Goal: Information Seeking & Learning: Understand process/instructions

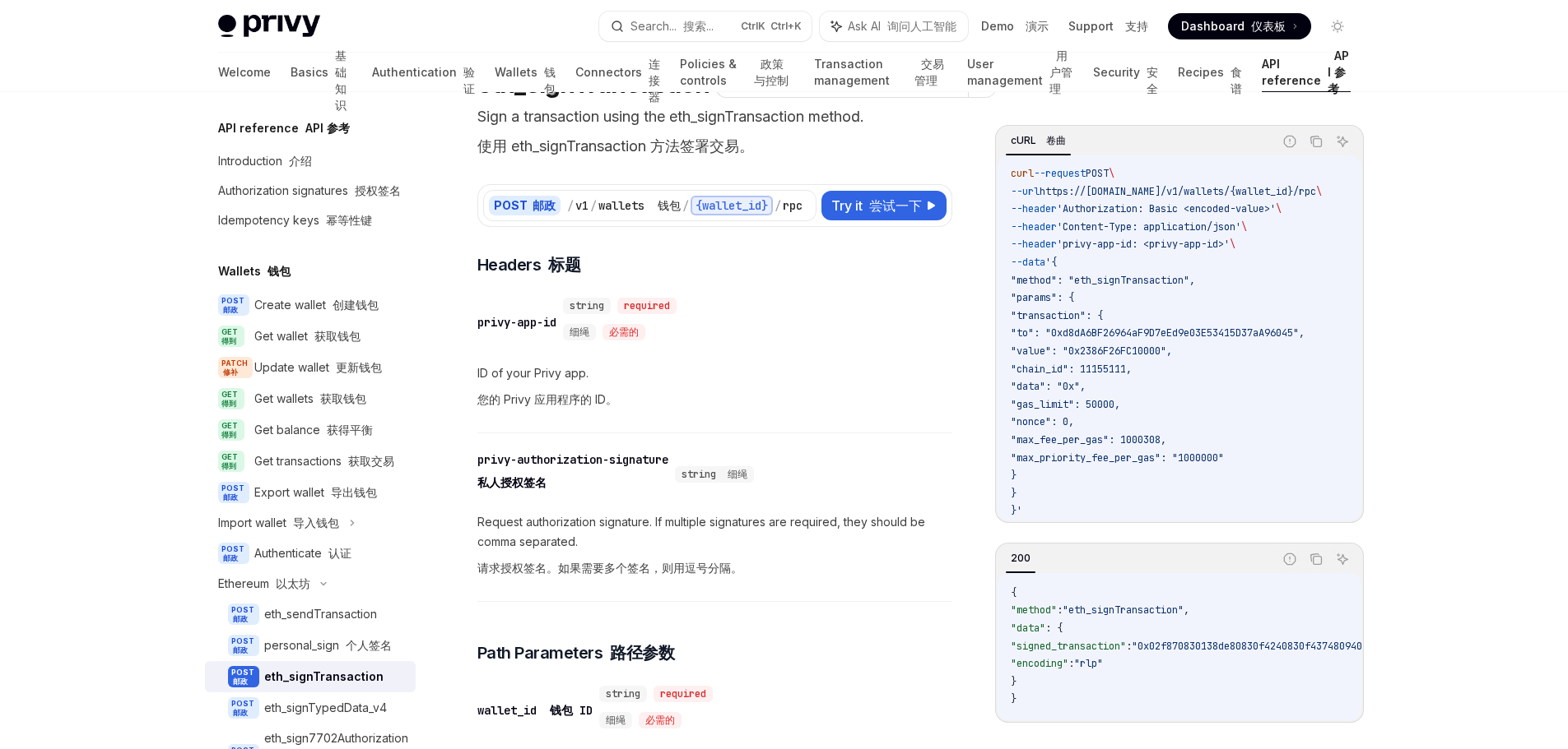
scroll to position [164, 0]
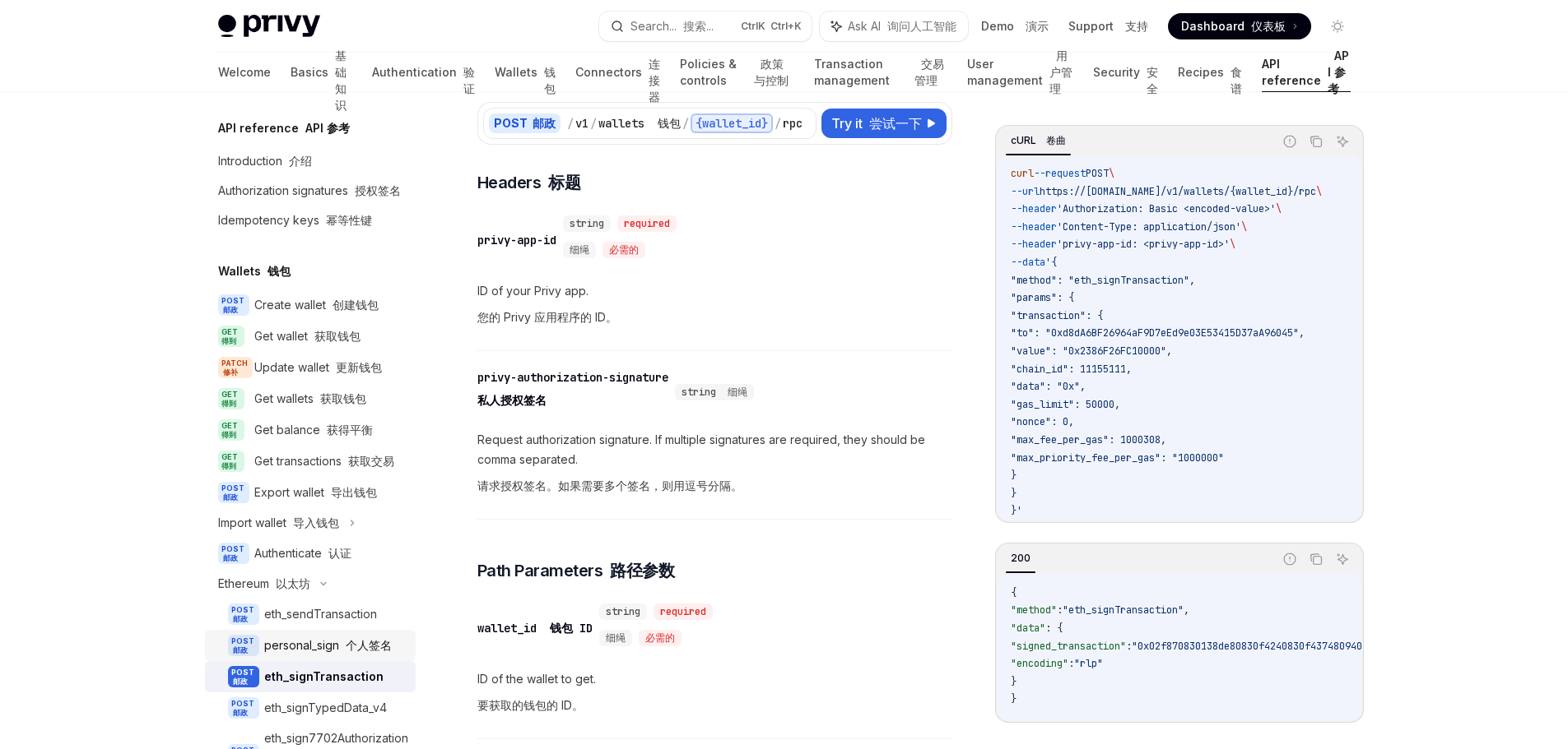
click at [370, 653] on font "个人签名" at bounding box center [368, 645] width 46 height 14
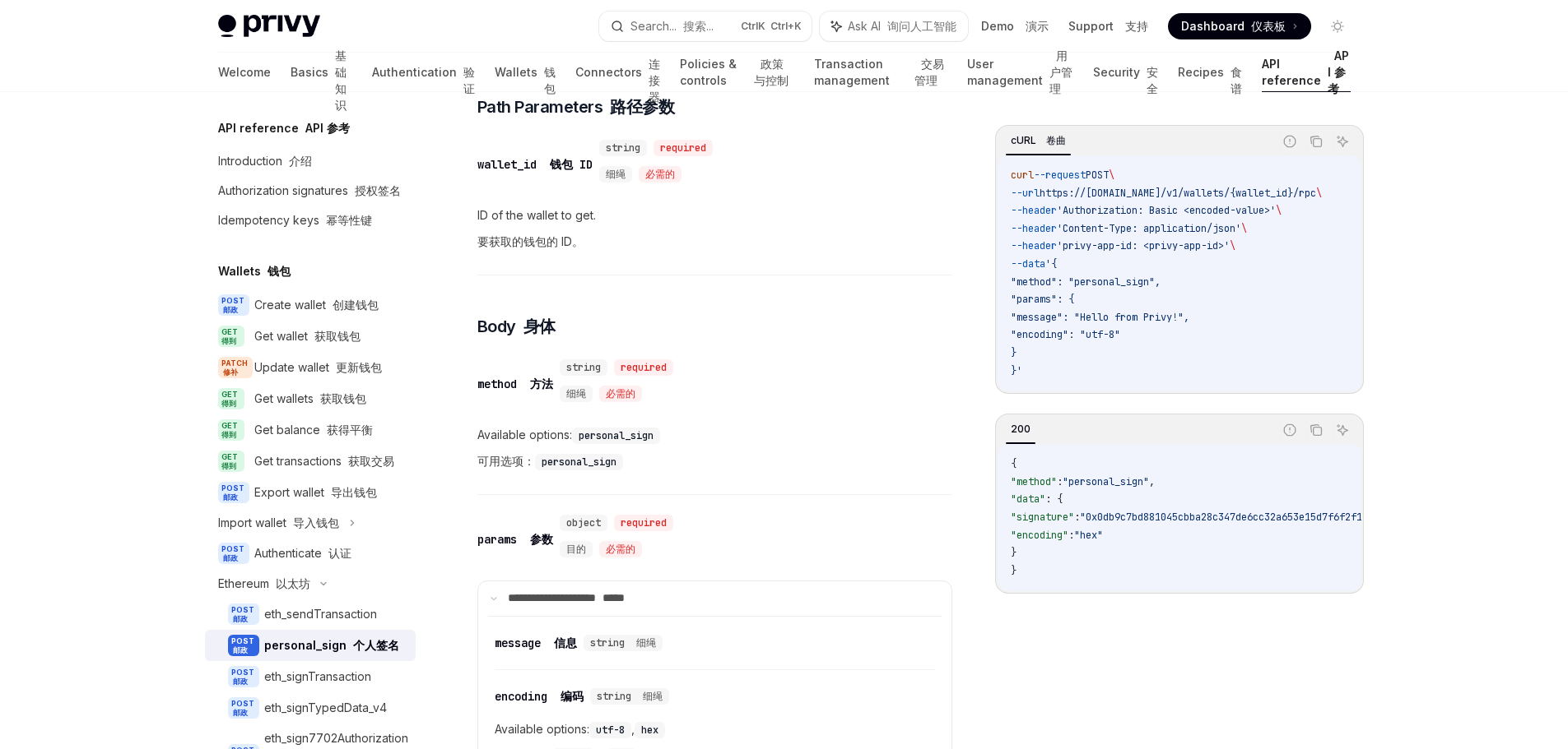
scroll to position [493, 0]
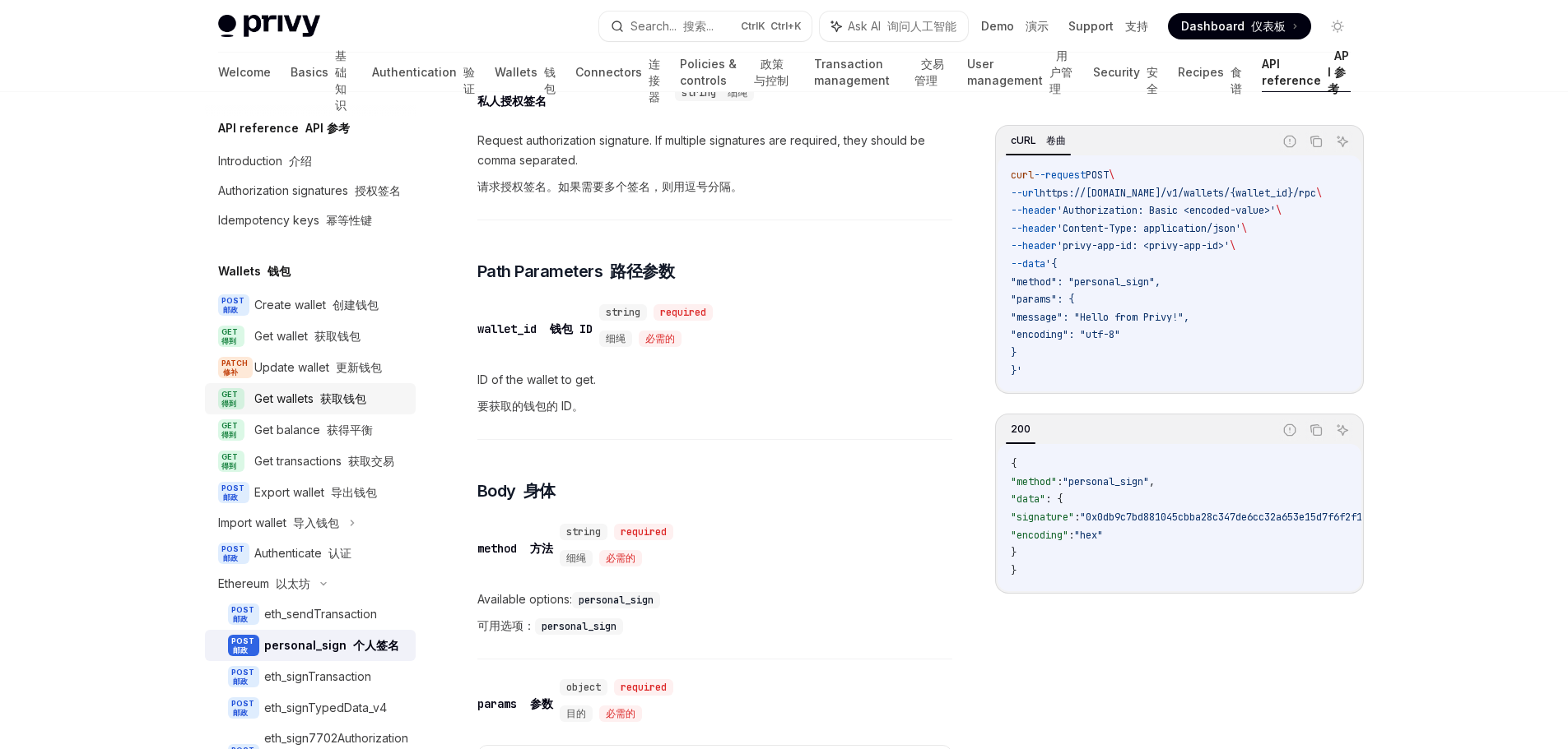
click at [325, 406] on font "获取钱包" at bounding box center [343, 399] width 46 height 14
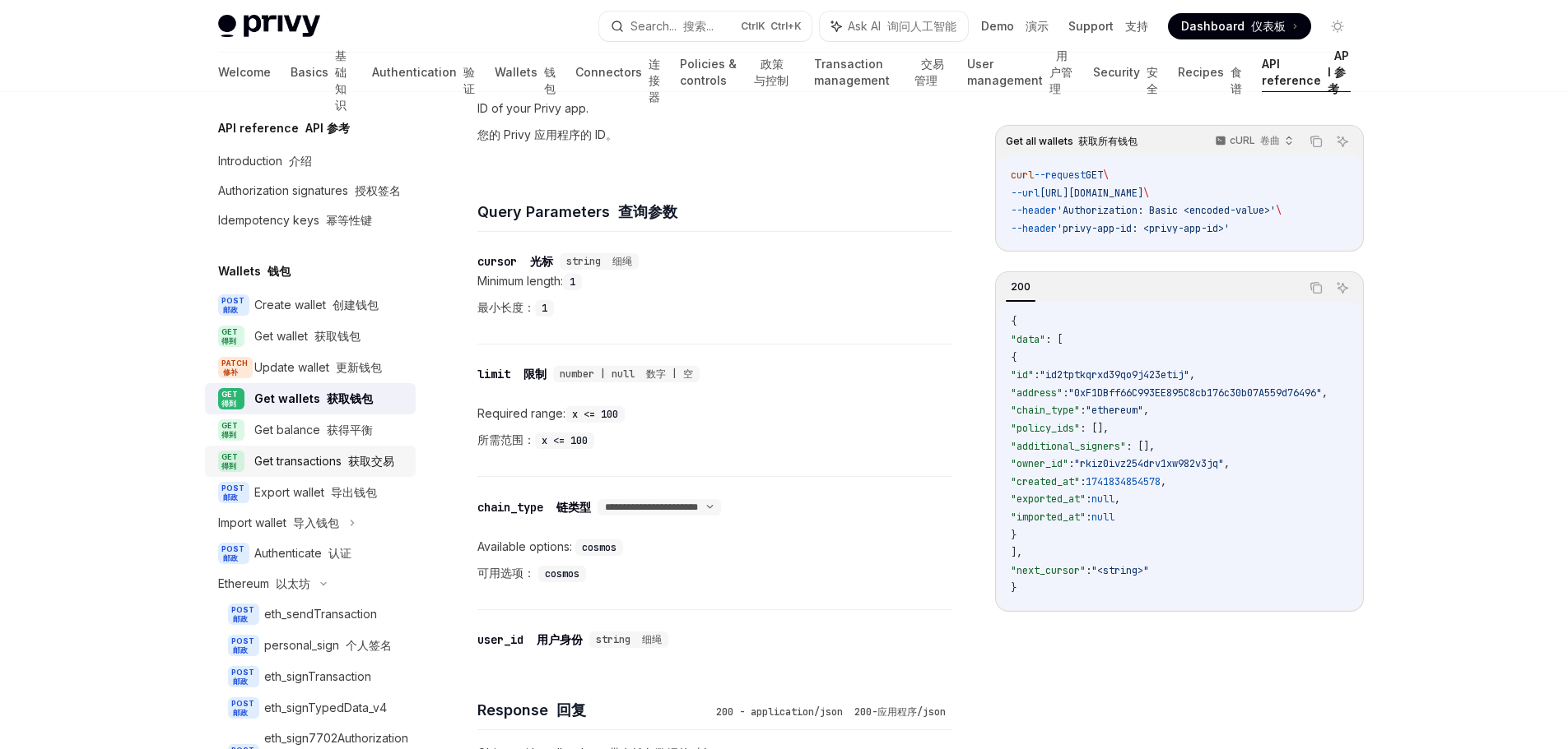
scroll to position [576, 0]
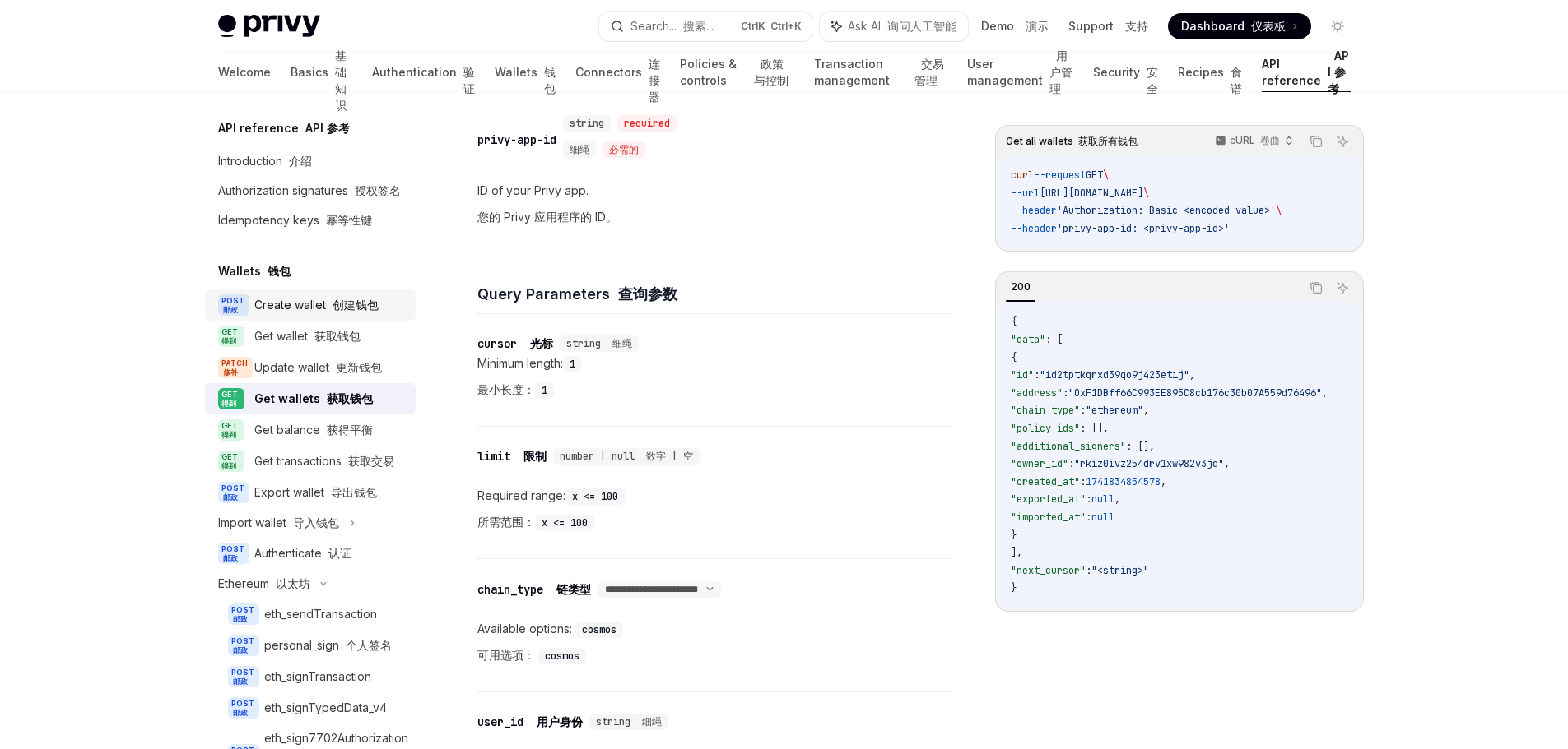
click at [323, 315] on div "Create wallet 创建钱包" at bounding box center [316, 305] width 125 height 19
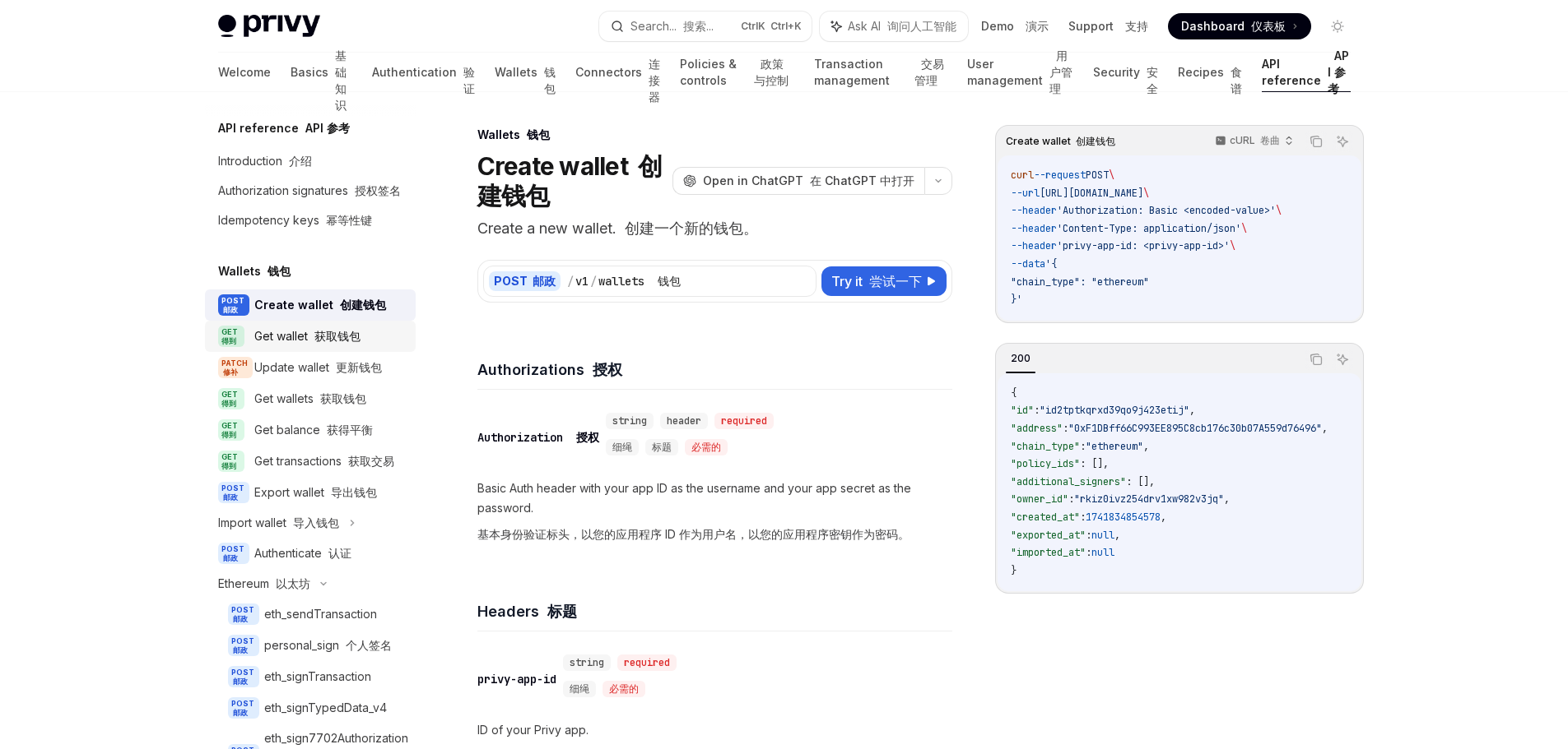
click at [347, 343] on font "获取钱包" at bounding box center [337, 336] width 46 height 14
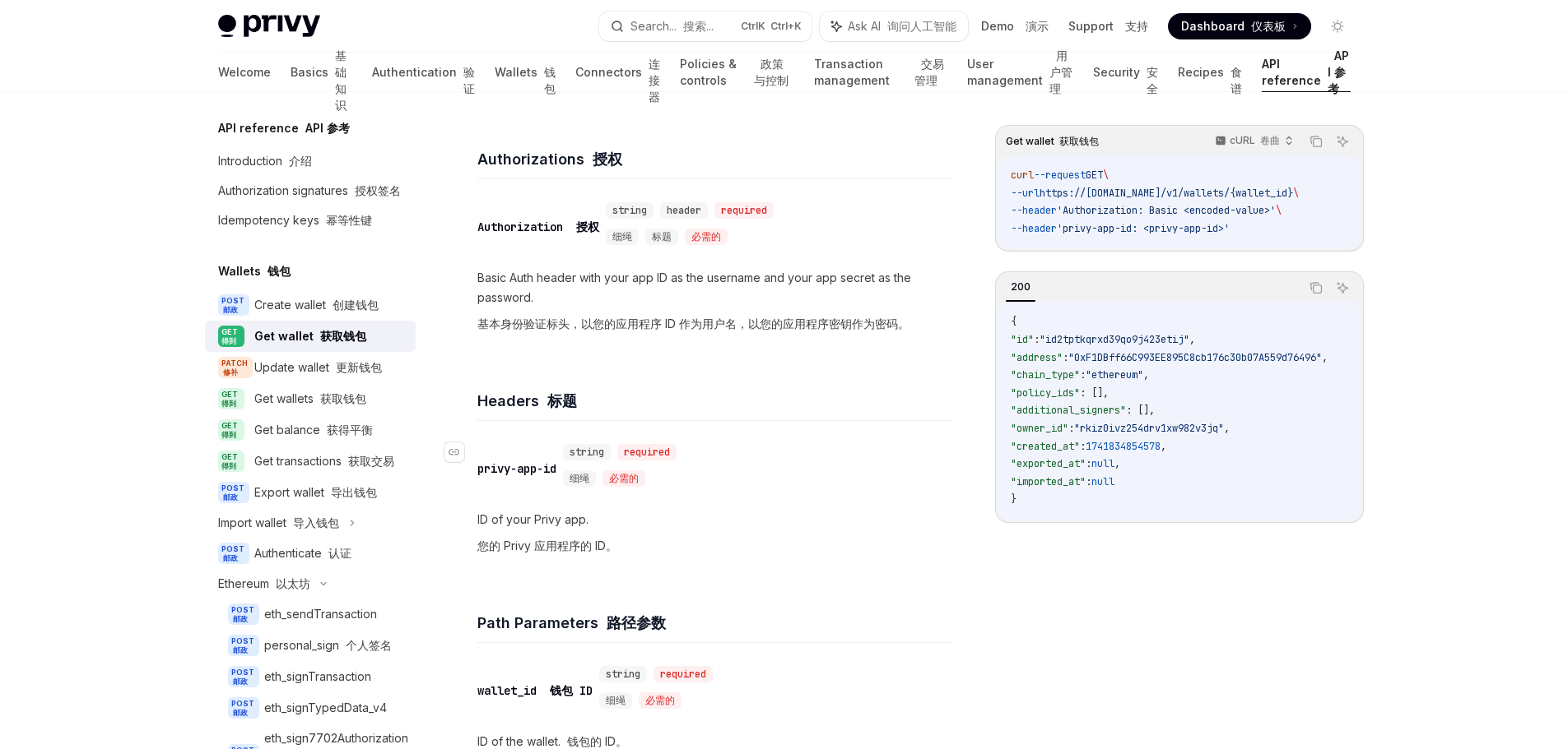
scroll to position [329, 0]
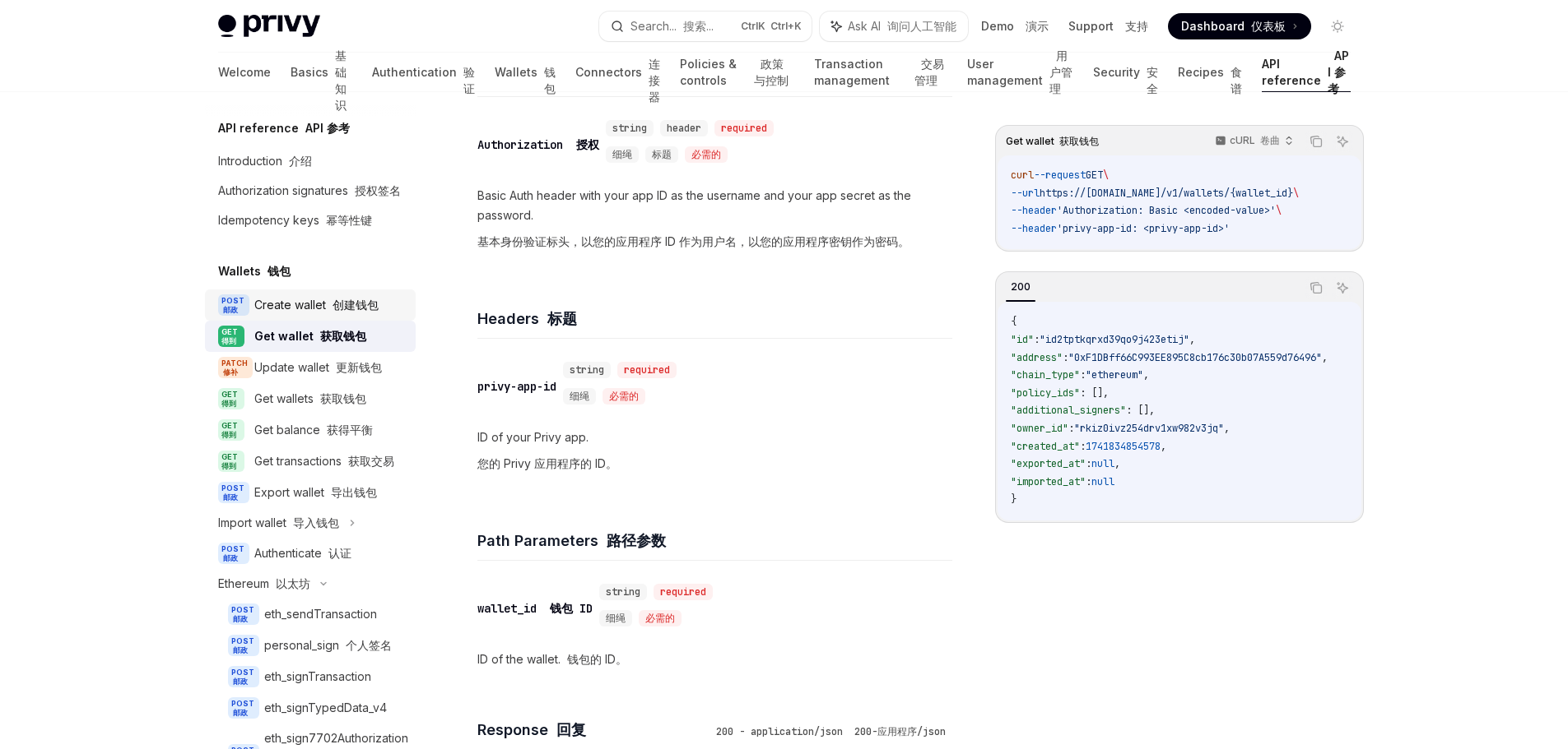
click at [282, 315] on div "Create wallet 创建钱包" at bounding box center [316, 305] width 125 height 19
click at [360, 312] on font "创建钱包" at bounding box center [355, 304] width 46 height 14
click at [347, 312] on font "创建钱包" at bounding box center [355, 304] width 46 height 14
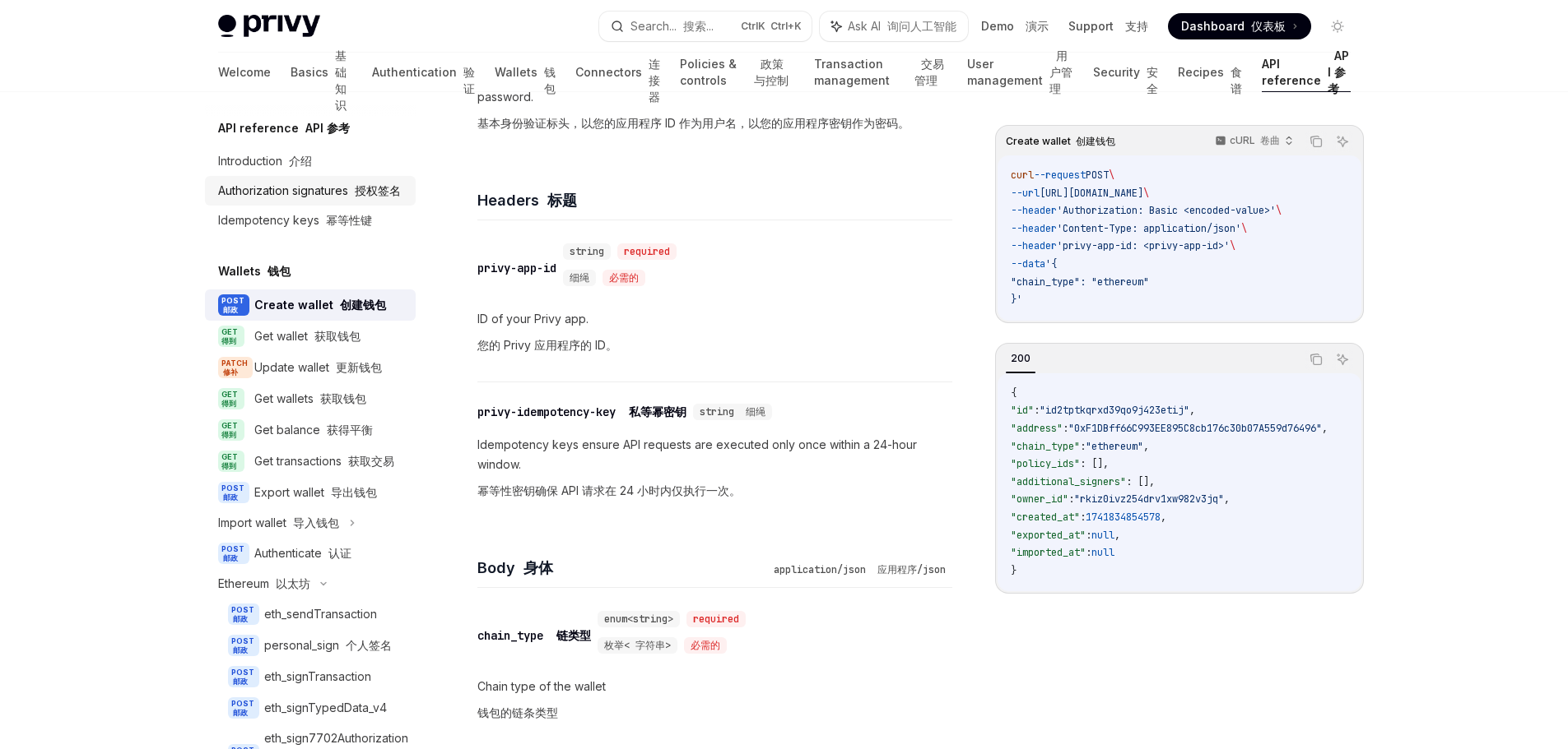
click at [320, 186] on div "Authorization signatures 授权签名" at bounding box center [310, 191] width 183 height 19
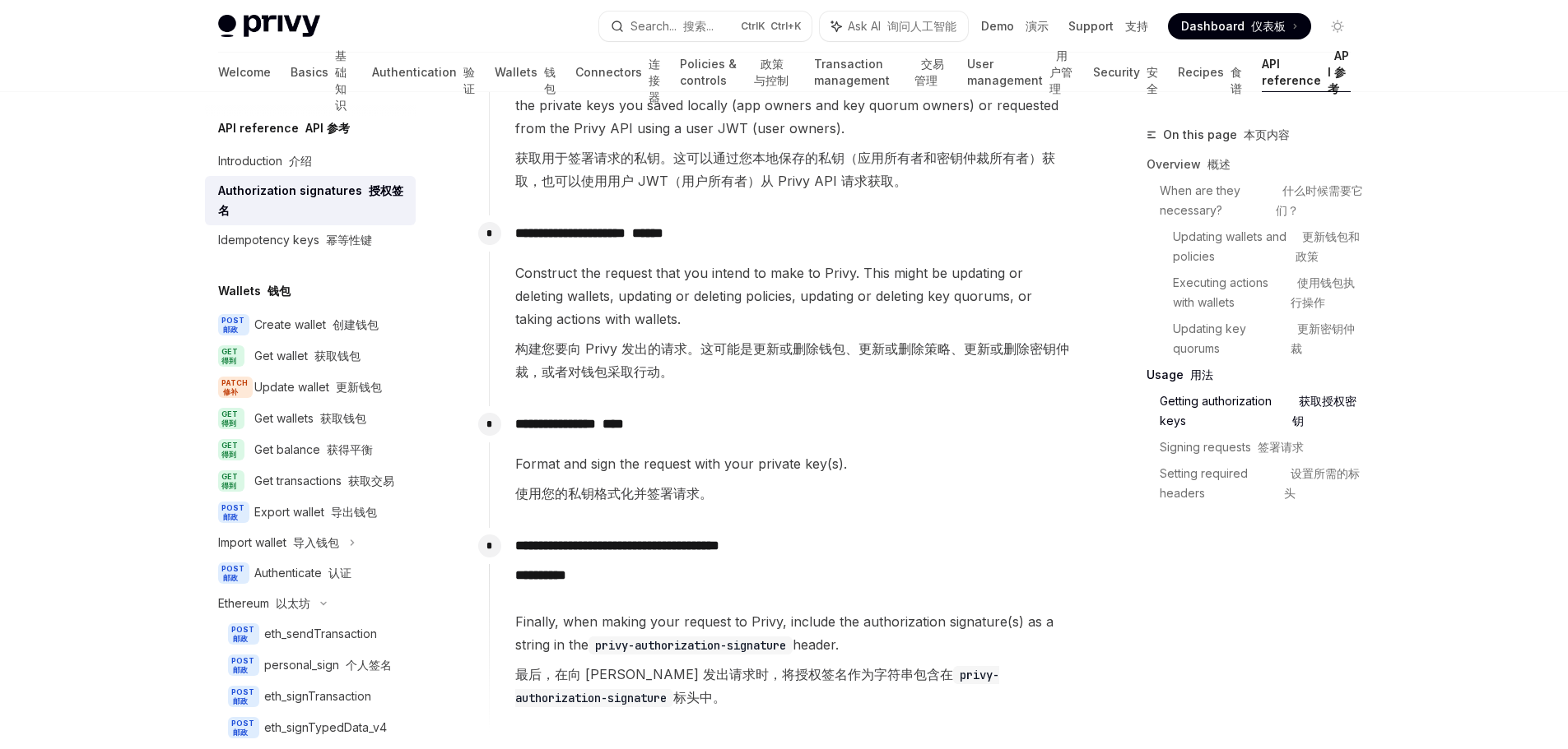
scroll to position [2468, 0]
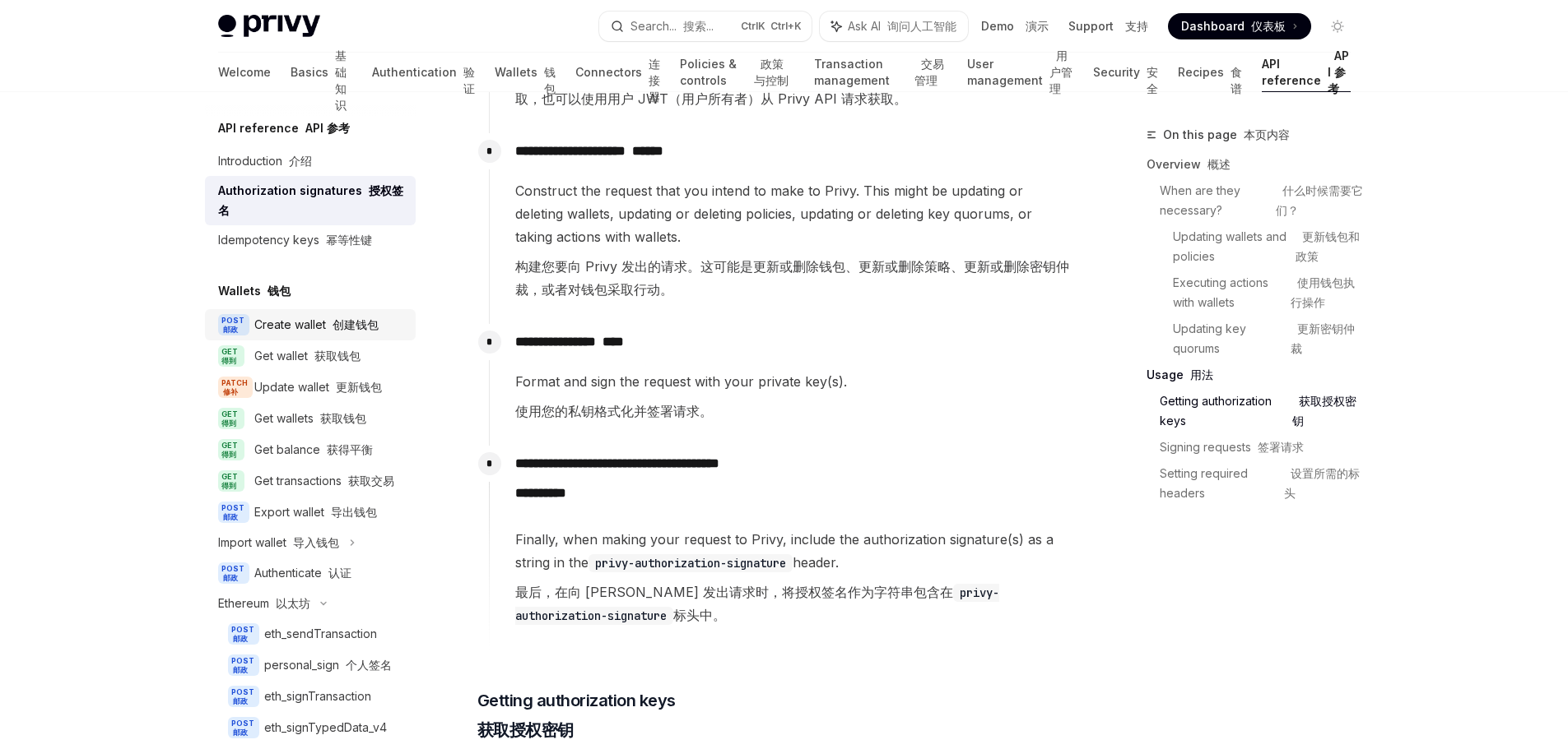
click at [364, 333] on div "Create wallet 创建钱包" at bounding box center [316, 325] width 125 height 19
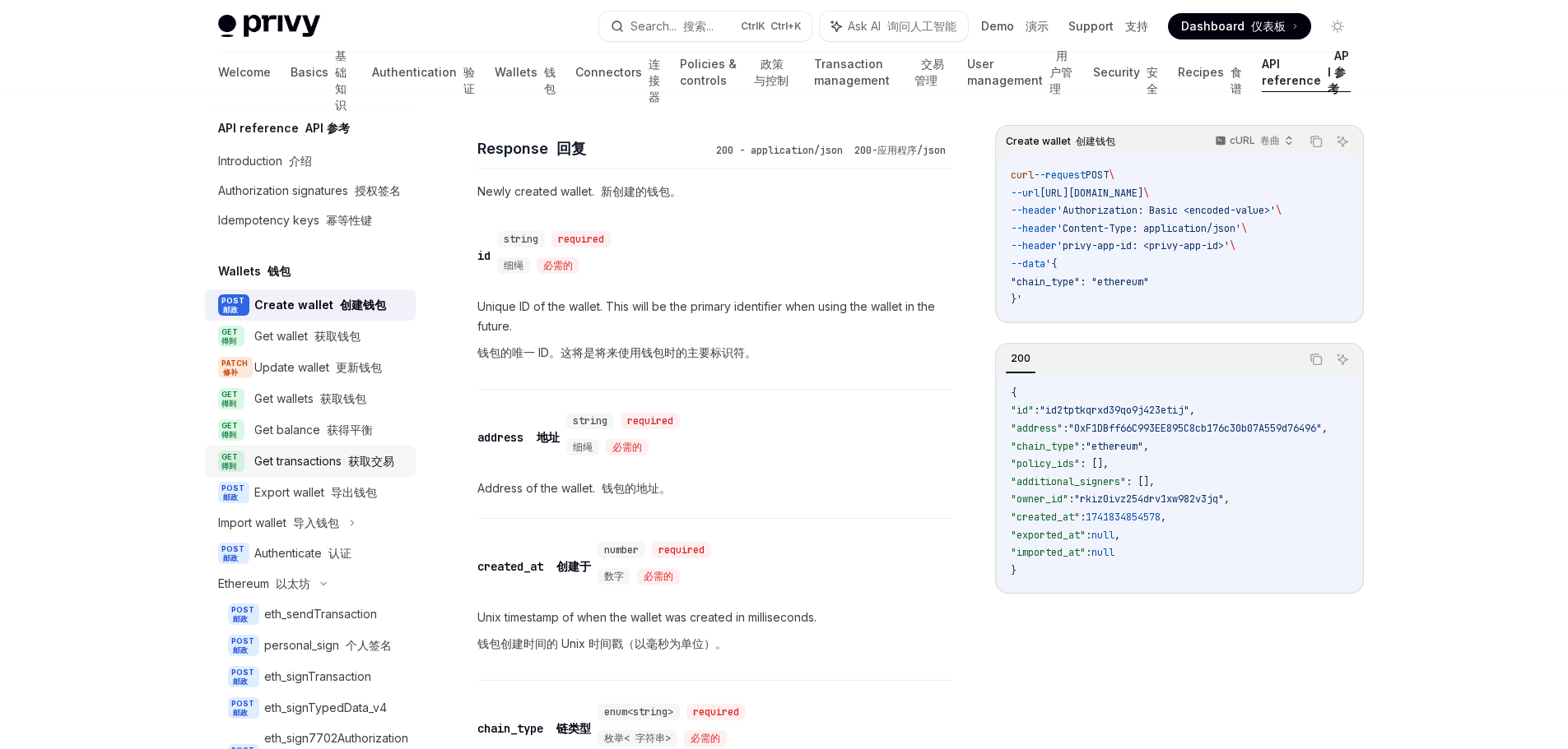
scroll to position [83, 0]
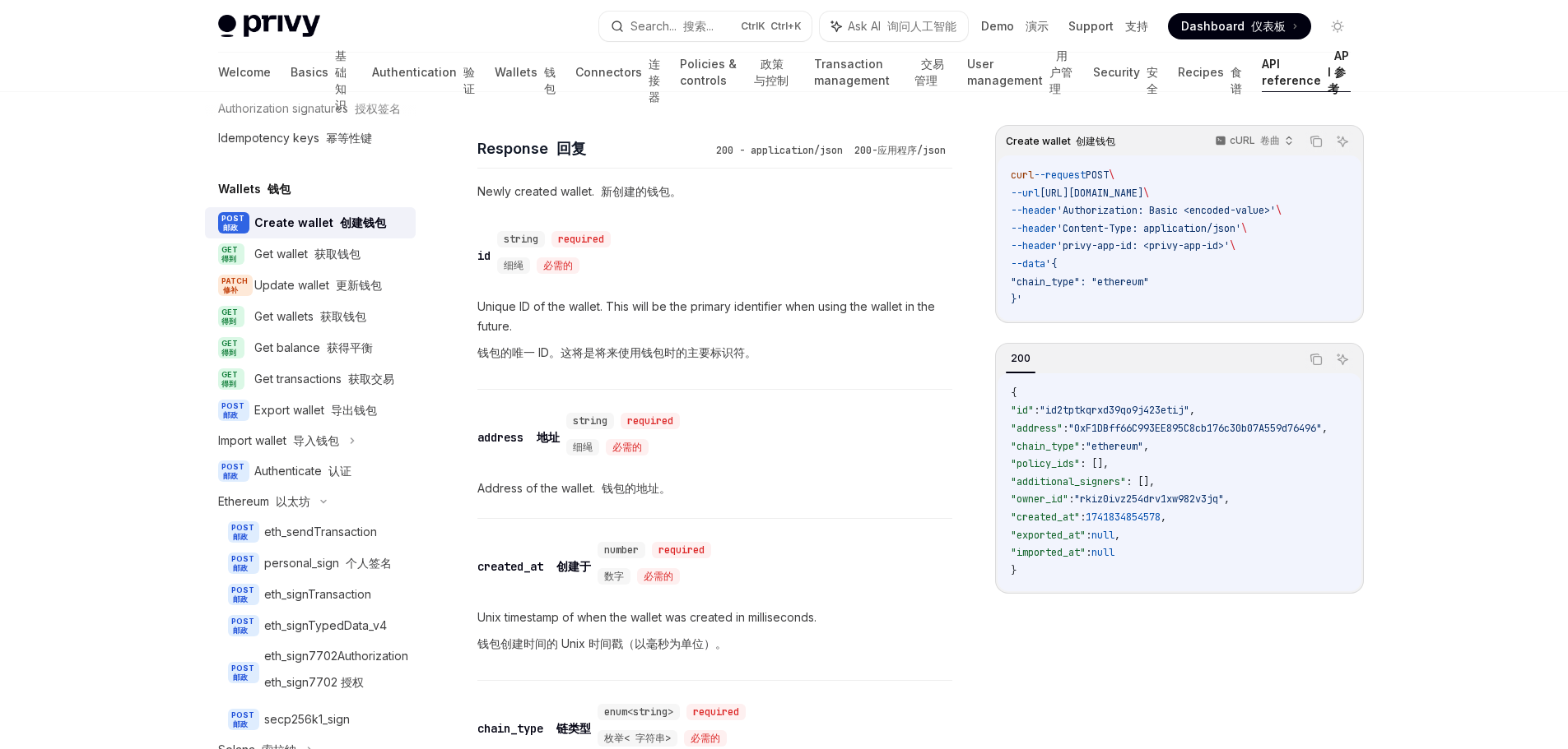
drag, startPoint x: 354, startPoint y: 512, endPoint x: 441, endPoint y: 508, distance: 87.1
click at [354, 482] on div "Authenticate 认证" at bounding box center [330, 471] width 152 height 19
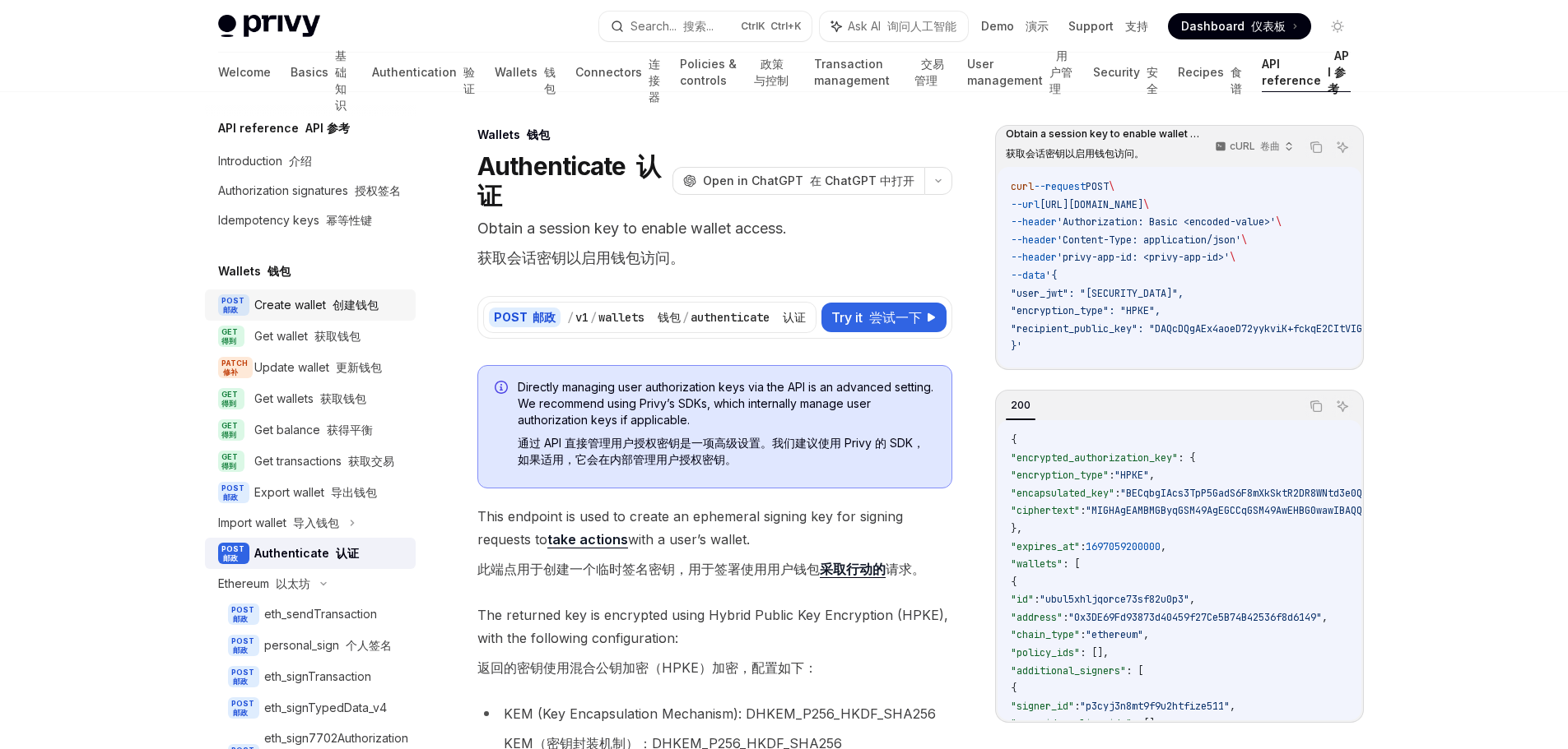
click at [360, 312] on font "创建钱包" at bounding box center [355, 304] width 46 height 14
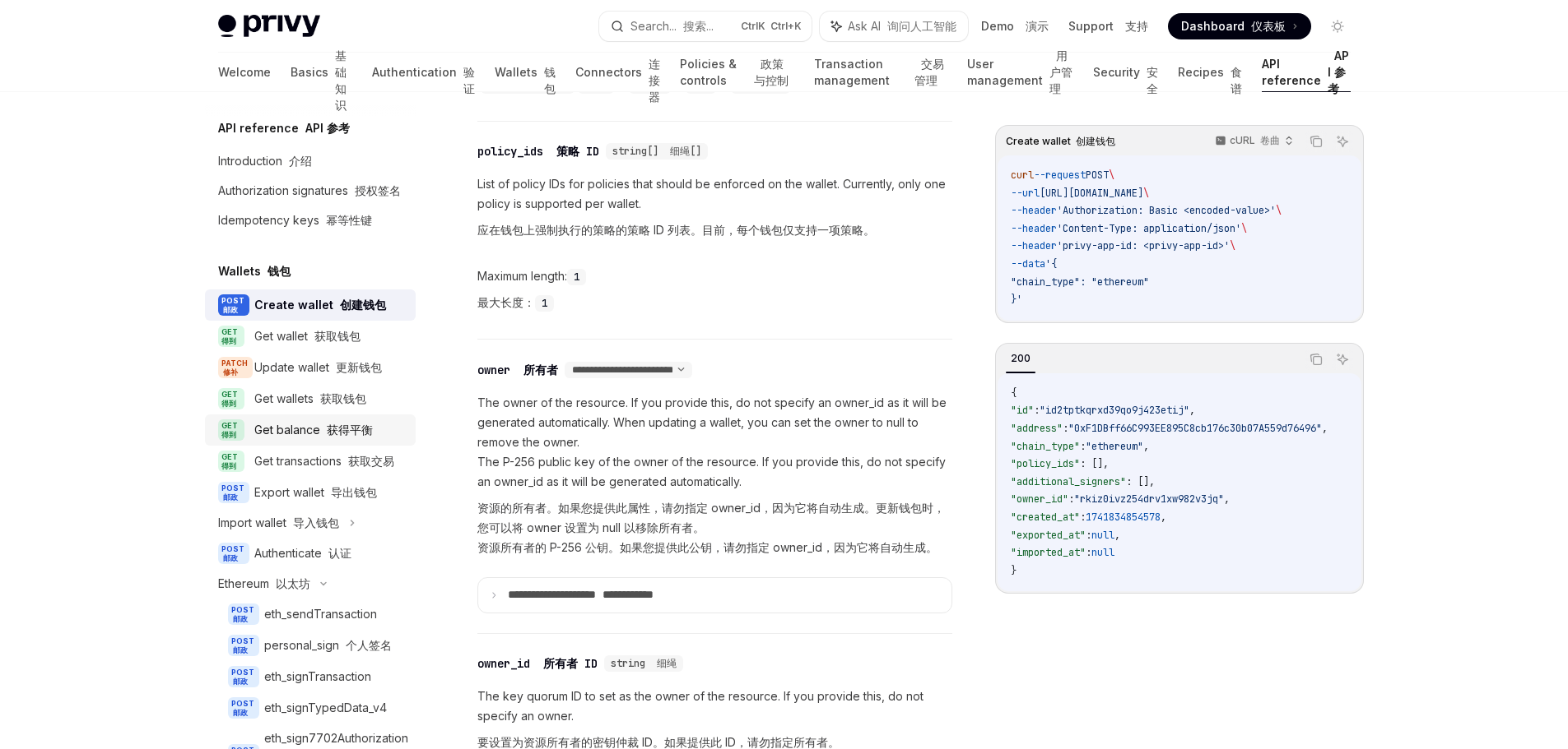
scroll to position [164, 0]
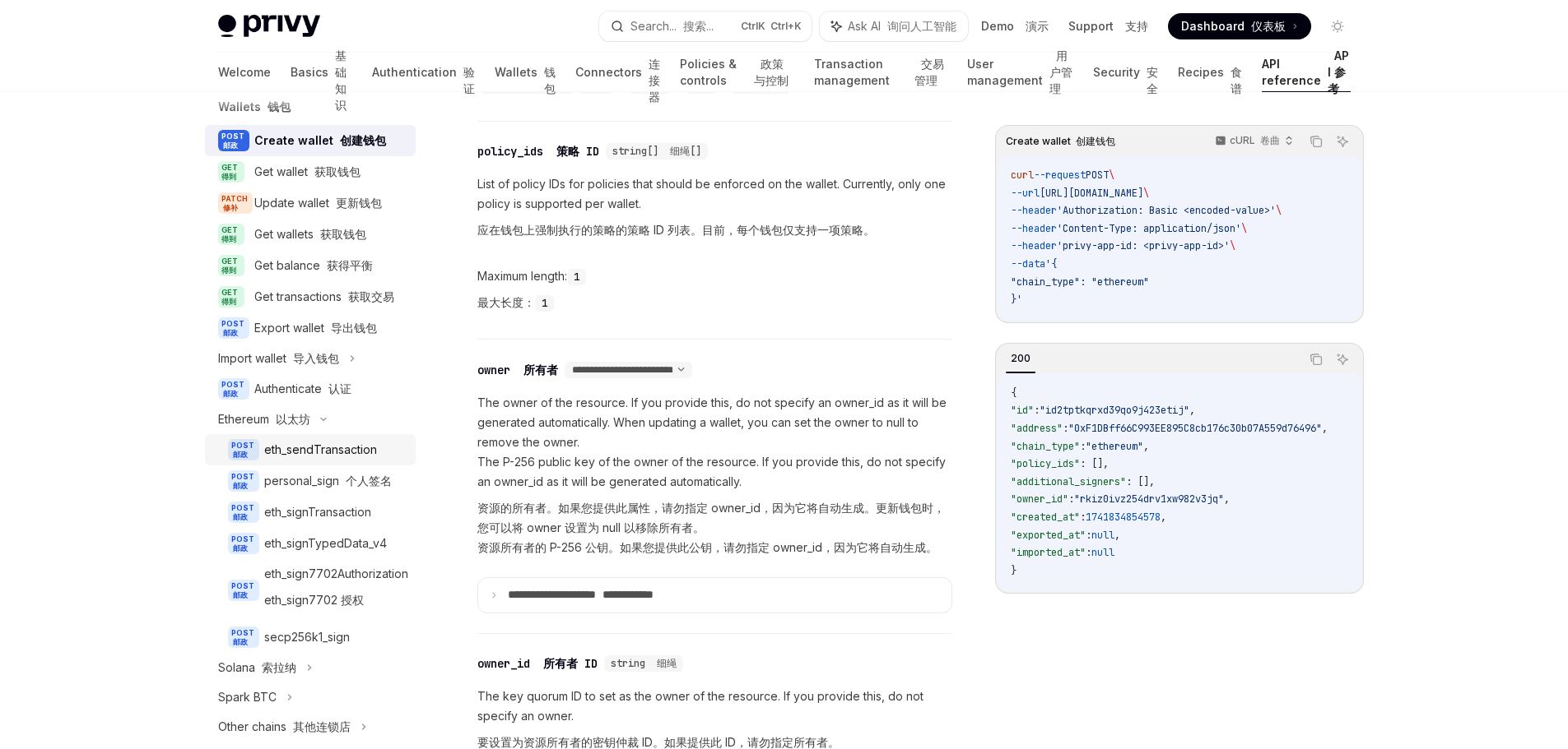
click at [353, 460] on div "eth_sendTransaction" at bounding box center [320, 449] width 113 height 19
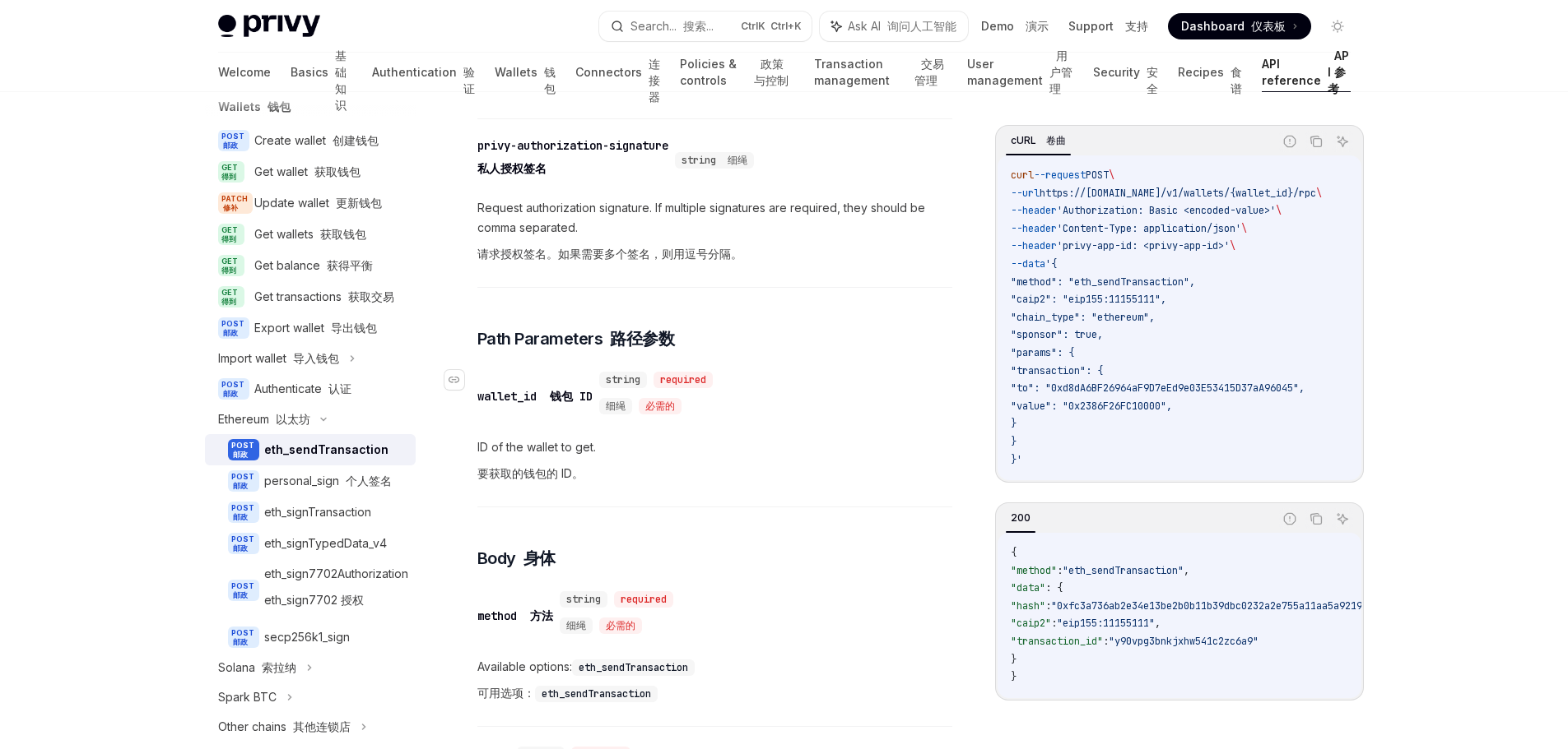
scroll to position [659, 0]
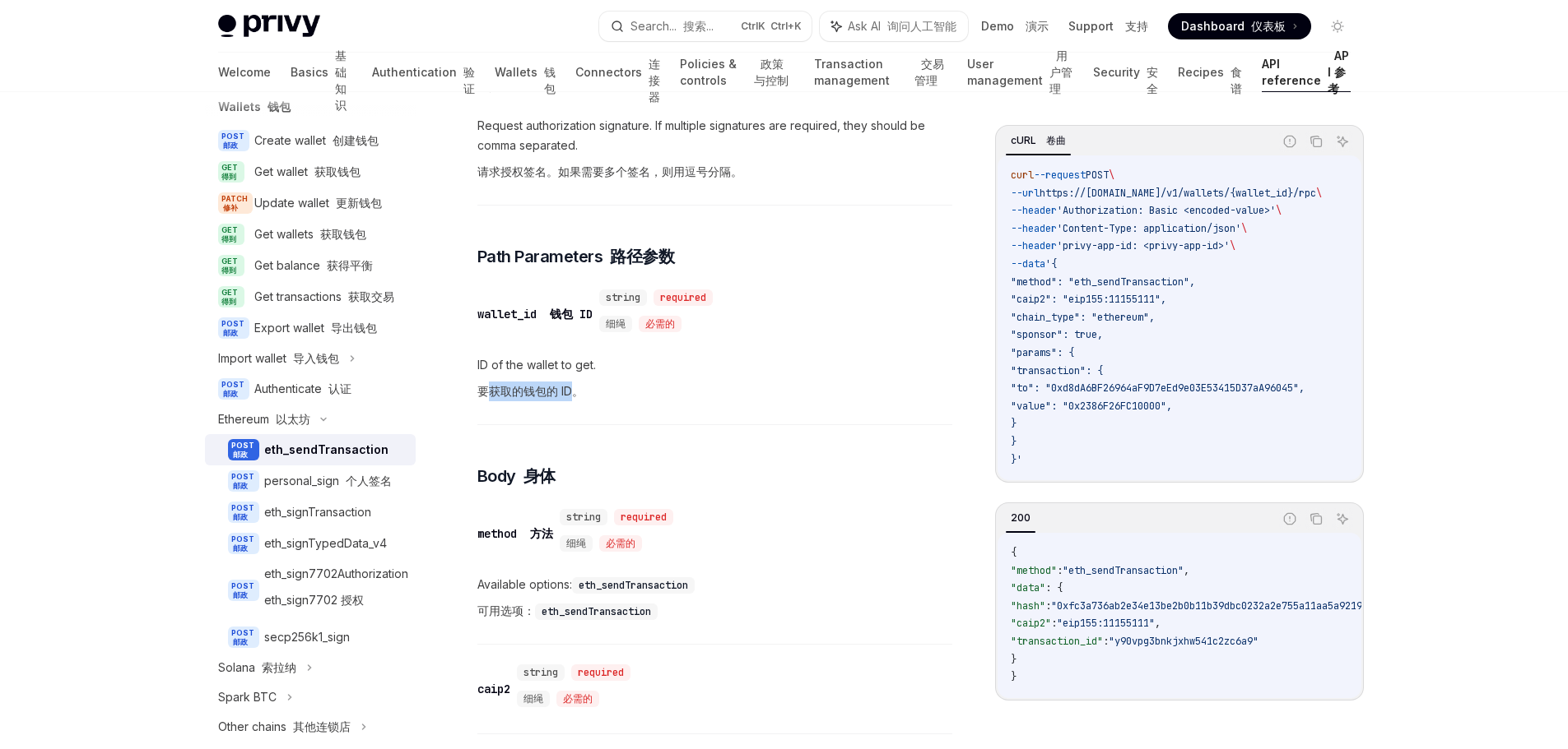
drag, startPoint x: 489, startPoint y: 393, endPoint x: 569, endPoint y: 393, distance: 80.0
click at [569, 393] on font "要获取的钱包的 ID。" at bounding box center [530, 391] width 106 height 14
click at [754, 409] on div "​ wallet_id 钱包 ID string required 细绳 必需的 ID of the wallet to get. 要获取的钱包的 ID。" at bounding box center [715, 351] width 475 height 147
drag, startPoint x: 1172, startPoint y: 298, endPoint x: 1084, endPoint y: 299, distance: 88.0
click at [1084, 299] on span ""caip2": "eip155:11155111"," at bounding box center [1089, 300] width 156 height 14
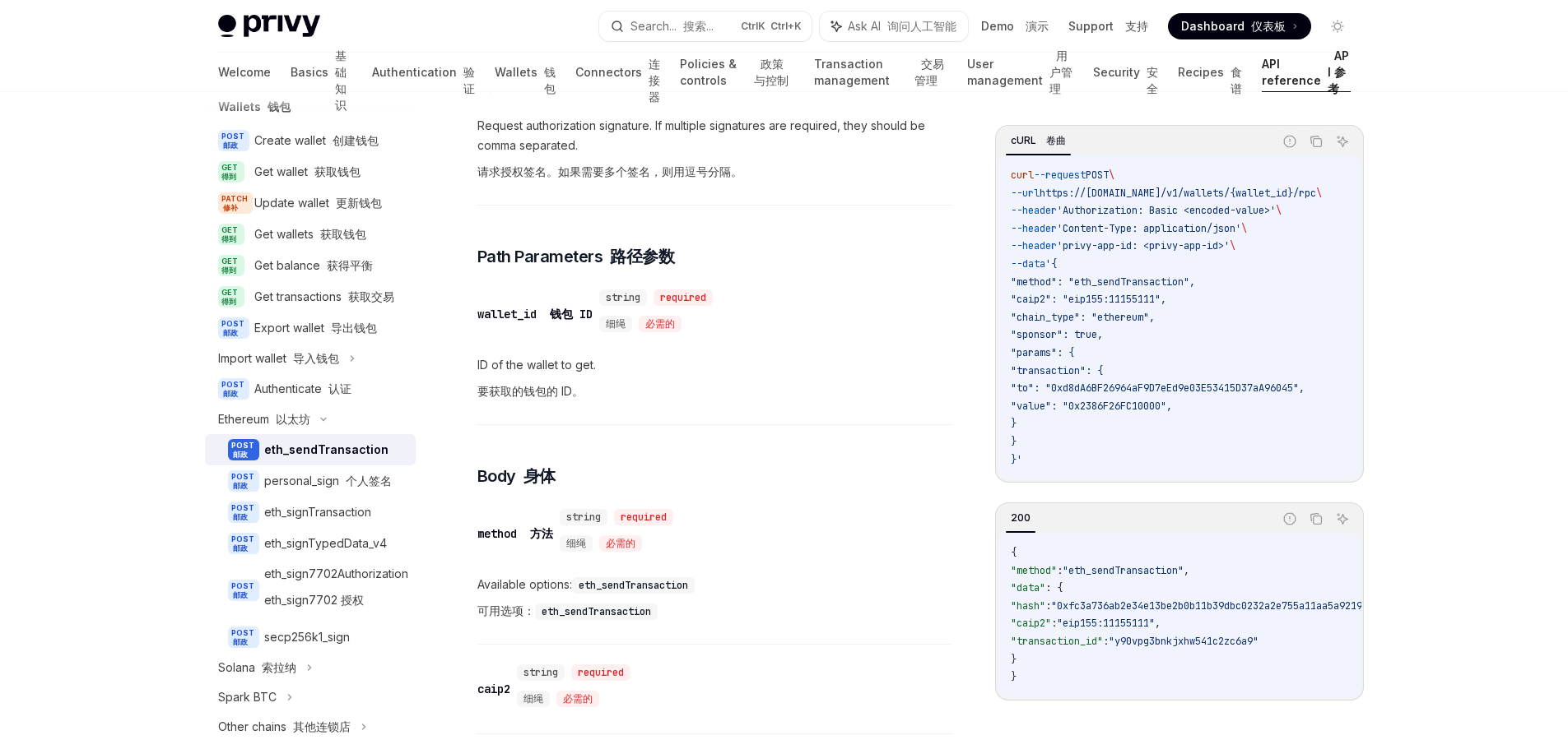
click at [1219, 316] on code "curl --request POST \ --url https://[DOMAIN_NAME]/v1/wallets/{wallet_id}/rpc \ …" at bounding box center [1186, 318] width 350 height 302
drag, startPoint x: 1170, startPoint y: 303, endPoint x: 1048, endPoint y: 302, distance: 122.0
click at [1048, 302] on span ""caip2": "eip155:11155111"," at bounding box center [1089, 300] width 156 height 14
click at [786, 363] on span "ID of the wallet to get. 要获取的钱包的 ID。" at bounding box center [715, 381] width 475 height 53
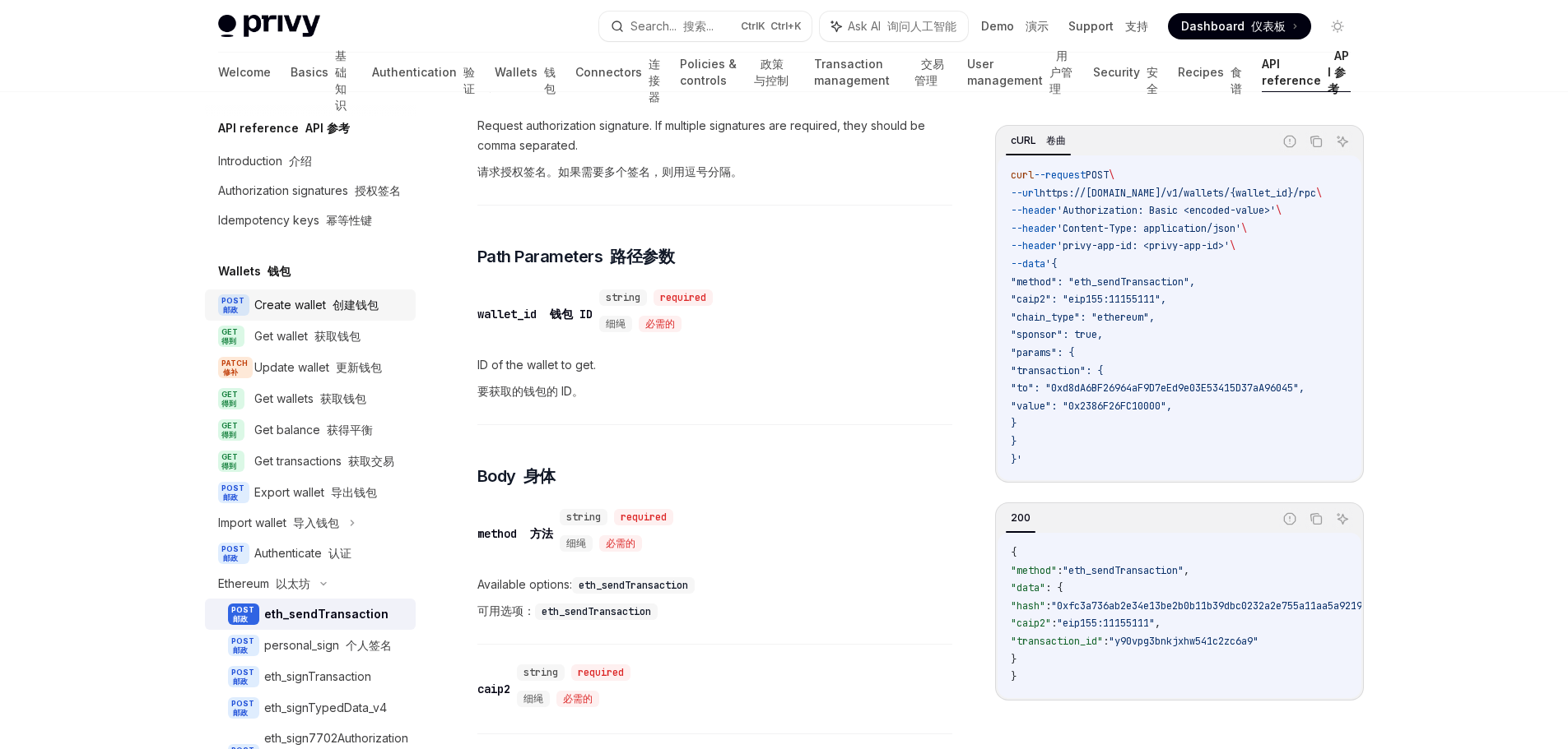
click at [357, 321] on link "POST 邮政 Create wallet 创建钱包" at bounding box center [310, 305] width 211 height 31
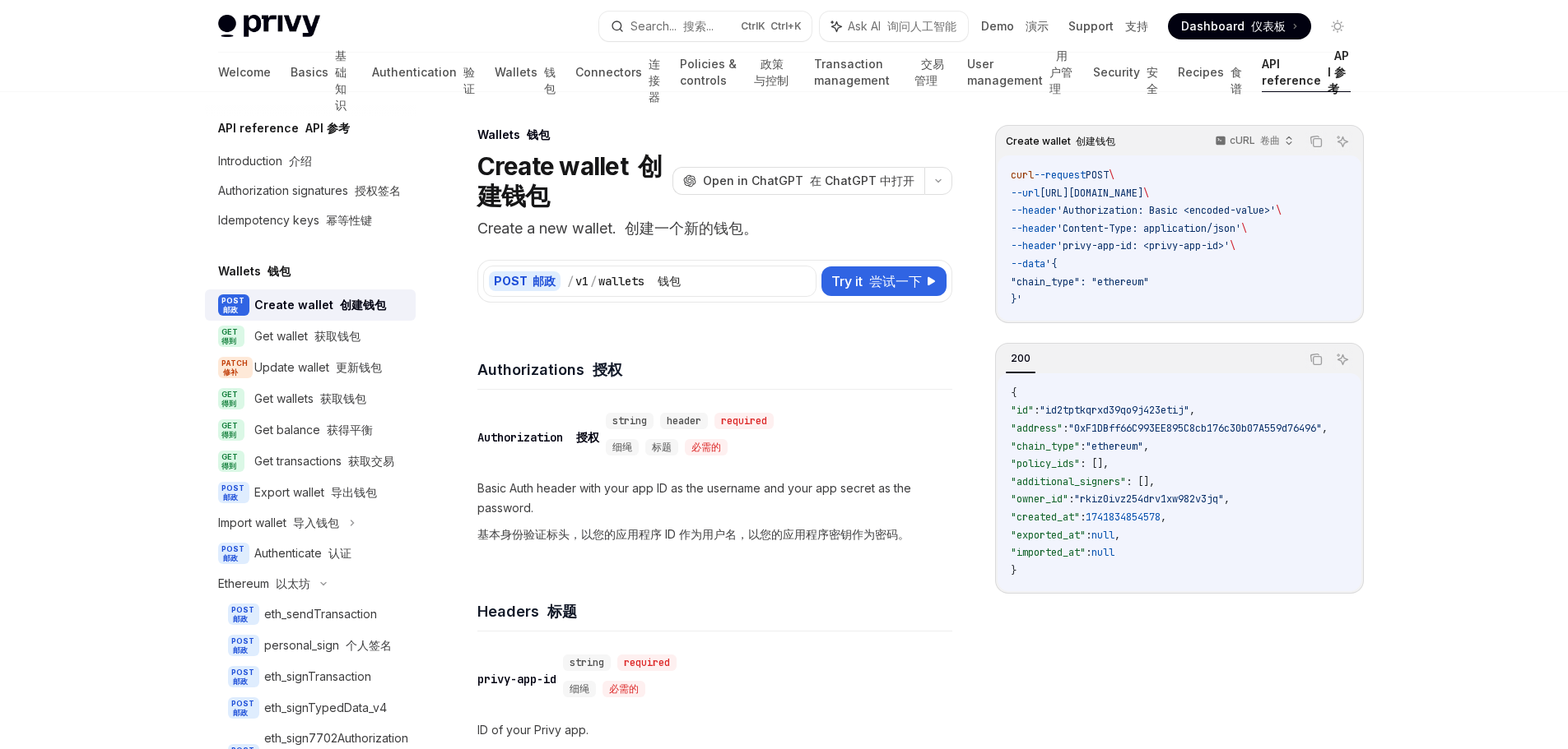
scroll to position [247, 0]
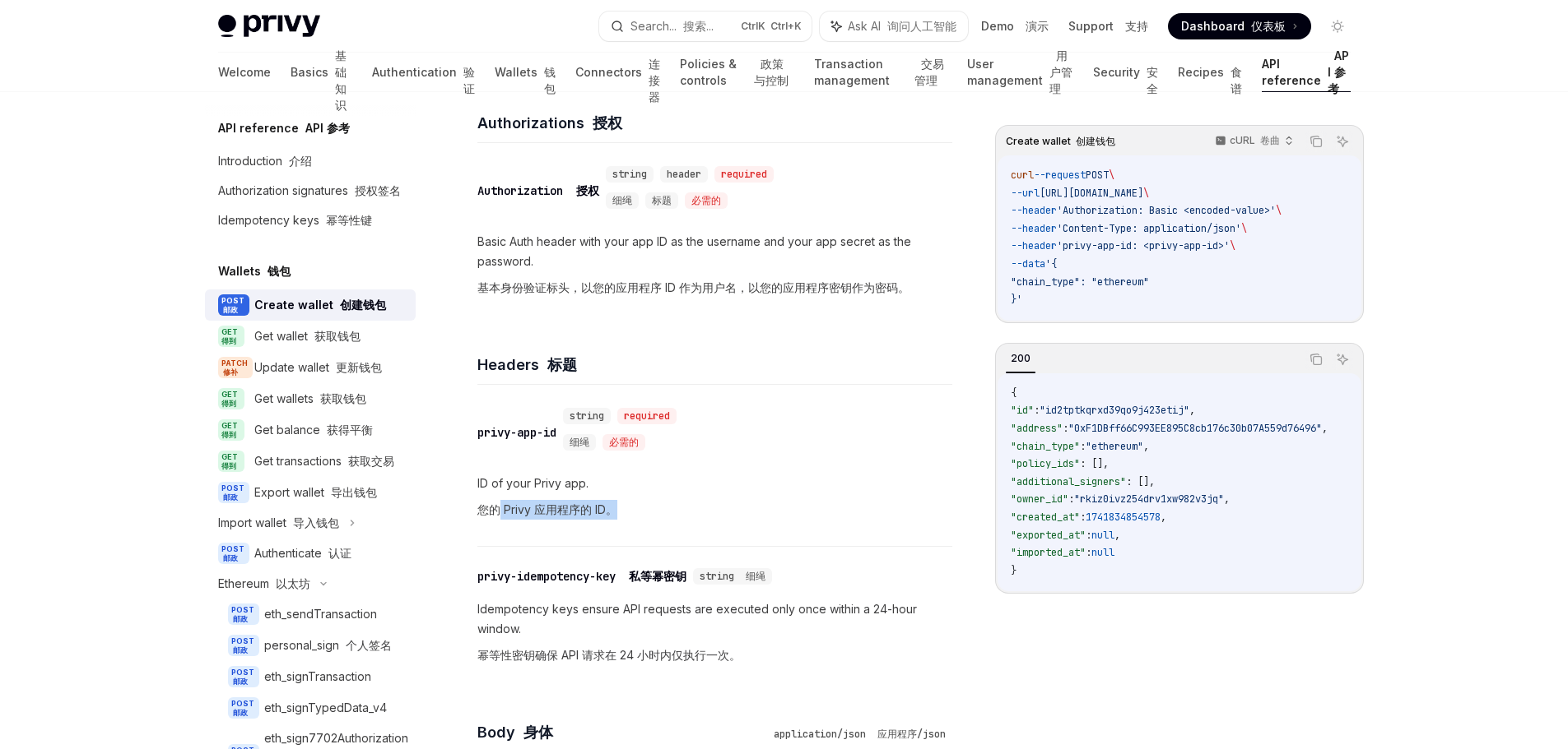
drag, startPoint x: 498, startPoint y: 510, endPoint x: 566, endPoint y: 521, distance: 68.9
click at [566, 521] on p "ID of your Privy app. 您的 Privy 应用程序的 ID。" at bounding box center [715, 500] width 475 height 53
click at [737, 517] on p "ID of your Privy app. 您的 Privy 应用程序的 ID。" at bounding box center [715, 500] width 475 height 53
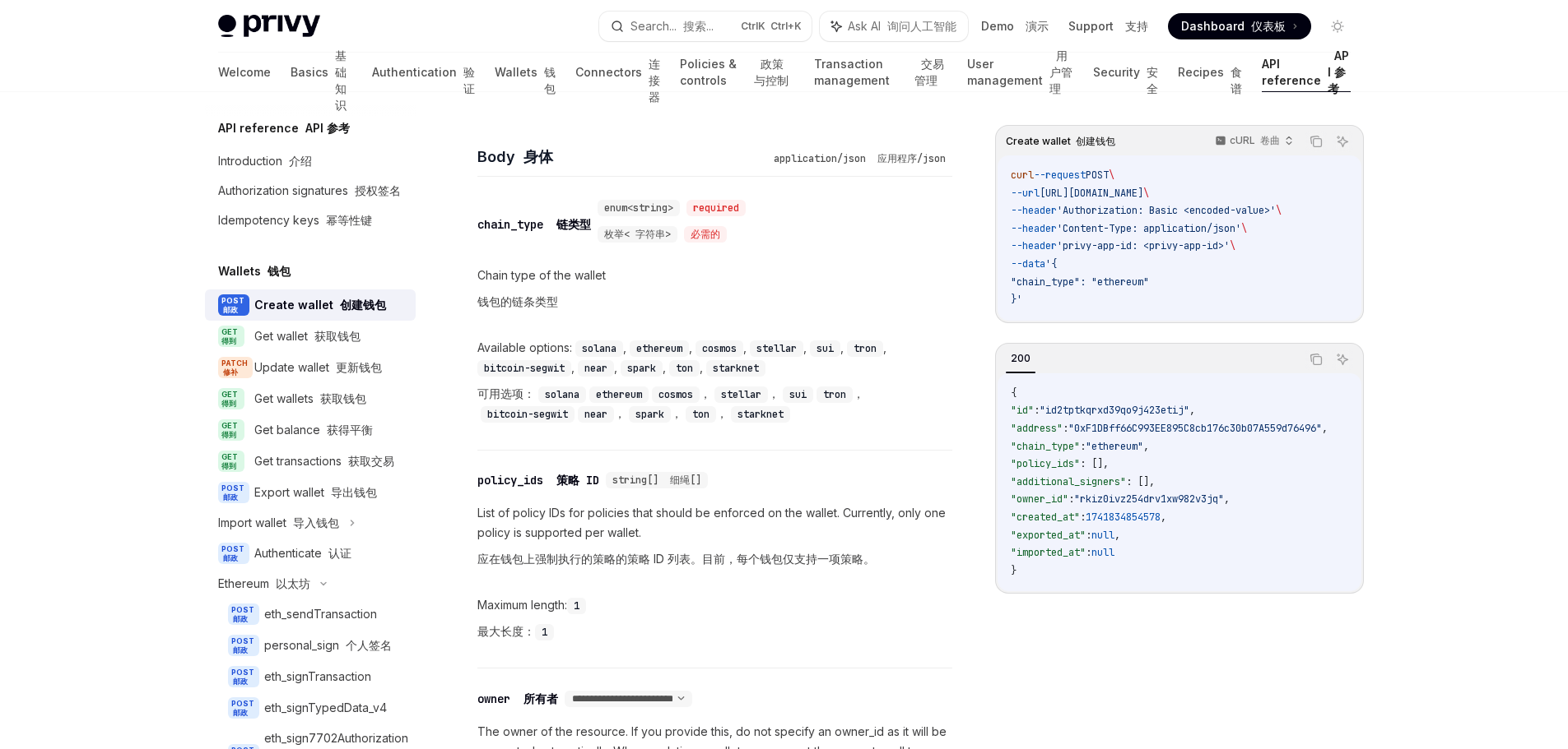
scroll to position [987, 0]
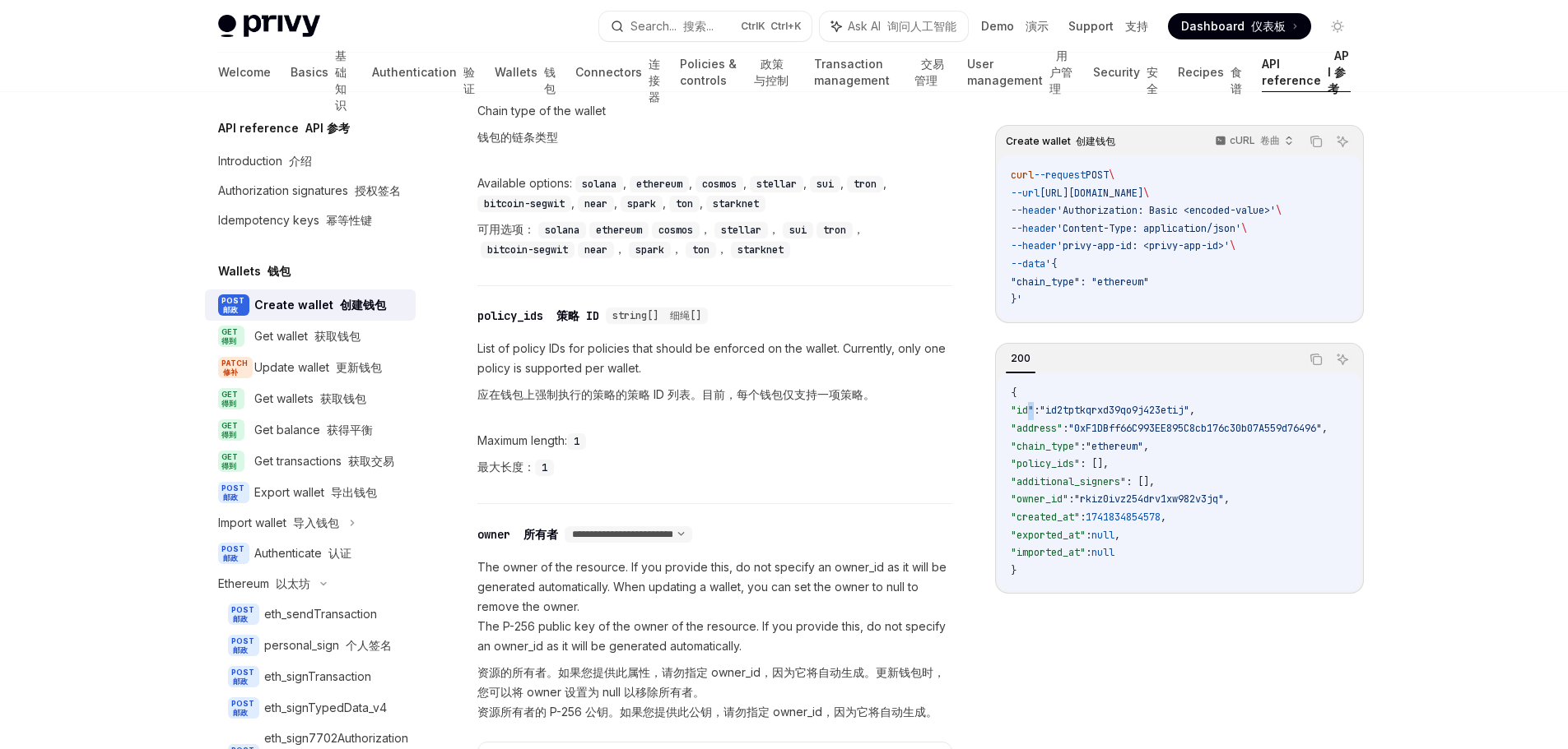
drag, startPoint x: 1026, startPoint y: 410, endPoint x: 1036, endPoint y: 410, distance: 10.0
click at [1034, 410] on span ""id"" at bounding box center [1023, 410] width 23 height 14
click at [328, 343] on font "获取钱包" at bounding box center [337, 336] width 46 height 14
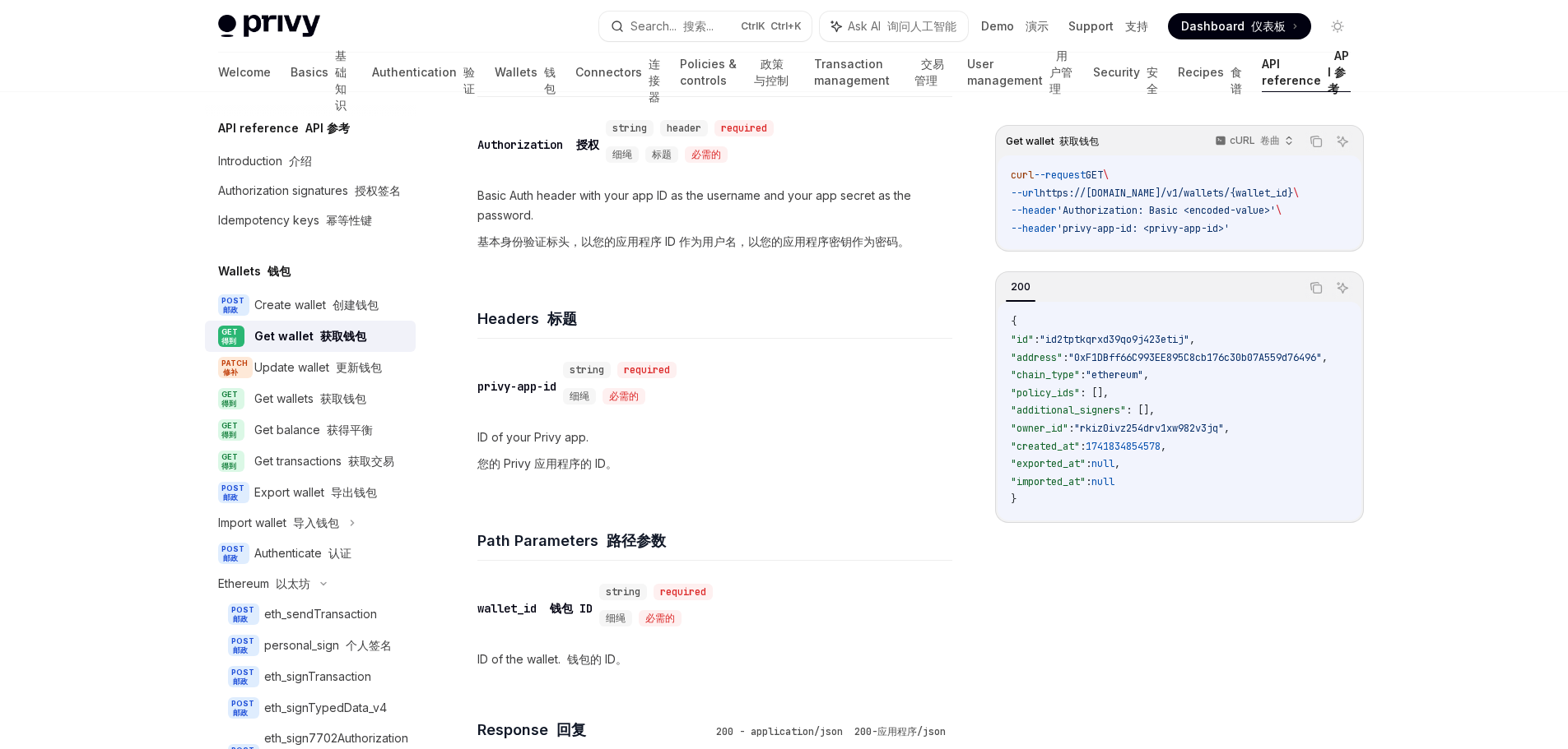
scroll to position [411, 0]
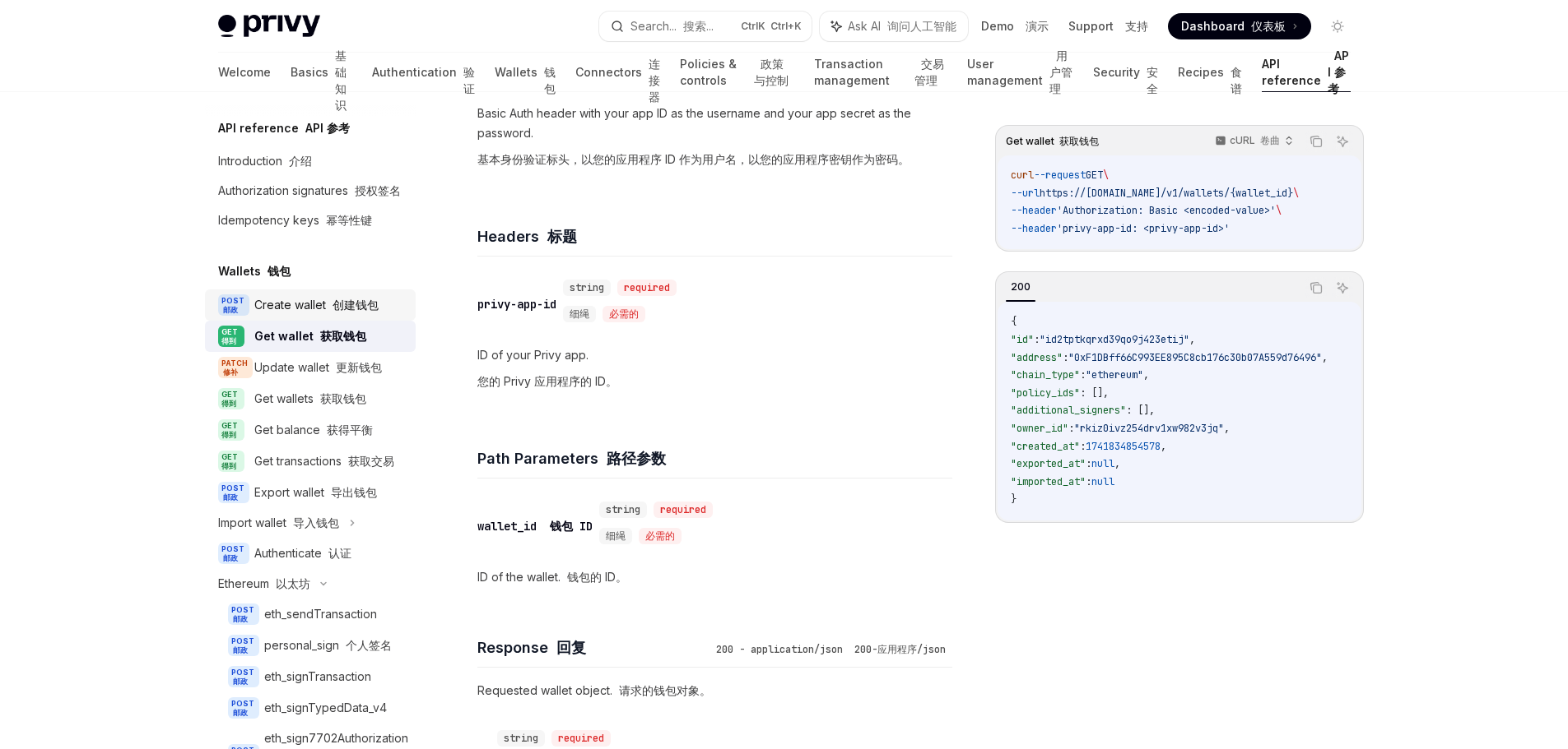
click at [339, 312] on font "创建钱包" at bounding box center [355, 304] width 46 height 14
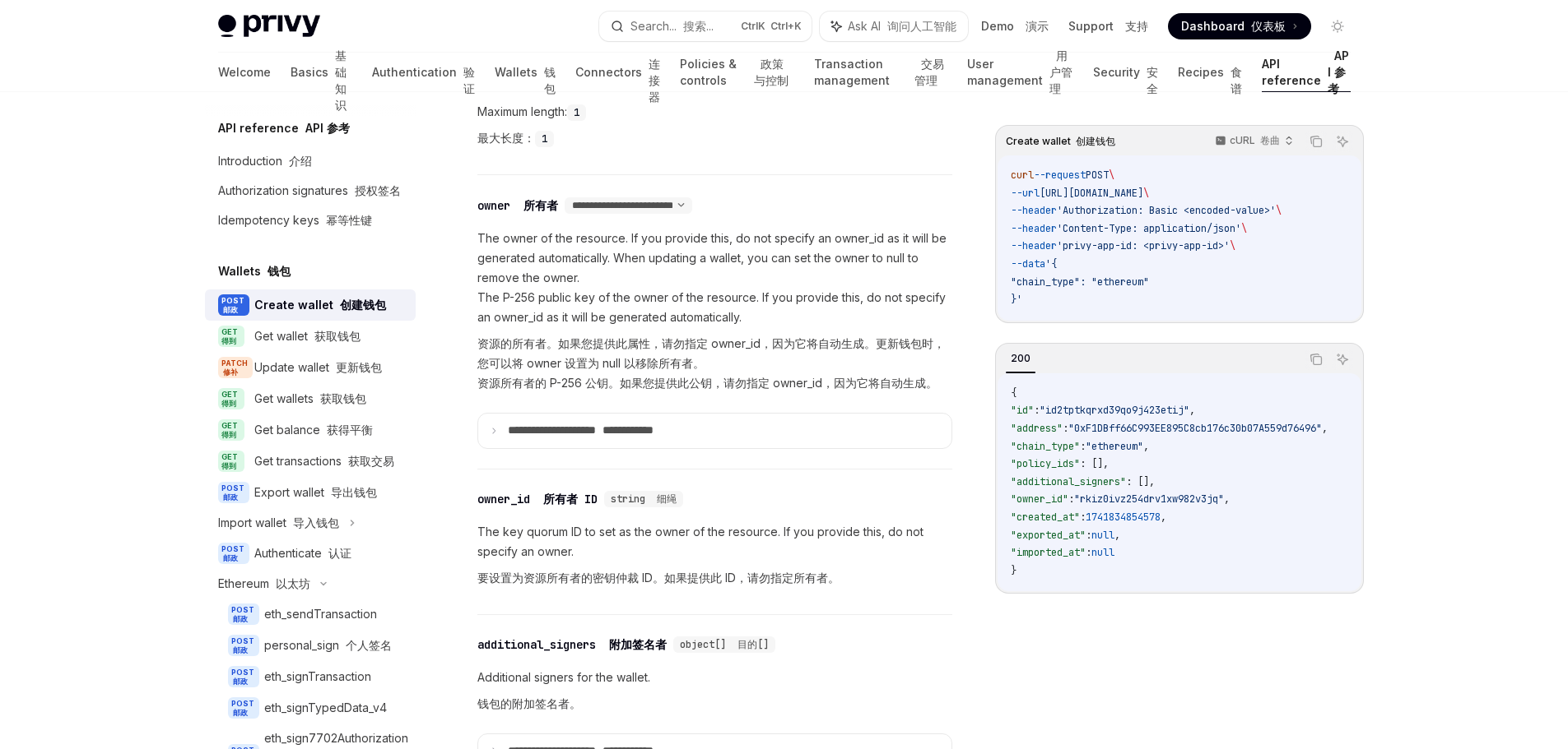
scroll to position [1480, 0]
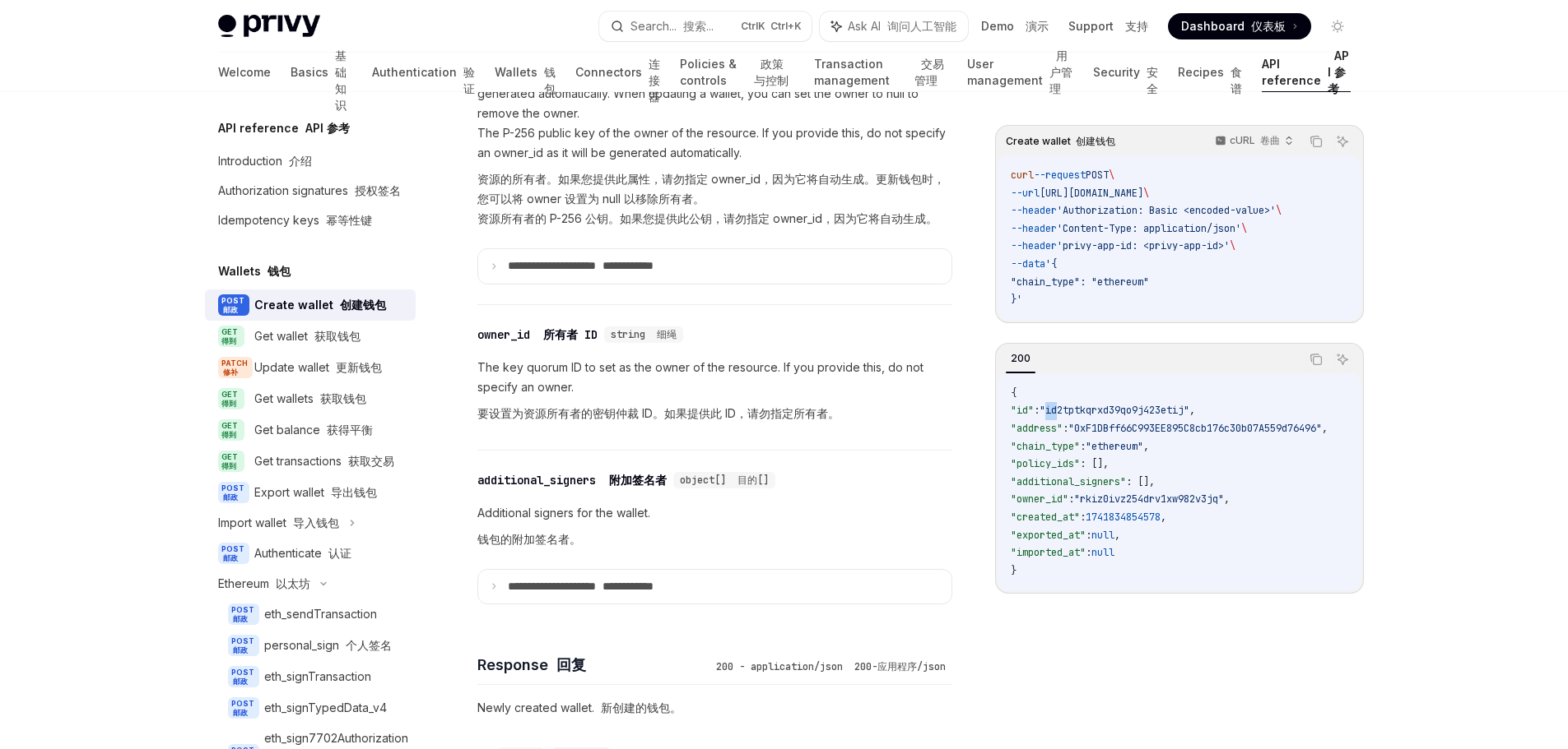
drag, startPoint x: 1065, startPoint y: 412, endPoint x: 1099, endPoint y: 414, distance: 34.1
click at [1076, 411] on span ""id2tptkqrxd39qo9j423etij"" at bounding box center [1114, 410] width 150 height 14
click at [1249, 419] on code "{ "id" : "id2tptkqrxd39qo9j423etij" , "address" : "0xF1DBff66C993EE895C8cb176c3…" at bounding box center [1189, 482] width 356 height 196
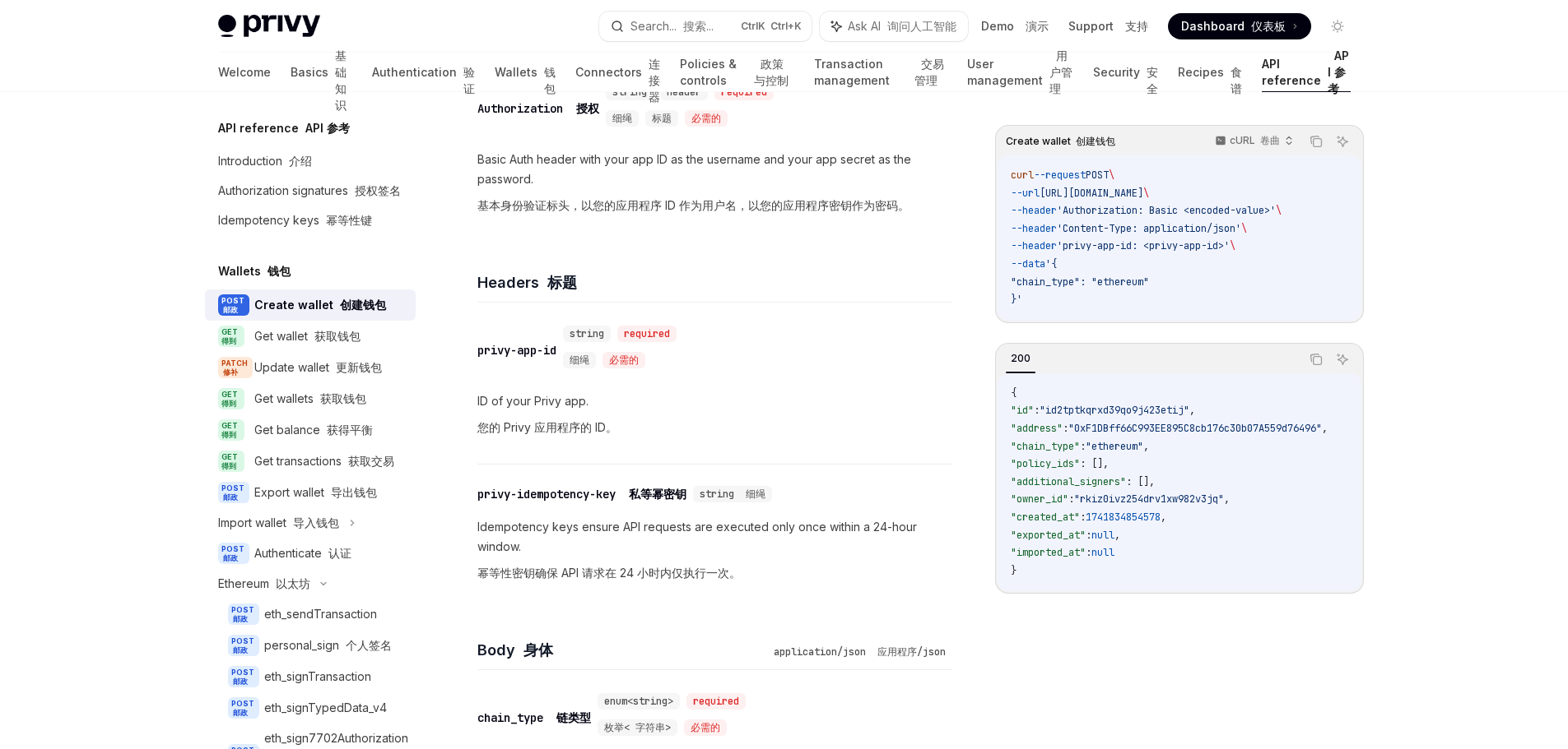
scroll to position [247, 0]
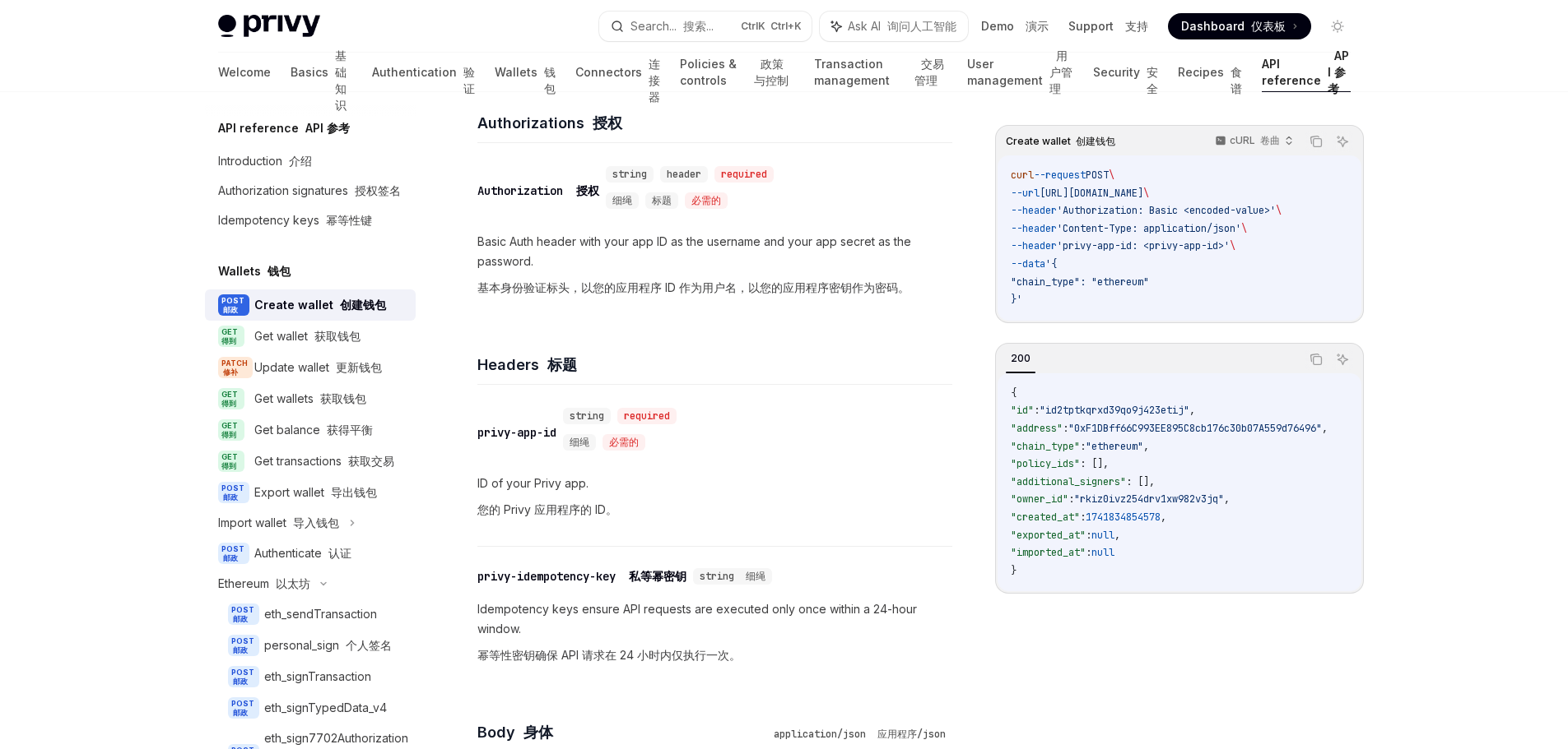
click at [483, 426] on div "privy-app-id" at bounding box center [517, 432] width 79 height 17
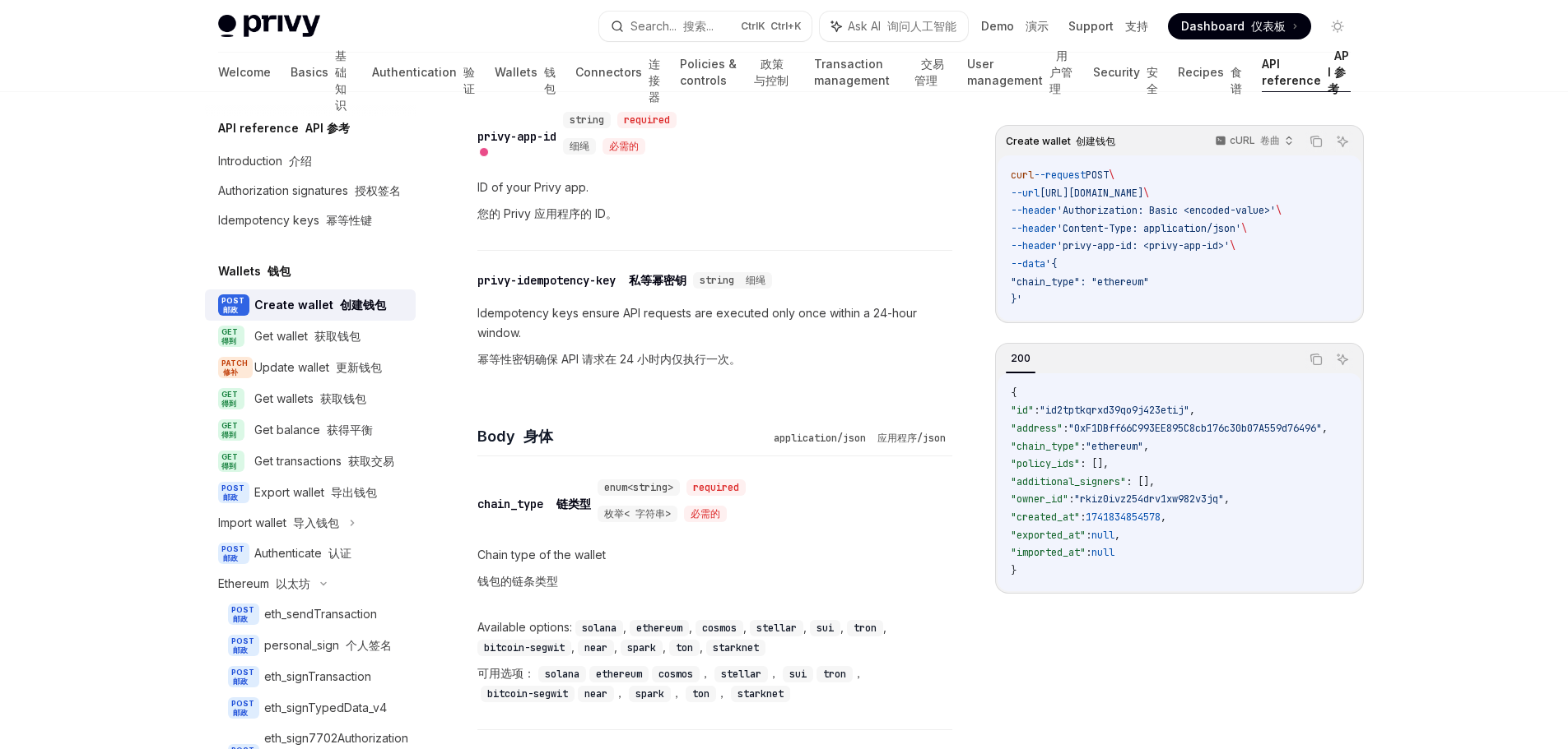
click at [843, 557] on p "Chain type of the wallet 钱包的链条类型" at bounding box center [715, 572] width 475 height 53
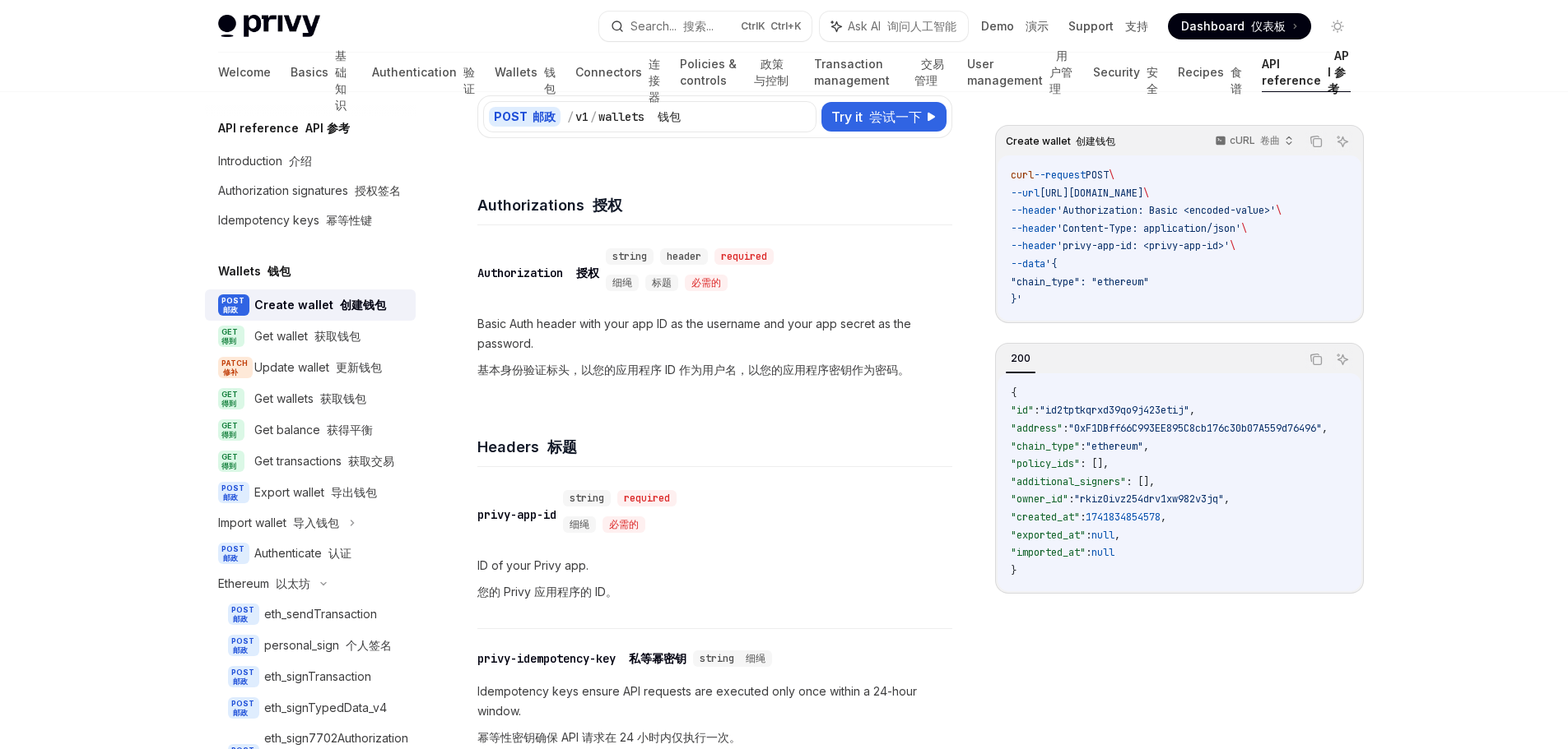
scroll to position [329, 0]
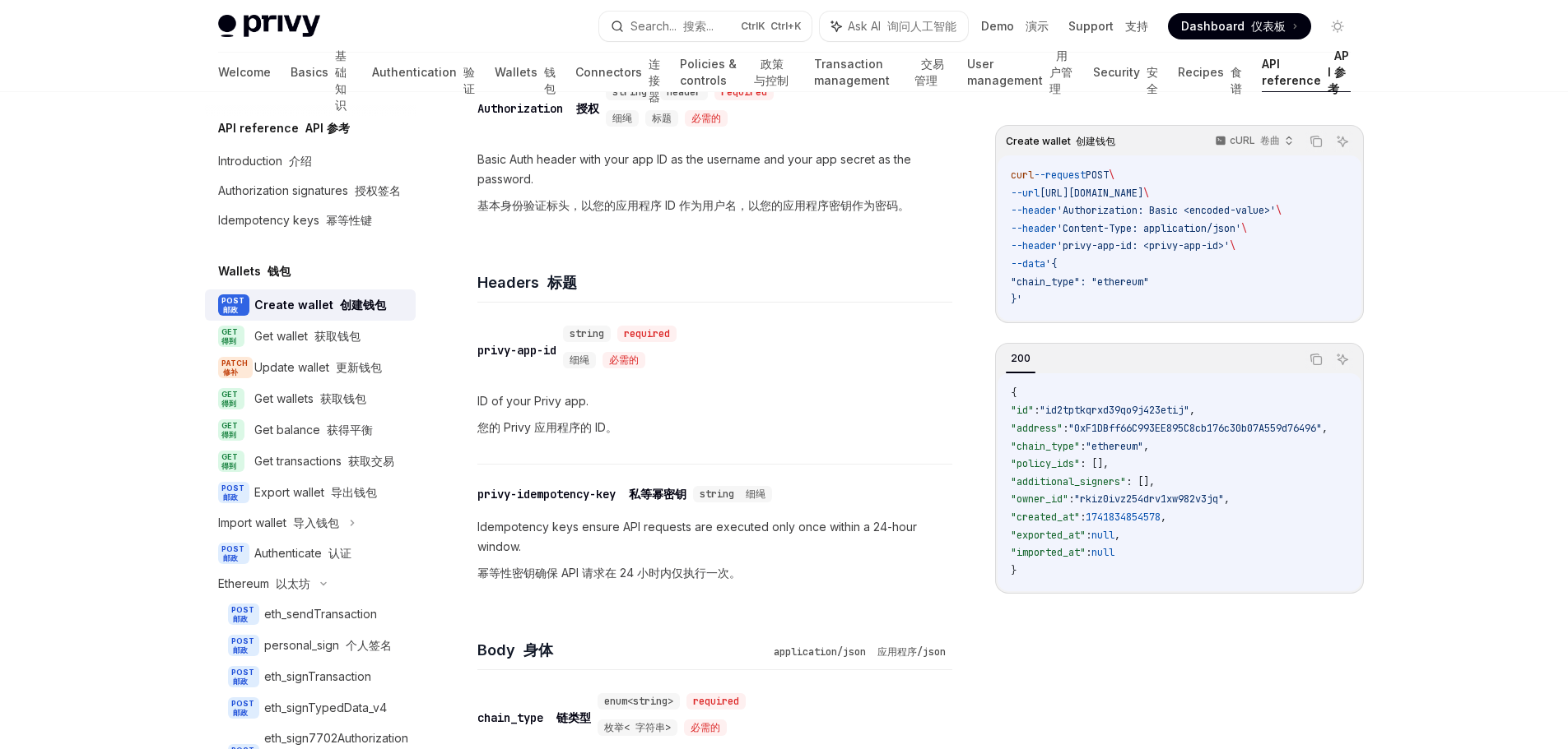
click at [1139, 639] on div "Create wallet 创建钱包 cURL 卷曲 Copy 复制 Ask AI 询问人工智能 curl --request POST \ --url [U…" at bounding box center [1179, 438] width 369 height 624
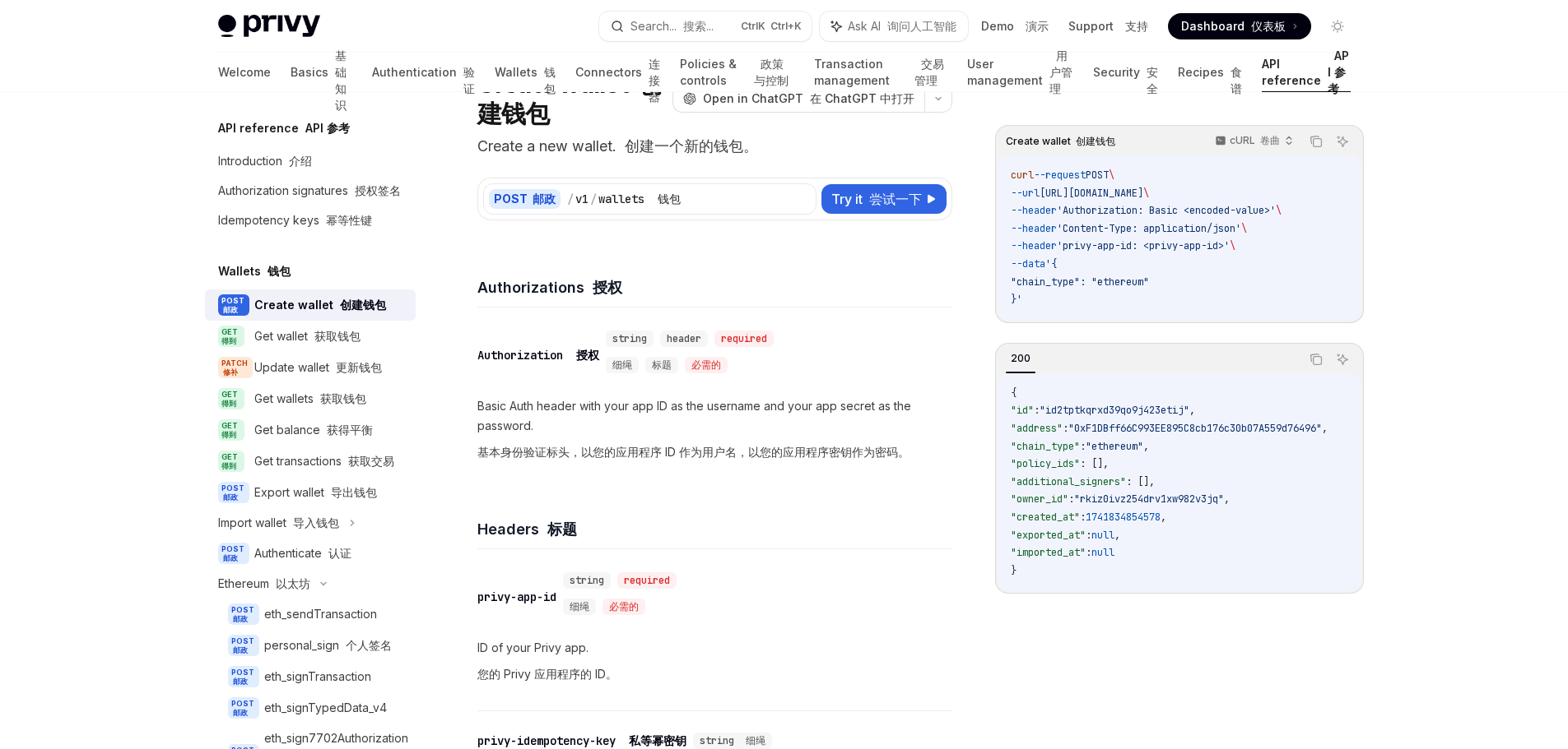
scroll to position [0, 0]
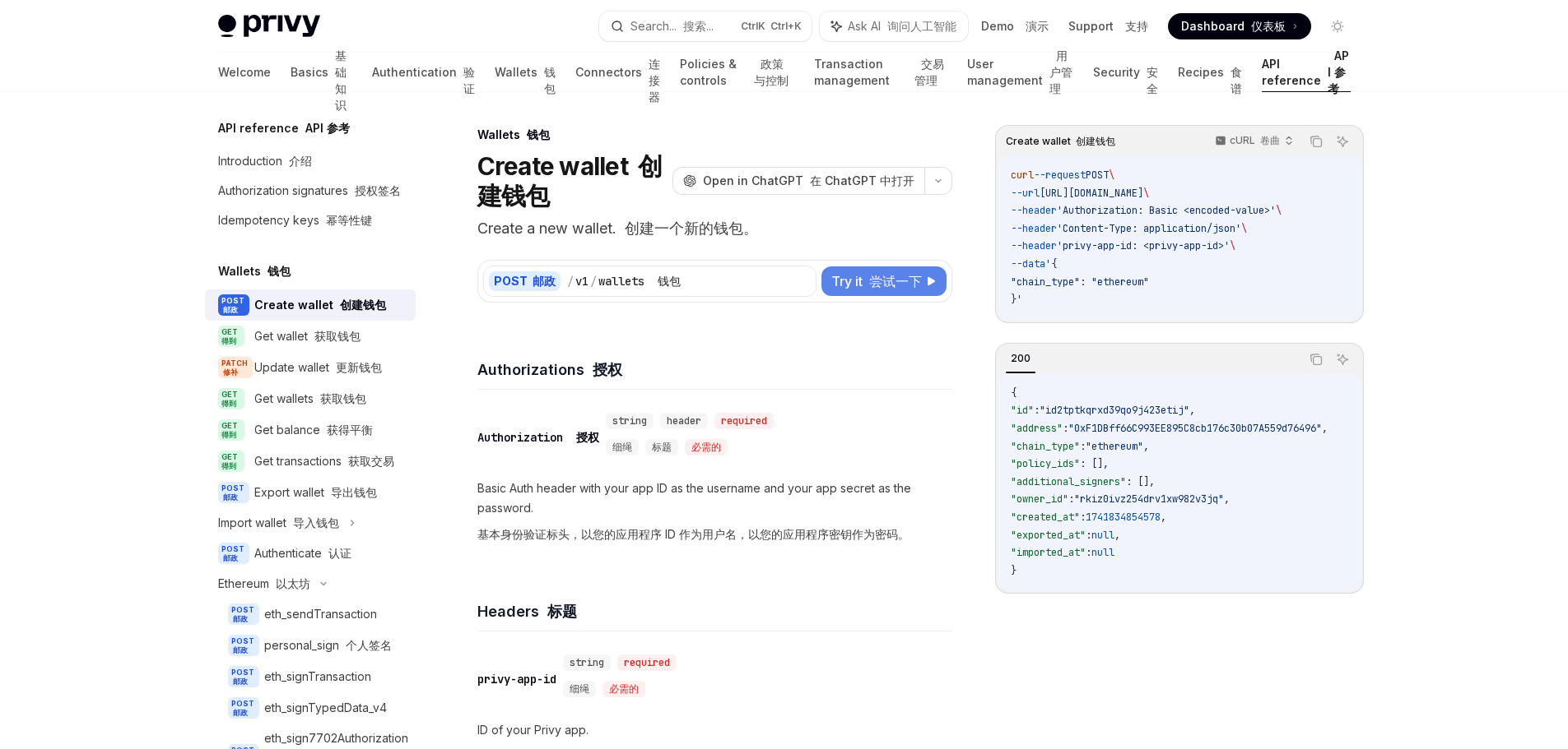
click at [931, 280] on icon at bounding box center [931, 281] width 10 height 10
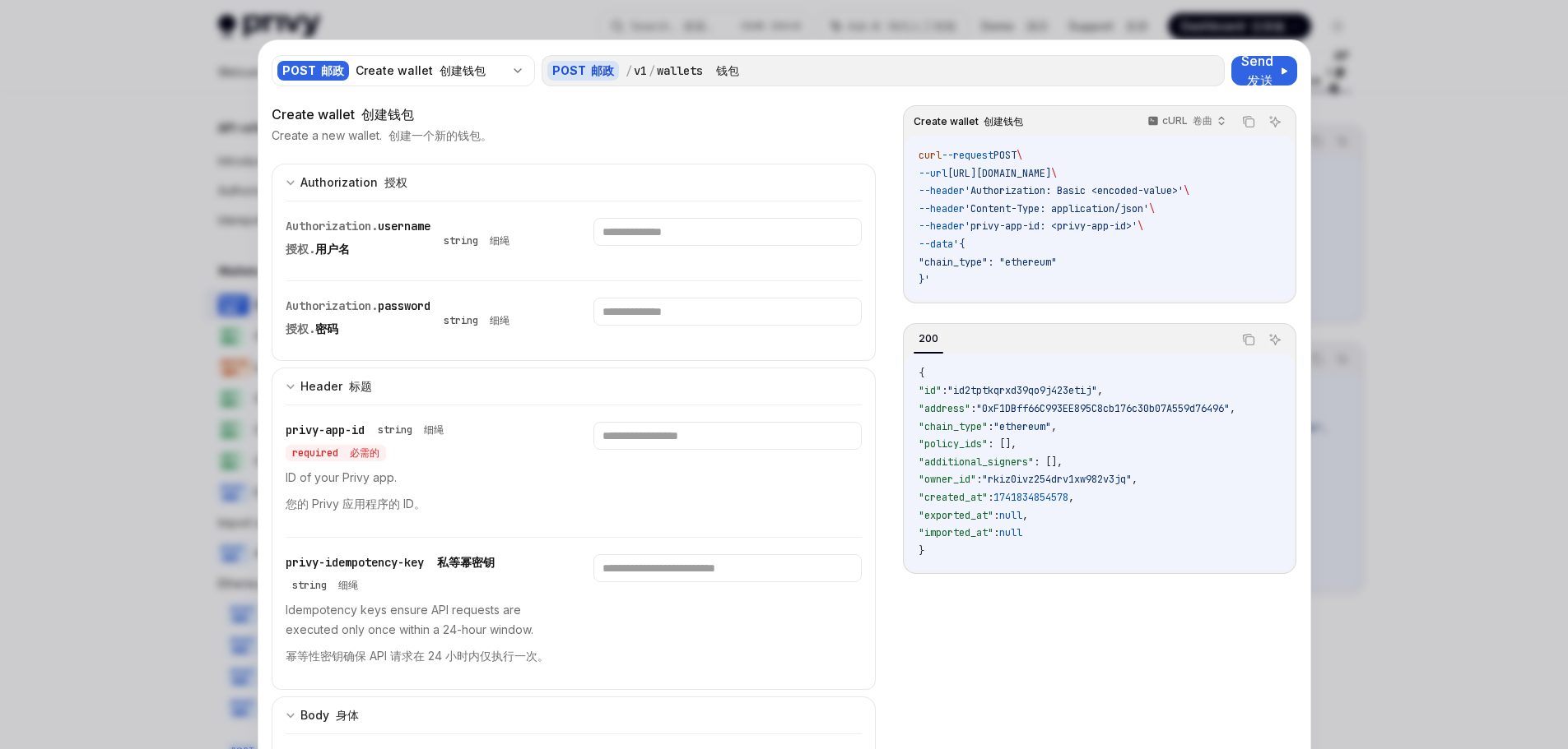
click at [1310, 277] on div at bounding box center [784, 374] width 1568 height 749
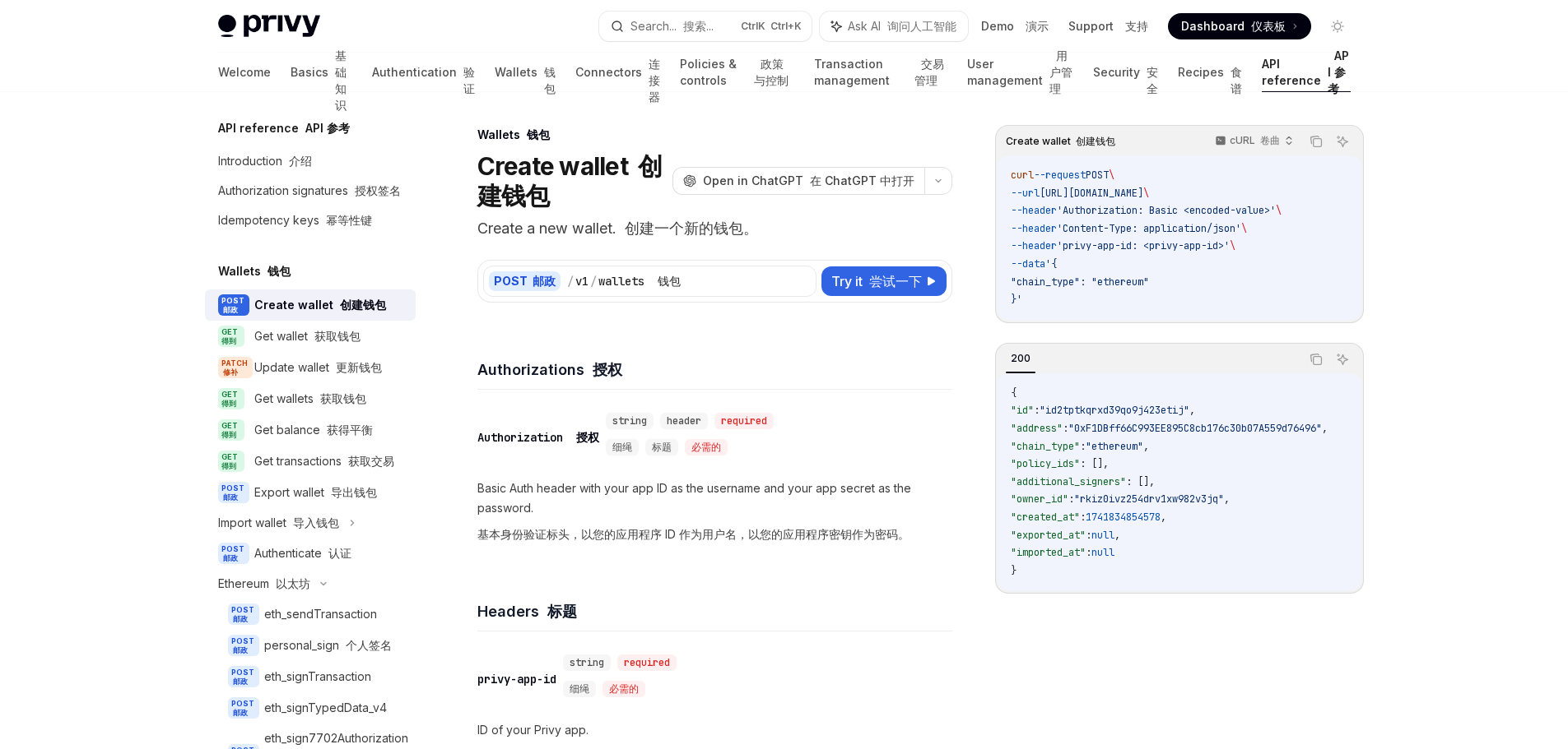
click at [240, 316] on span "POST 邮政" at bounding box center [234, 305] width 31 height 21
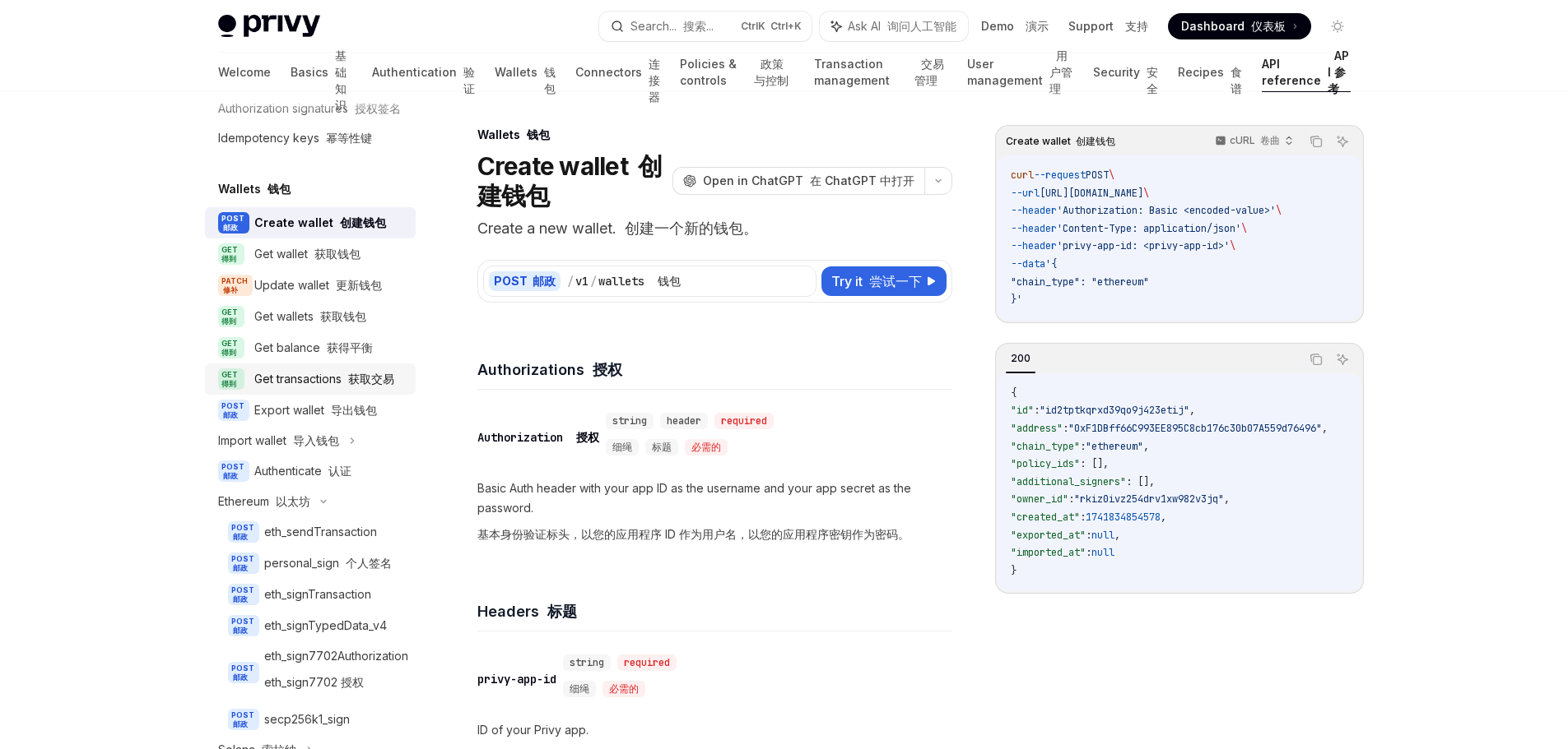
scroll to position [164, 0]
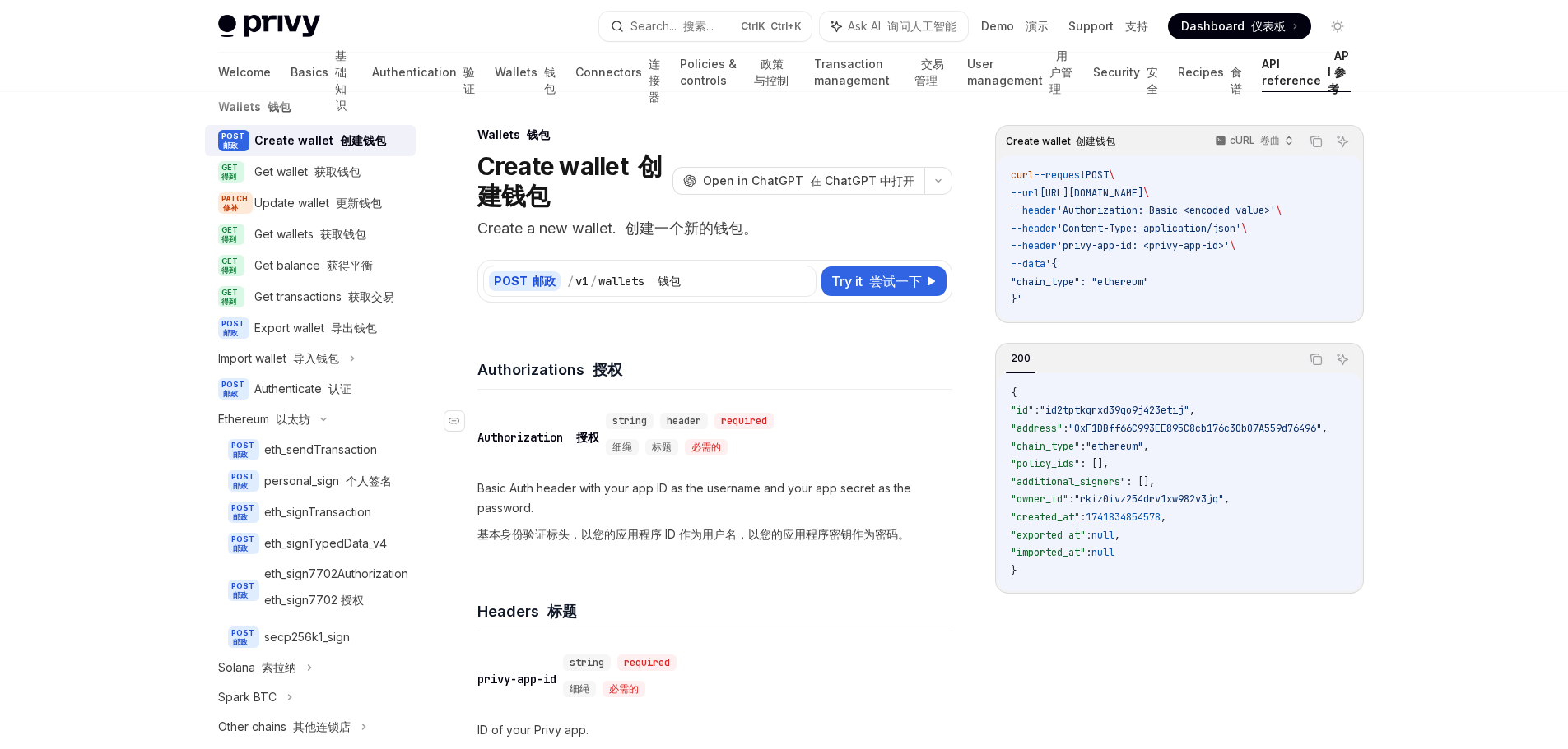
click at [923, 435] on div "​ Authorization 授权 string header required 细绳 标题 必需的" at bounding box center [707, 438] width 458 height 56
click at [887, 438] on div "​ Authorization 授权 string header required 细绳 标题 必需的" at bounding box center [707, 438] width 458 height 56
click at [1042, 499] on span ""owner_id"" at bounding box center [1039, 500] width 57 height 14
click at [1041, 499] on span ""owner_id"" at bounding box center [1039, 500] width 57 height 14
click at [1268, 530] on code "{ "id" : "id2tptkqrxd39qo9j423etij" , "address" : "0xF1DBff66C993EE895C8cb176c3…" at bounding box center [1189, 482] width 356 height 196
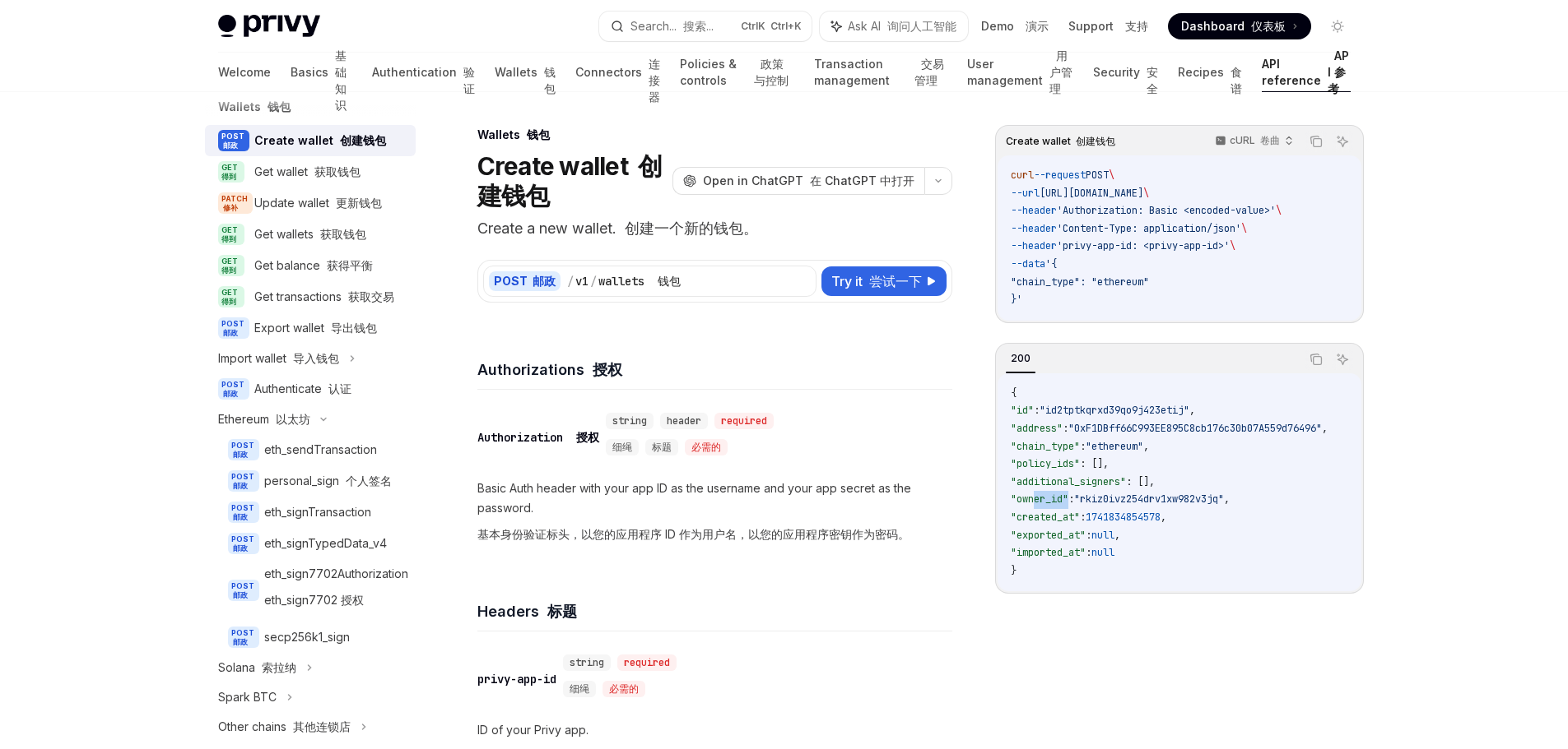
drag, startPoint x: 1036, startPoint y: 495, endPoint x: 1073, endPoint y: 501, distance: 37.5
click at [1069, 501] on span ""owner_id"" at bounding box center [1039, 500] width 57 height 14
click at [1320, 517] on code "{ "id" : "id2tptkqrxd39qo9j423etij" , "address" : "0xF1DBff66C993EE895C8cb176c3…" at bounding box center [1189, 482] width 356 height 196
click at [310, 179] on font at bounding box center [310, 171] width 7 height 14
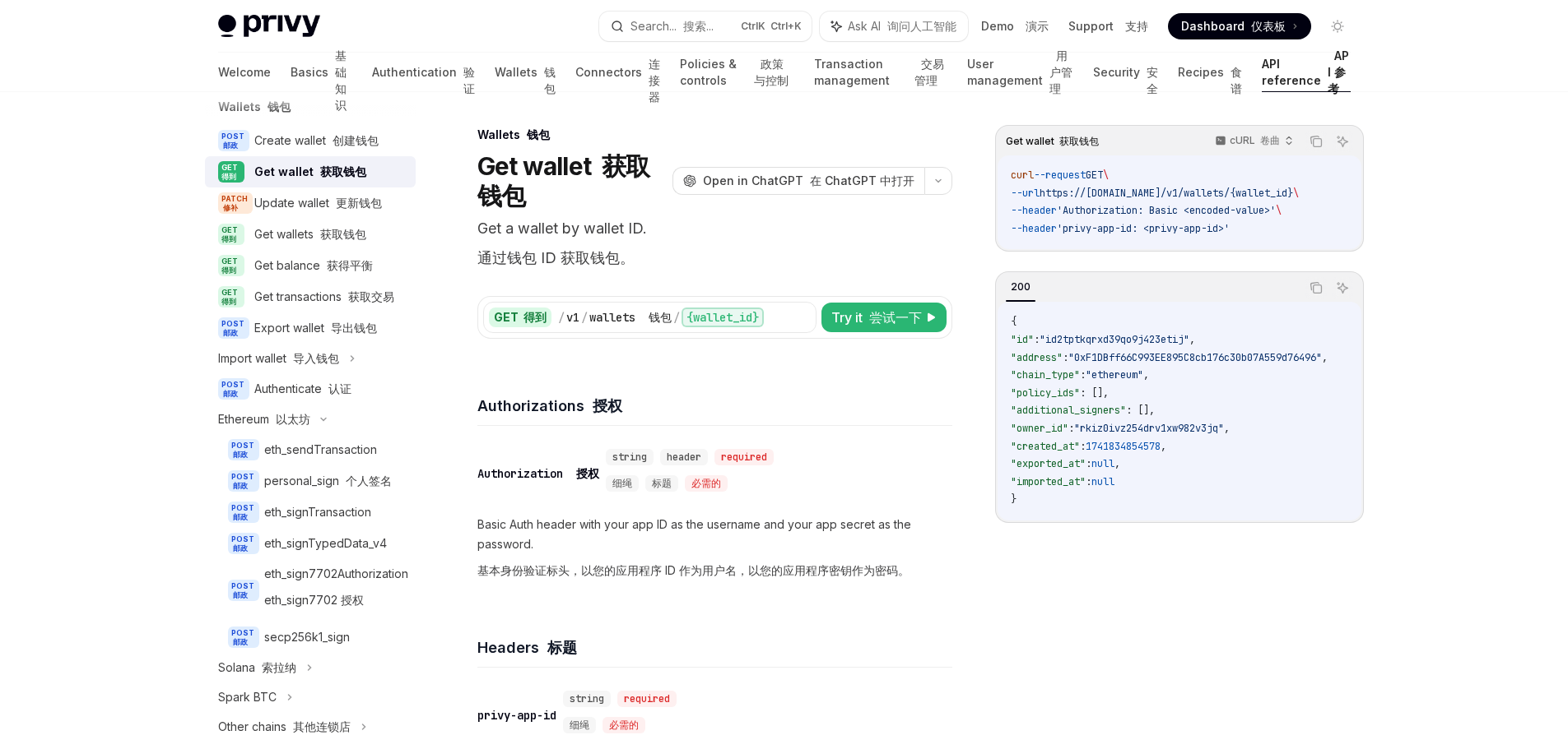
scroll to position [164, 0]
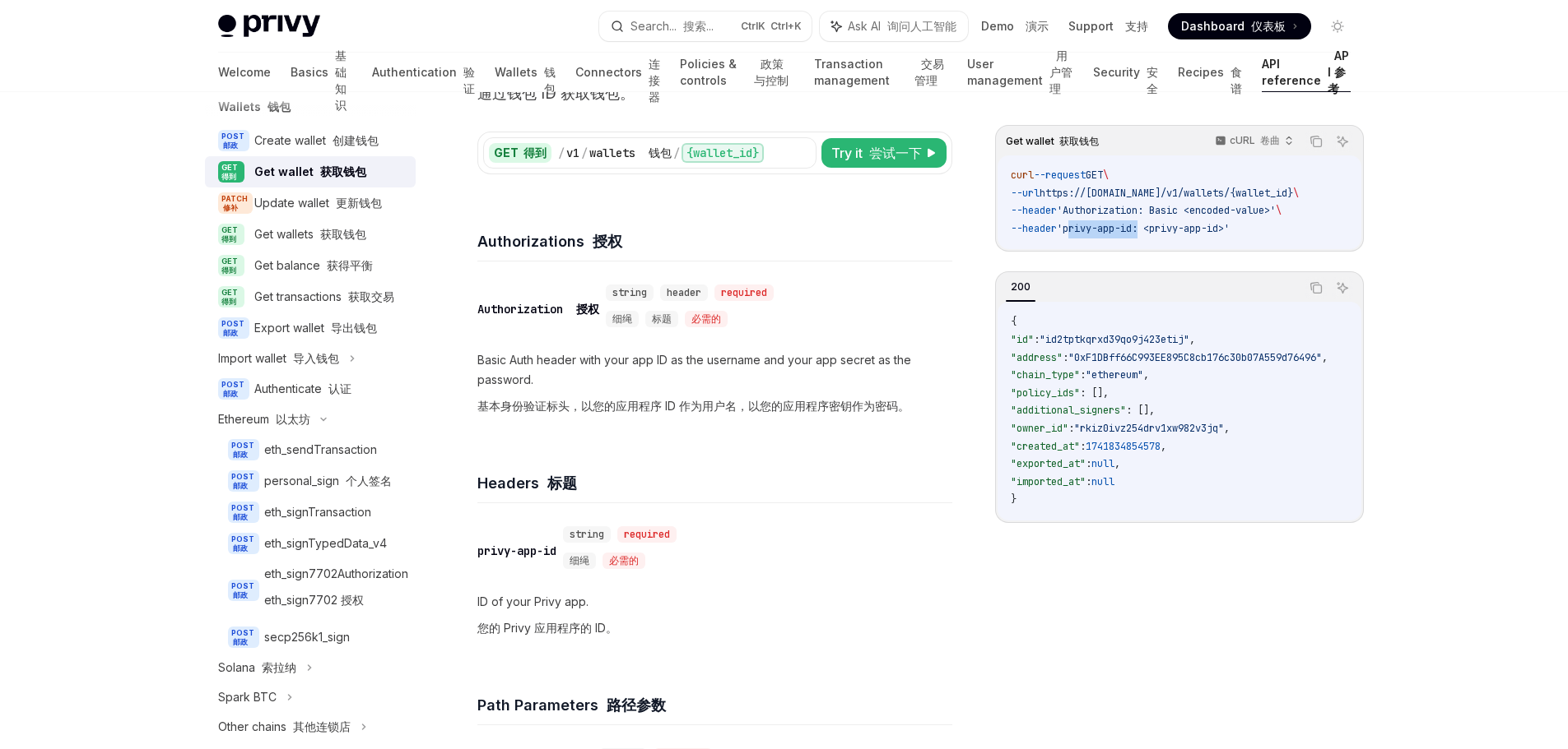
drag, startPoint x: 1082, startPoint y: 232, endPoint x: 1155, endPoint y: 233, distance: 73.0
click at [1155, 233] on span "'privy-app-id: <privy-app-id>'" at bounding box center [1144, 229] width 173 height 14
click at [1261, 227] on code "curl --request GET \ --url https://[DOMAIN_NAME]/v1/wallets/{wallet_id} \ --hea…" at bounding box center [1180, 202] width 338 height 71
drag, startPoint x: 1151, startPoint y: 232, endPoint x: 1082, endPoint y: 232, distance: 69.0
click at [1082, 232] on span "'privy-app-id: <privy-app-id>'" at bounding box center [1144, 229] width 173 height 14
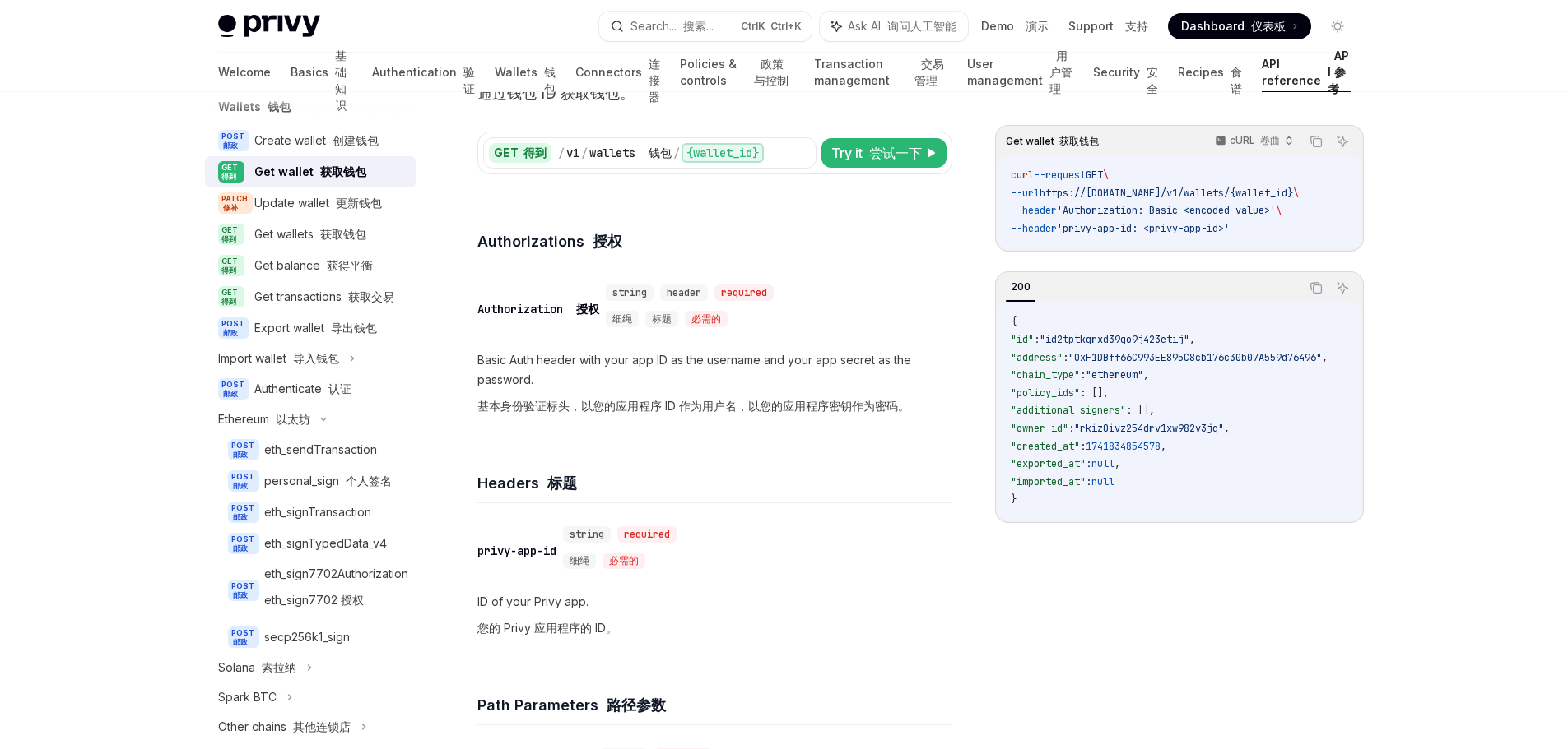
drag, startPoint x: 1115, startPoint y: 234, endPoint x: 1084, endPoint y: 237, distance: 31.1
click at [1084, 237] on code "curl --request GET \ --url https://[DOMAIN_NAME]/v1/wallets/{wallet_id} \ --hea…" at bounding box center [1180, 202] width 338 height 71
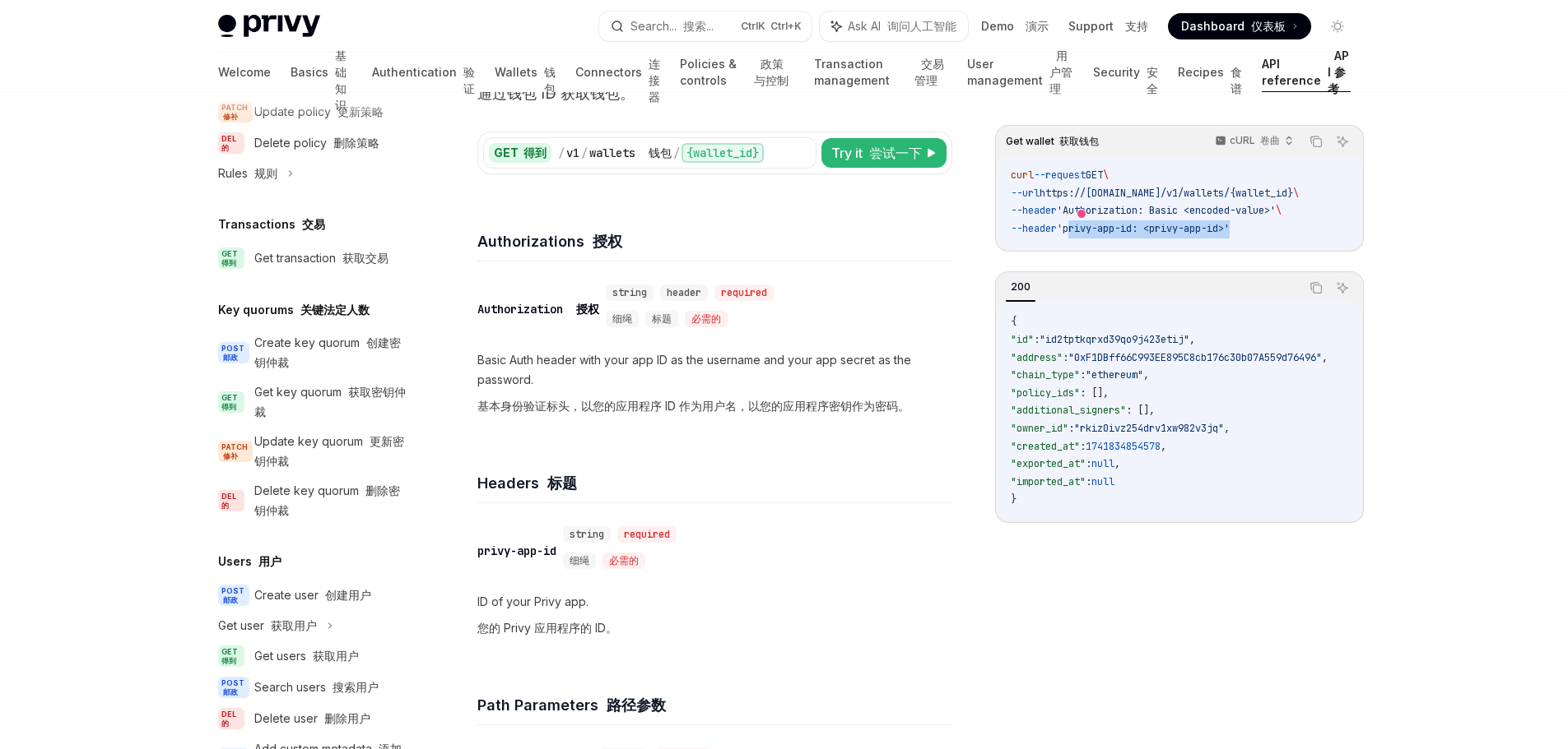
scroll to position [1480, 0]
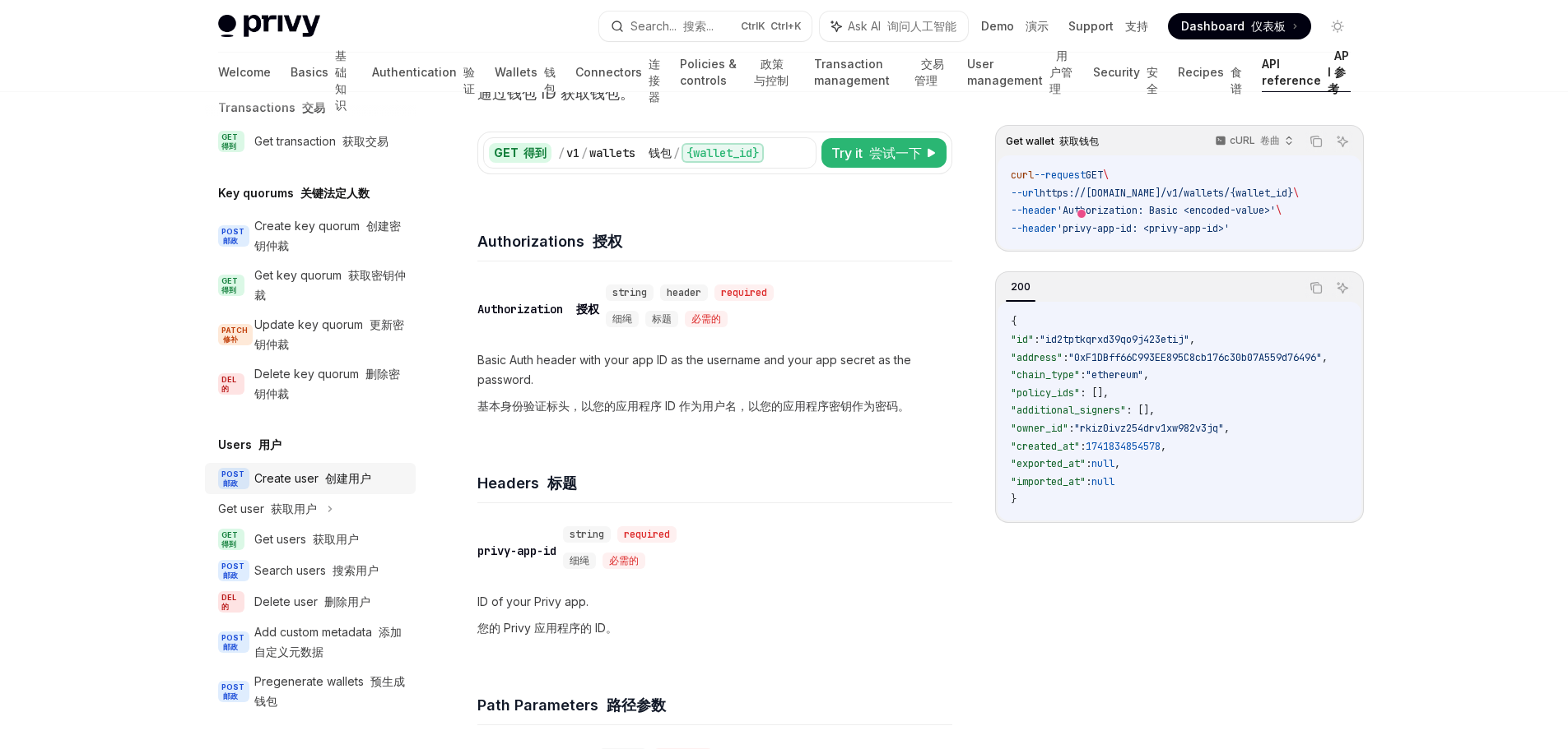
click at [330, 485] on font "创建用户" at bounding box center [347, 479] width 46 height 14
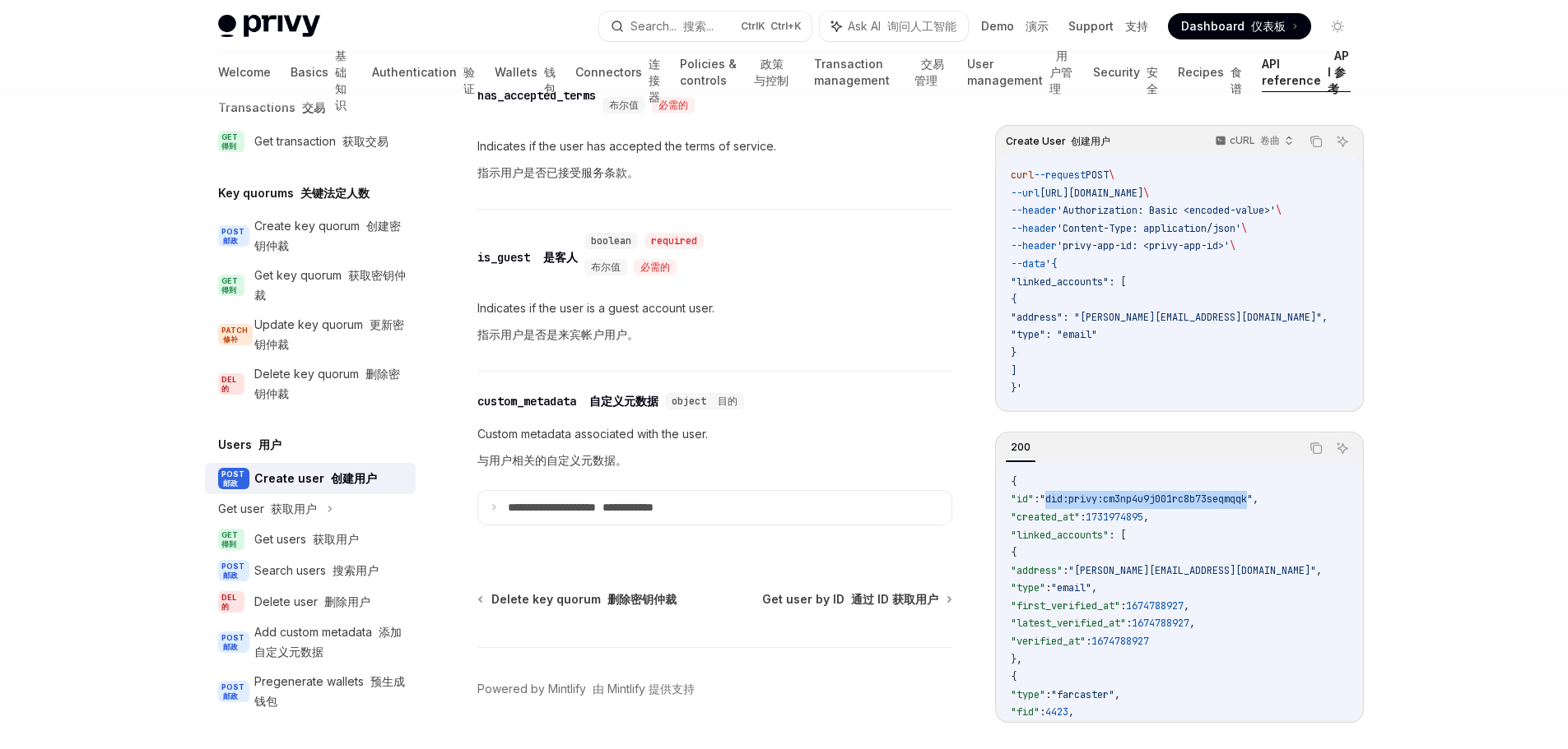
drag, startPoint x: 1272, startPoint y: 498, endPoint x: 1061, endPoint y: 497, distance: 211.0
click at [1061, 497] on span ""did:privy:cm3np4u9j001rc8b73seqmqqk"" at bounding box center [1146, 500] width 213 height 14
copy span "did:privy:cm3np4u9j001rc8b73seqmqqk"
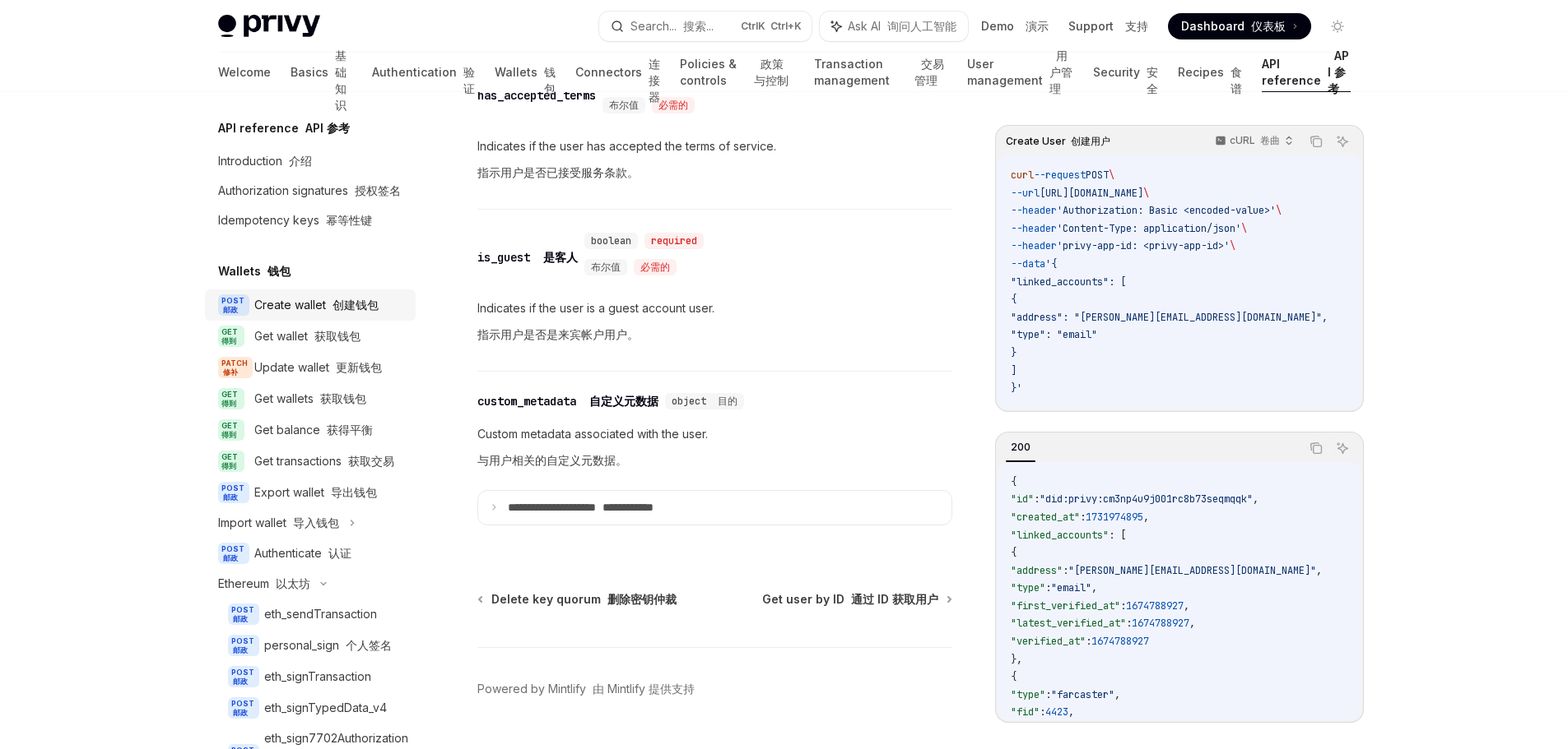
click at [363, 312] on font "创建钱包" at bounding box center [355, 304] width 46 height 14
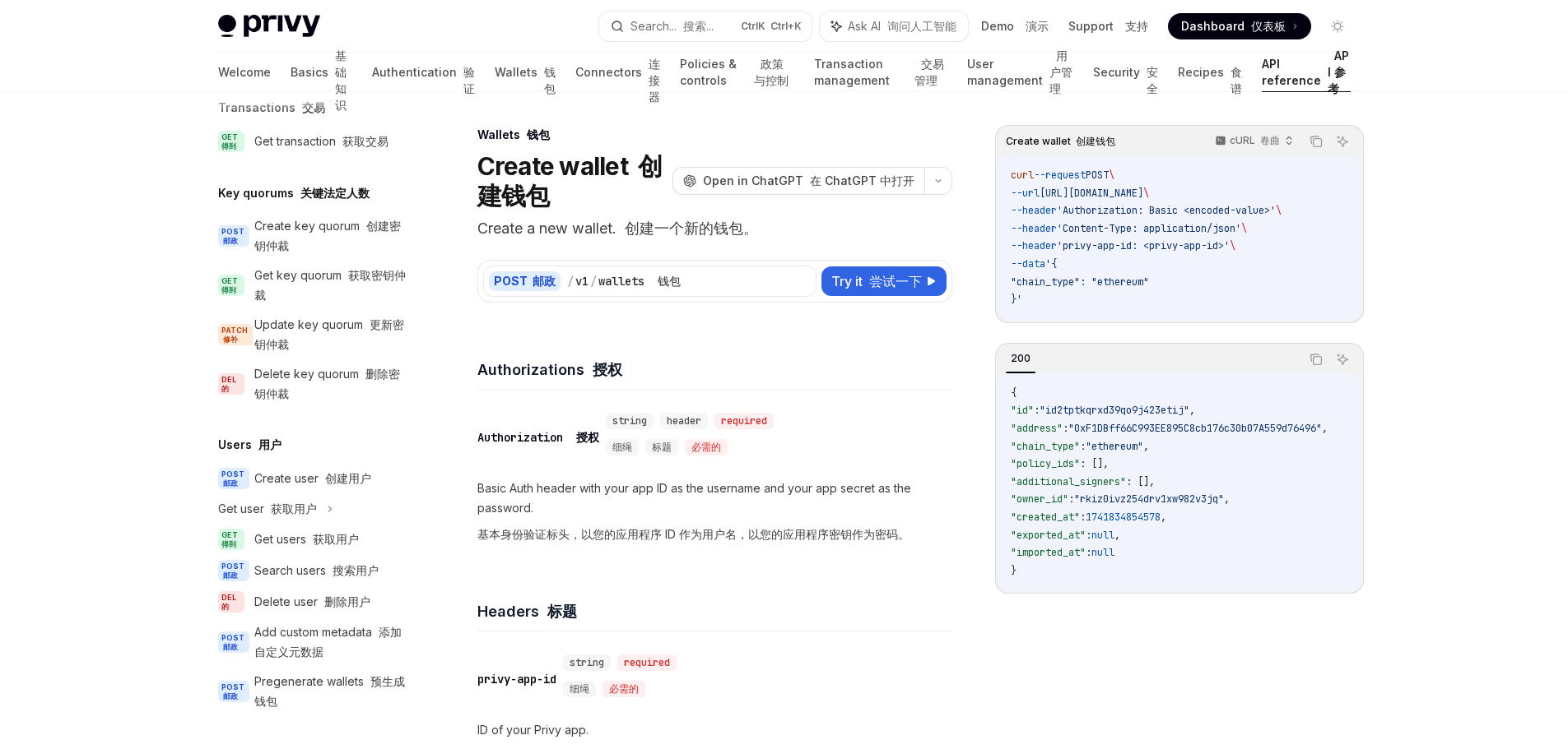
scroll to position [1489, 0]
click at [361, 482] on font "创建用户" at bounding box center [347, 479] width 46 height 14
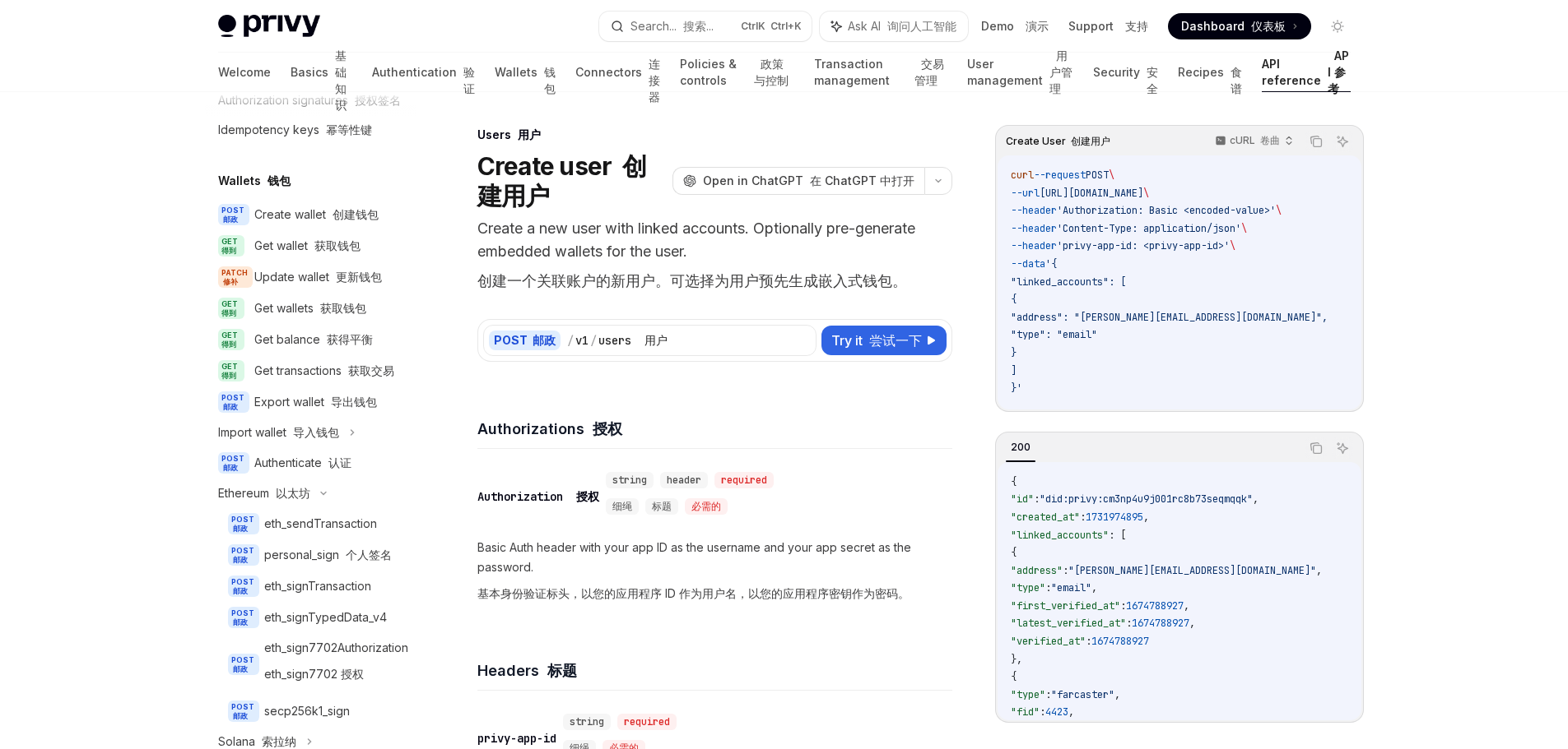
scroll to position [8, 0]
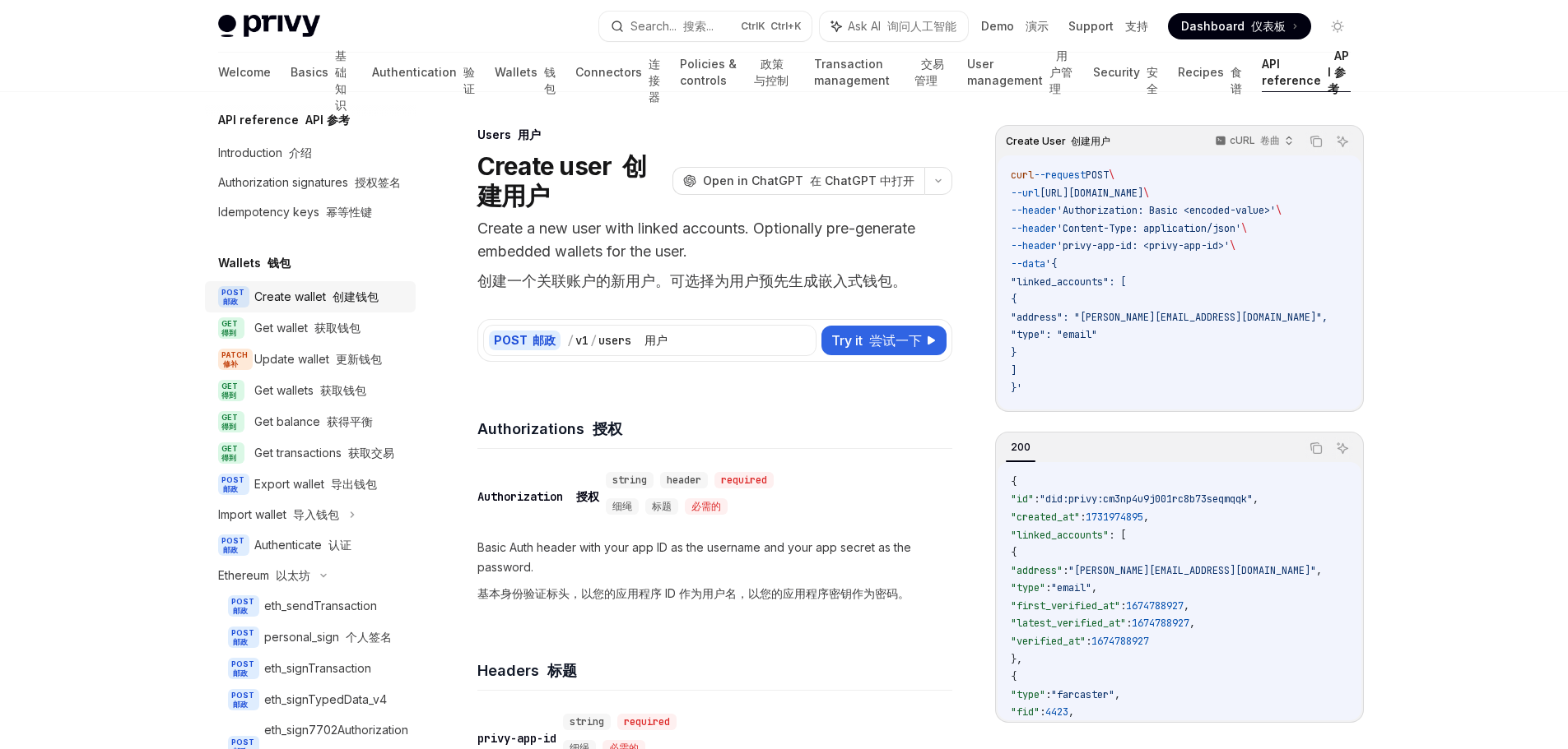
click at [326, 303] on font at bounding box center [329, 297] width 7 height 14
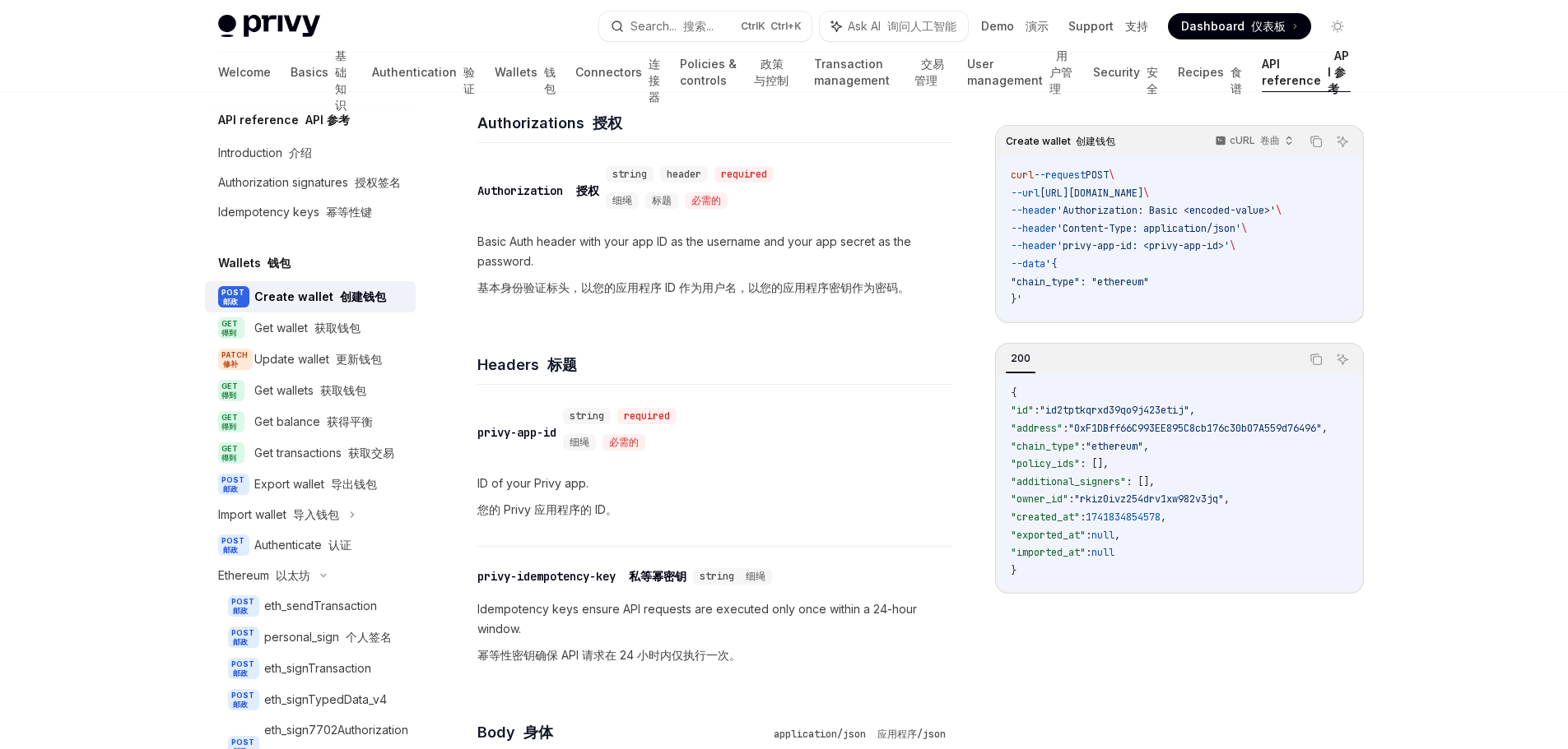
scroll to position [329, 0]
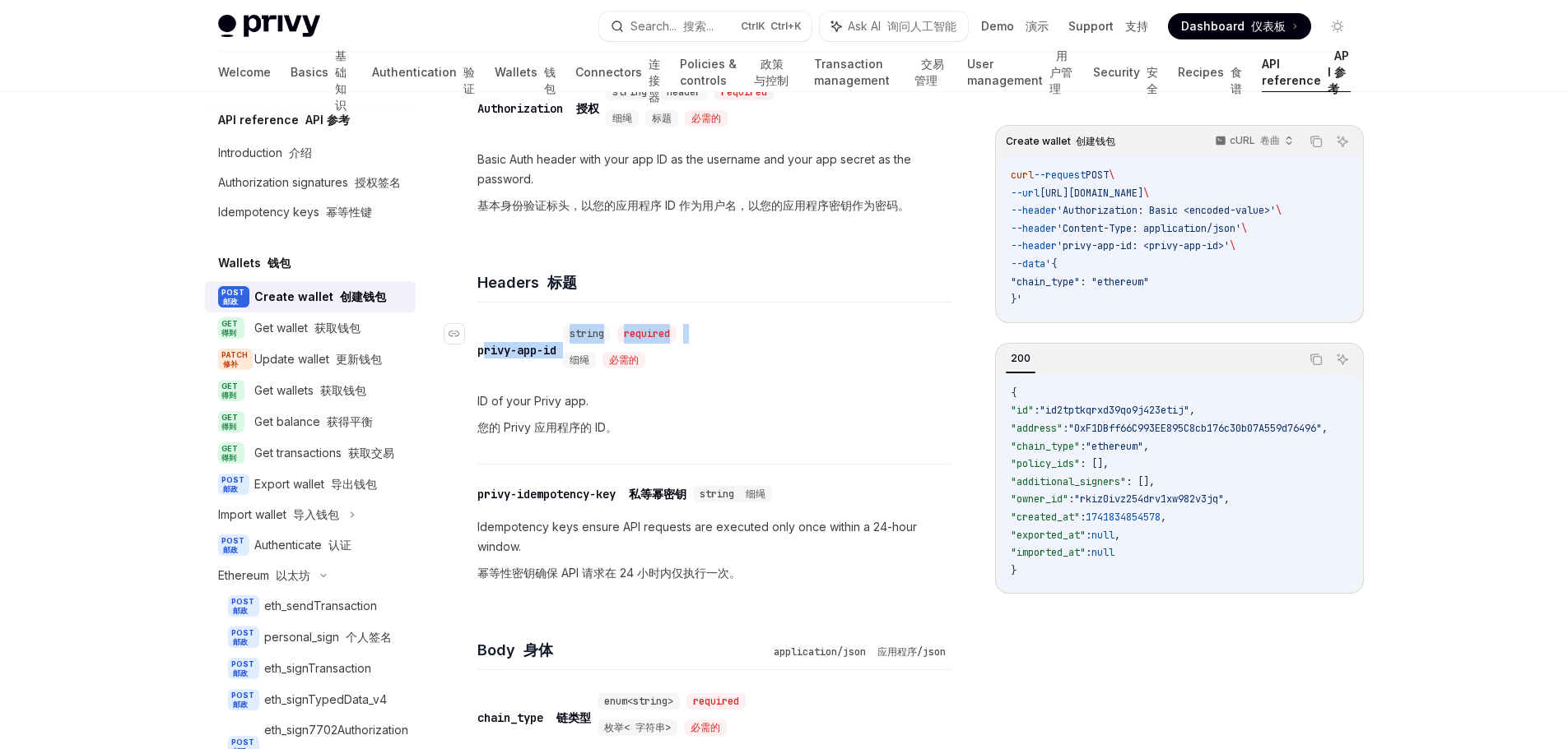
drag, startPoint x: 567, startPoint y: 351, endPoint x: 482, endPoint y: 357, distance: 85.2
click at [482, 352] on div "​ privy-app-id string required 细绳 必需的" at bounding box center [580, 350] width 205 height 53
click at [878, 381] on div "​ privy-app-id string required 细绳 必需的 ID of your Privy app. 您的 Privy 应用程序的 ID。" at bounding box center [715, 383] width 475 height 161
click at [1247, 674] on div "Create wallet 创建钱包 cURL 卷曲 Copy 复制 Ask AI 询问人工智能 curl --request POST \ --url [U…" at bounding box center [1179, 438] width 369 height 624
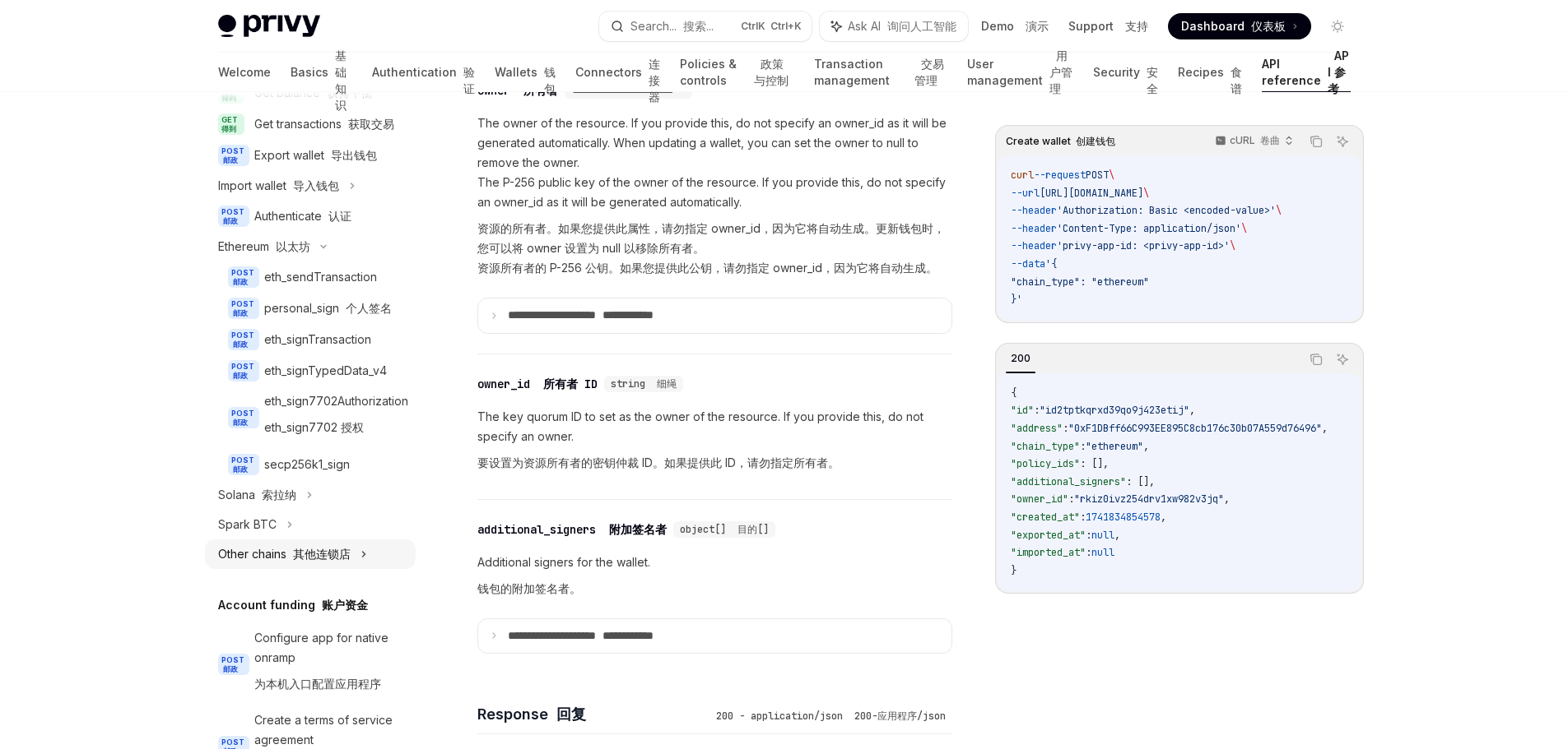
scroll to position [173, 0]
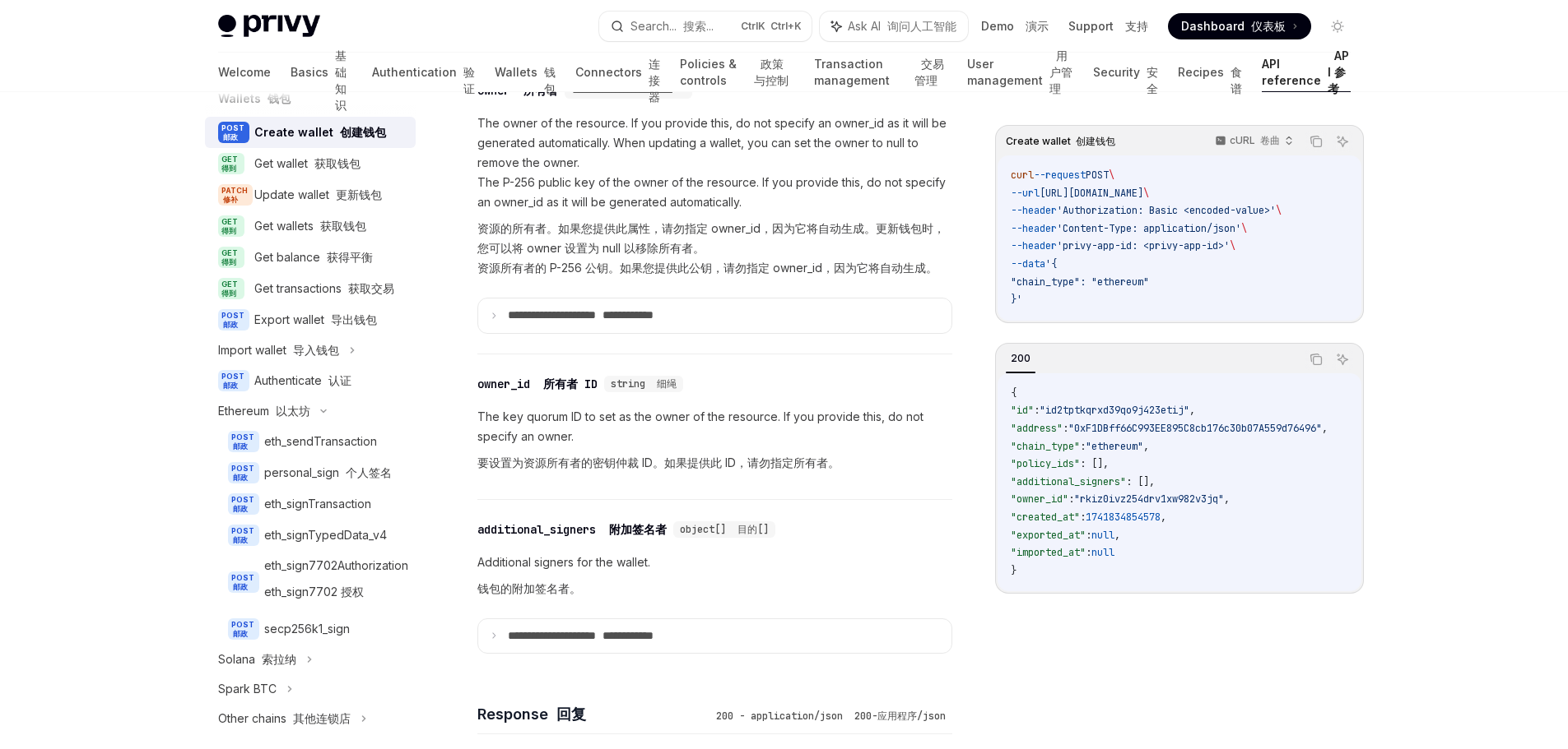
click at [1427, 394] on div "Privy Docs home page Search... 搜索... Ctrl K Ctrl+K Ask AI 询问人工智能 Demo 演示 Suppor…" at bounding box center [784, 677] width 1568 height 4152
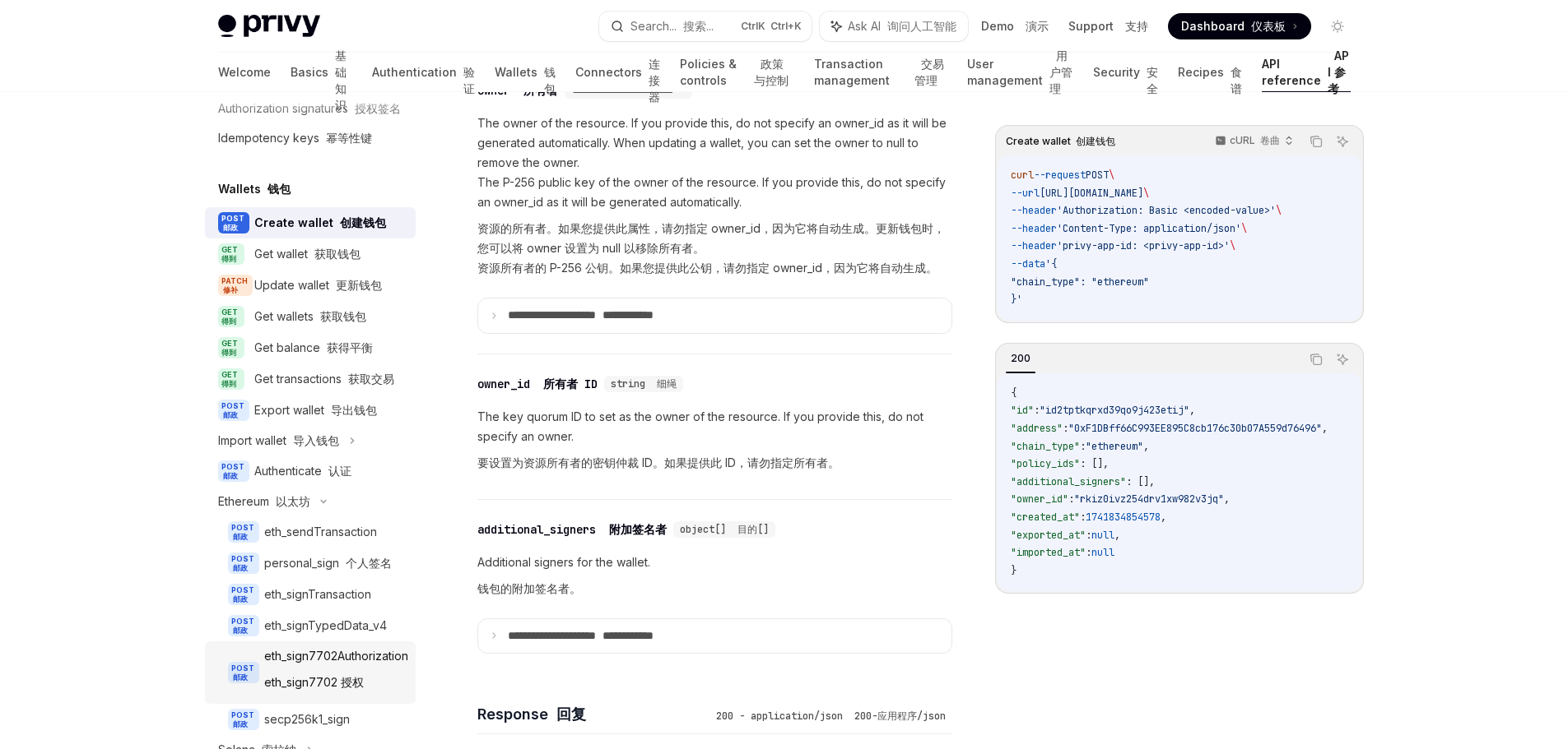
scroll to position [164, 0]
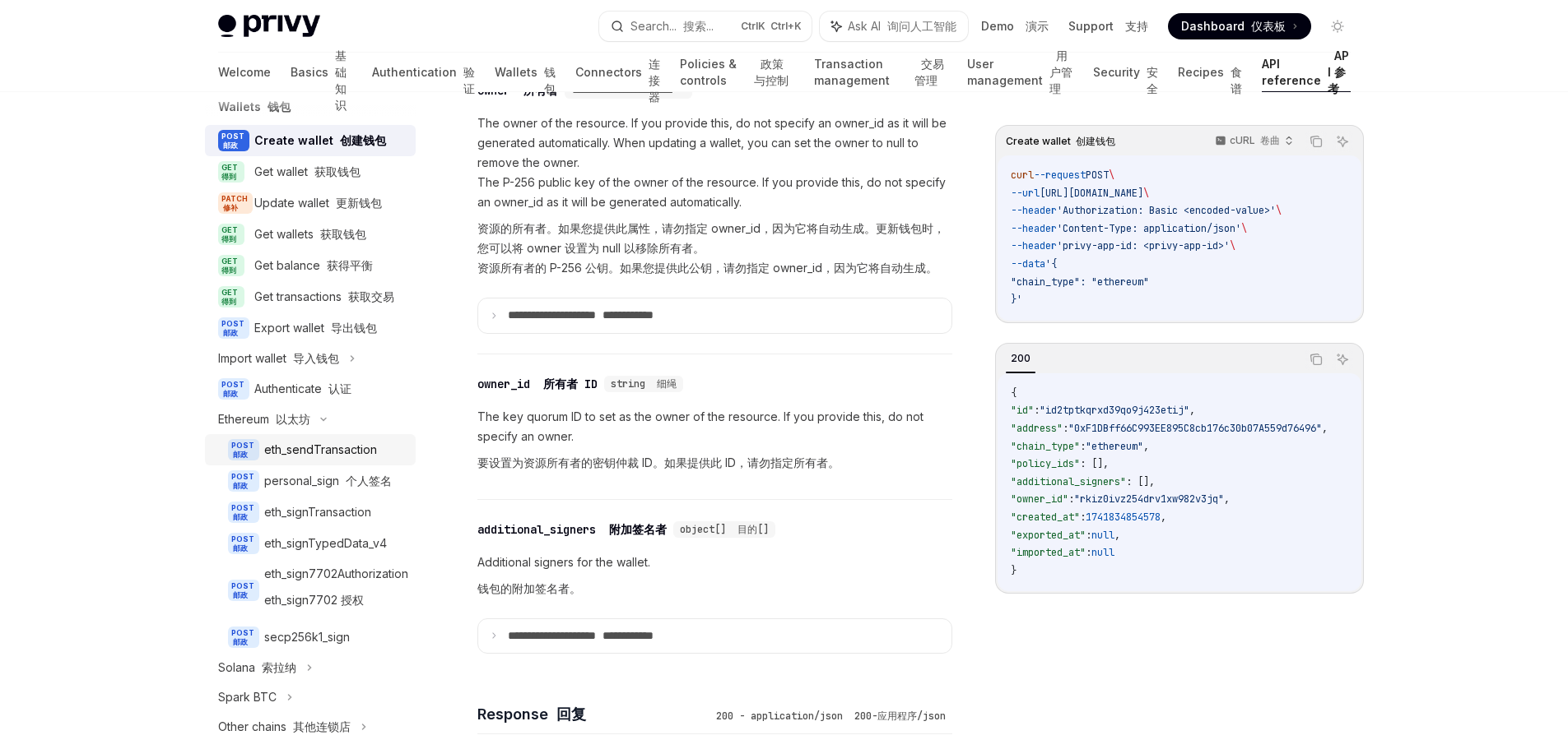
click at [334, 460] on div "eth_sendTransaction" at bounding box center [320, 449] width 113 height 19
click at [328, 460] on div "eth_sendTransaction" at bounding box center [320, 449] width 113 height 19
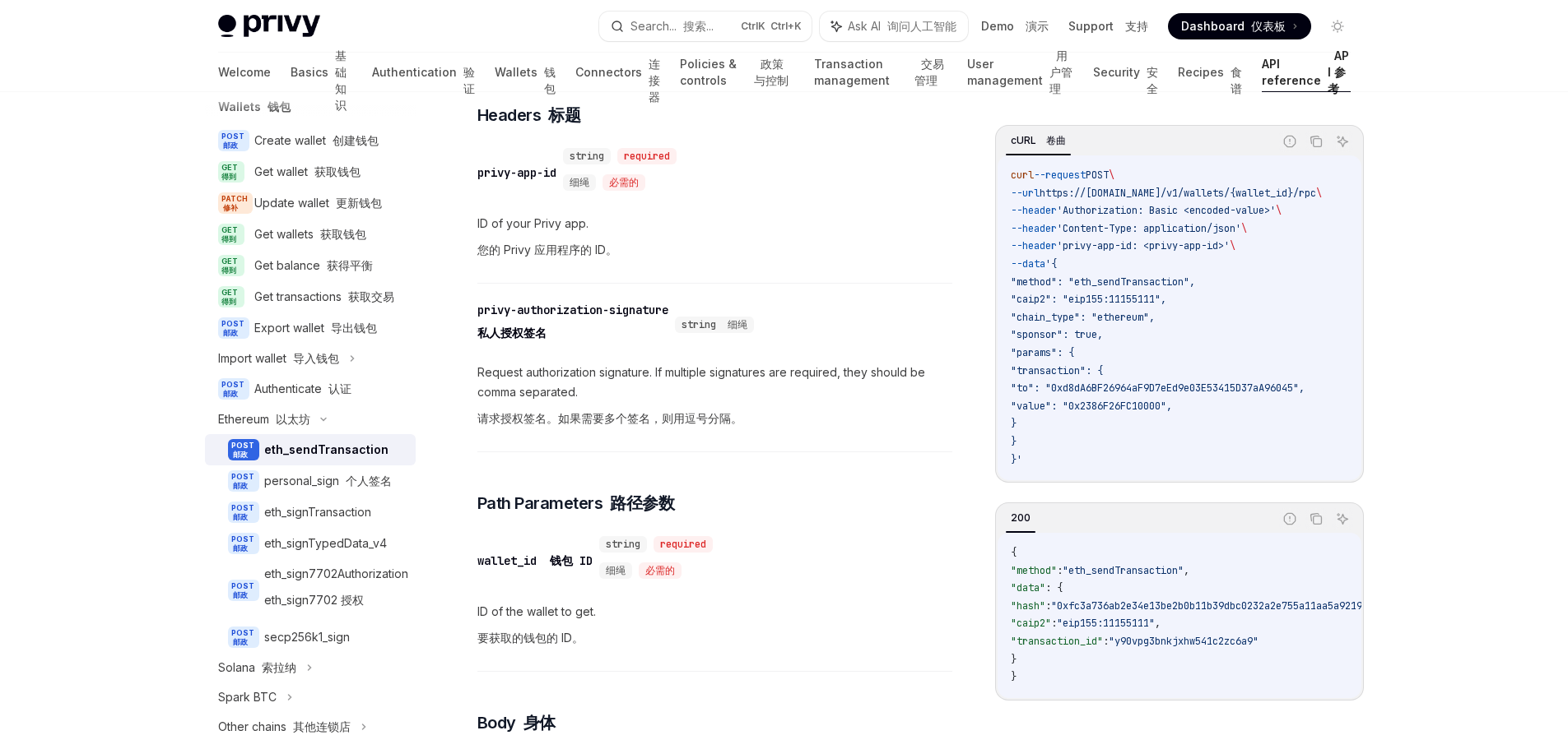
scroll to position [493, 0]
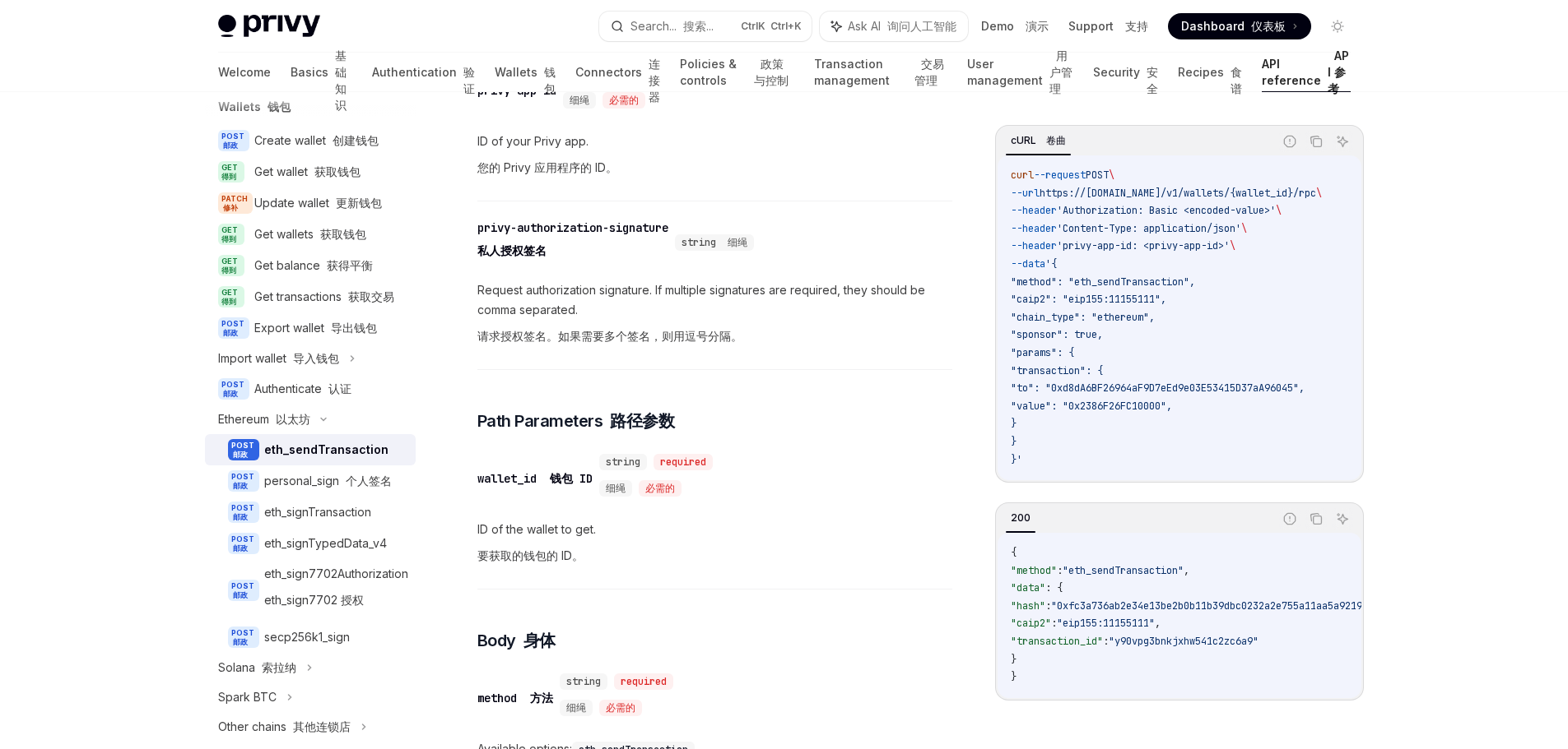
drag, startPoint x: 1264, startPoint y: 246, endPoint x: 1064, endPoint y: 207, distance: 203.8
click at [1064, 207] on code "curl --request POST \ --url https://[DOMAIN_NAME]/v1/wallets/{wallet_id}/rpc \ …" at bounding box center [1186, 318] width 350 height 302
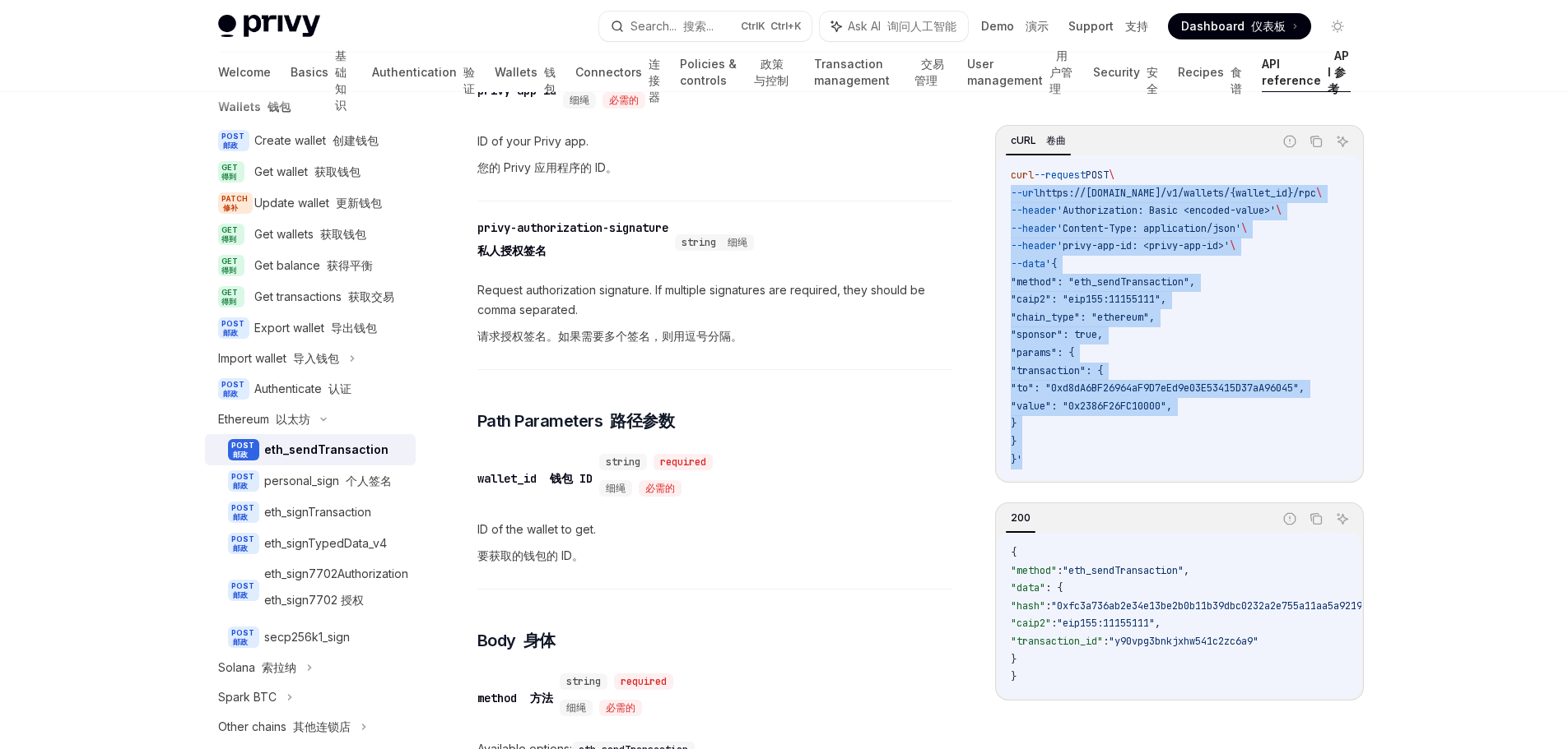
drag, startPoint x: 1053, startPoint y: 474, endPoint x: 998, endPoint y: 200, distance: 279.5
click at [998, 200] on div "curl --request POST \ --url https://[DOMAIN_NAME]/v1/wallets/{wallet_id}/rpc \ …" at bounding box center [1180, 318] width 364 height 325
click at [1288, 347] on code "curl --request POST \ --url https://[DOMAIN_NAME]/v1/wallets/{wallet_id}/rpc \ …" at bounding box center [1186, 318] width 350 height 302
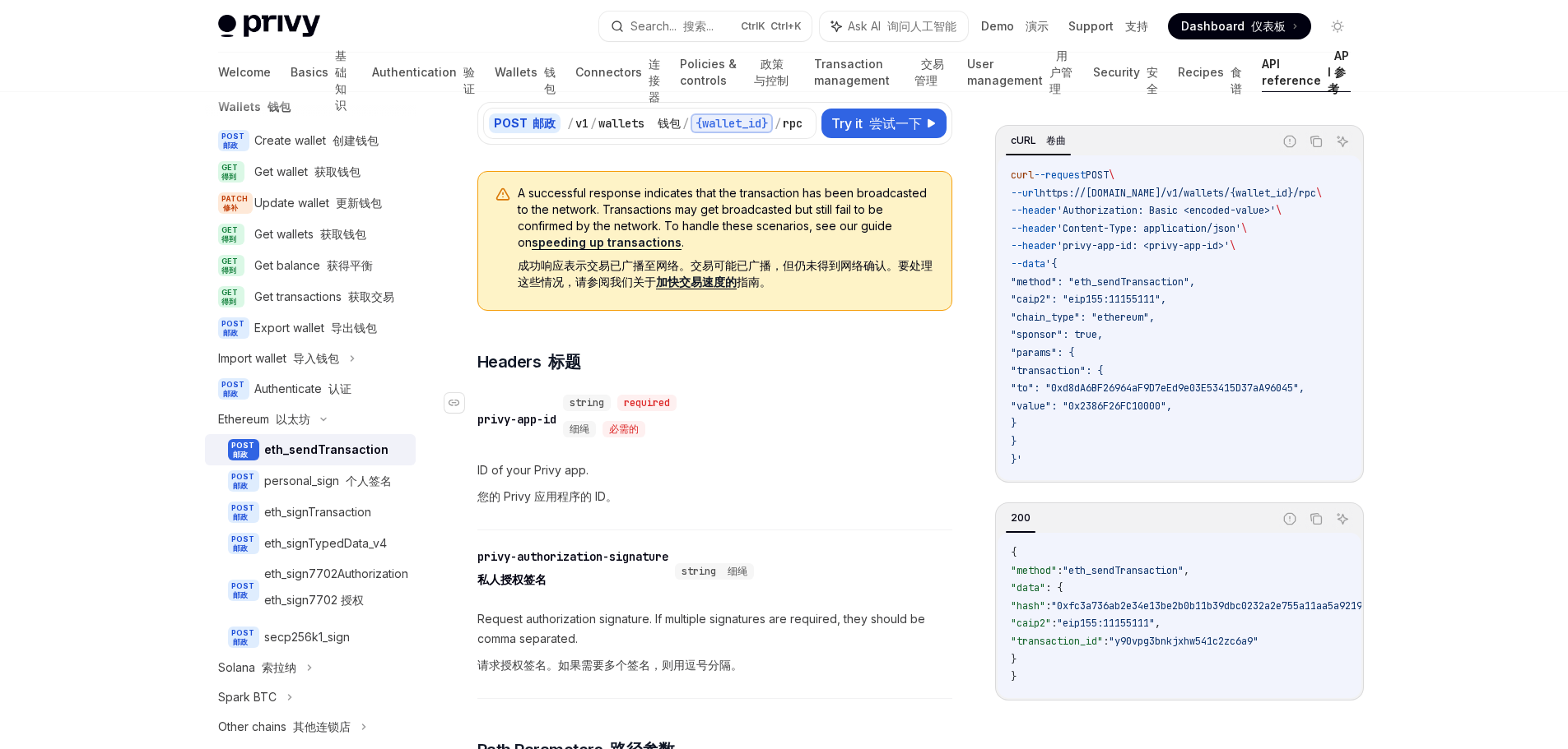
scroll to position [0, 0]
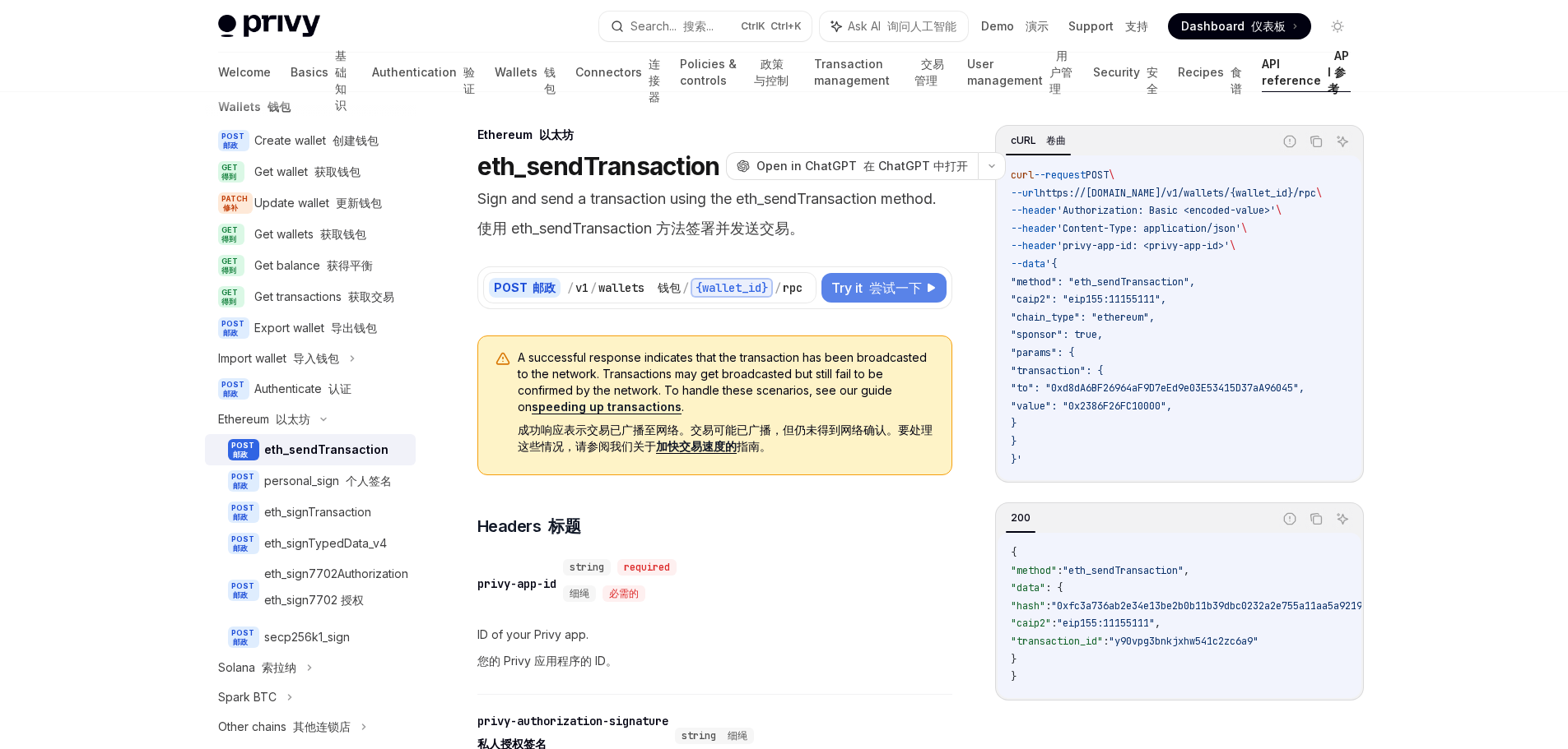
click at [908, 289] on font "尝试一下" at bounding box center [895, 288] width 53 height 17
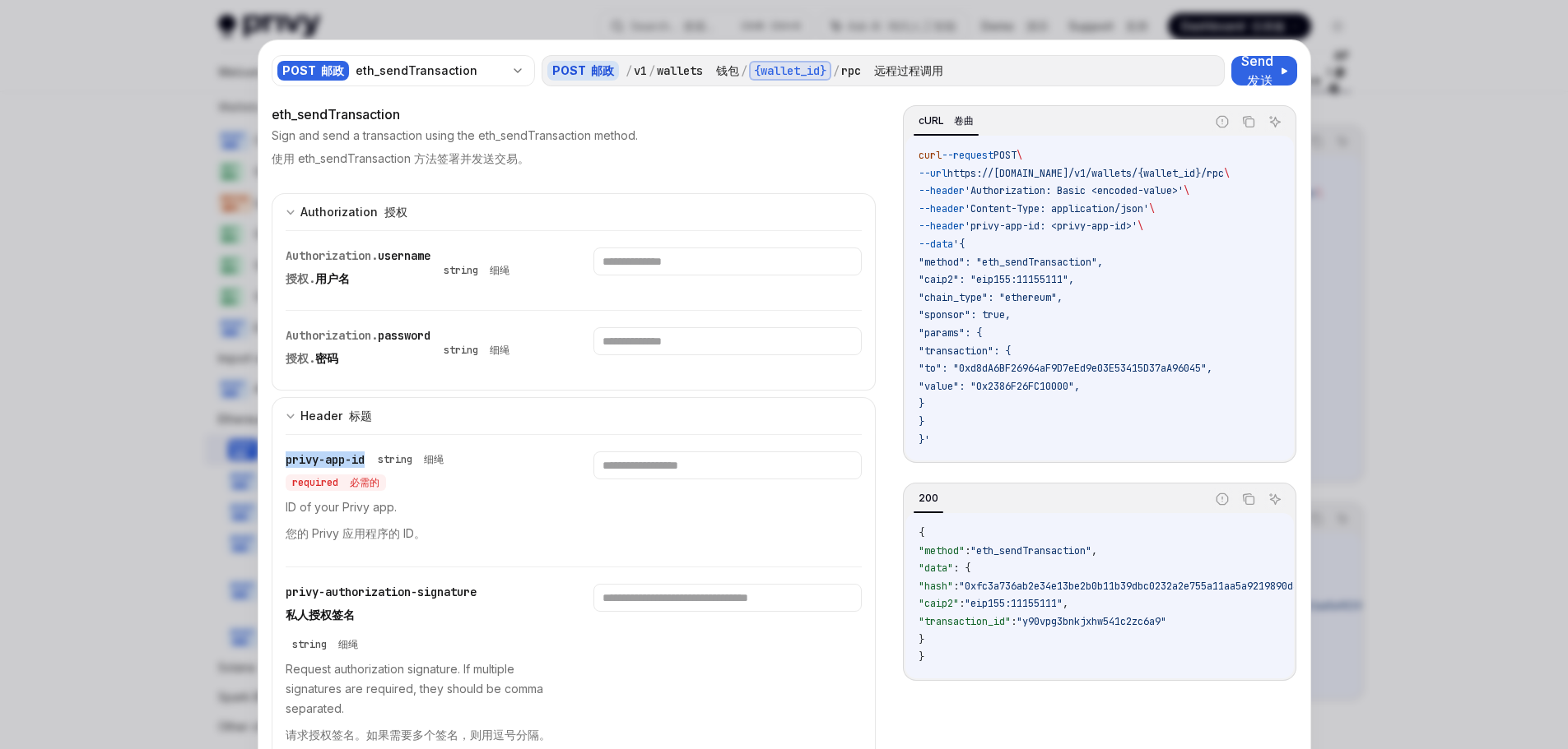
drag, startPoint x: 346, startPoint y: 459, endPoint x: 279, endPoint y: 455, distance: 67.1
click at [285, 455] on div "privy-app-id string 细绳 required 必需的" at bounding box center [419, 471] width 269 height 40
click at [489, 490] on div "privy-app-id string 细绳 required 必需的" at bounding box center [419, 471] width 269 height 40
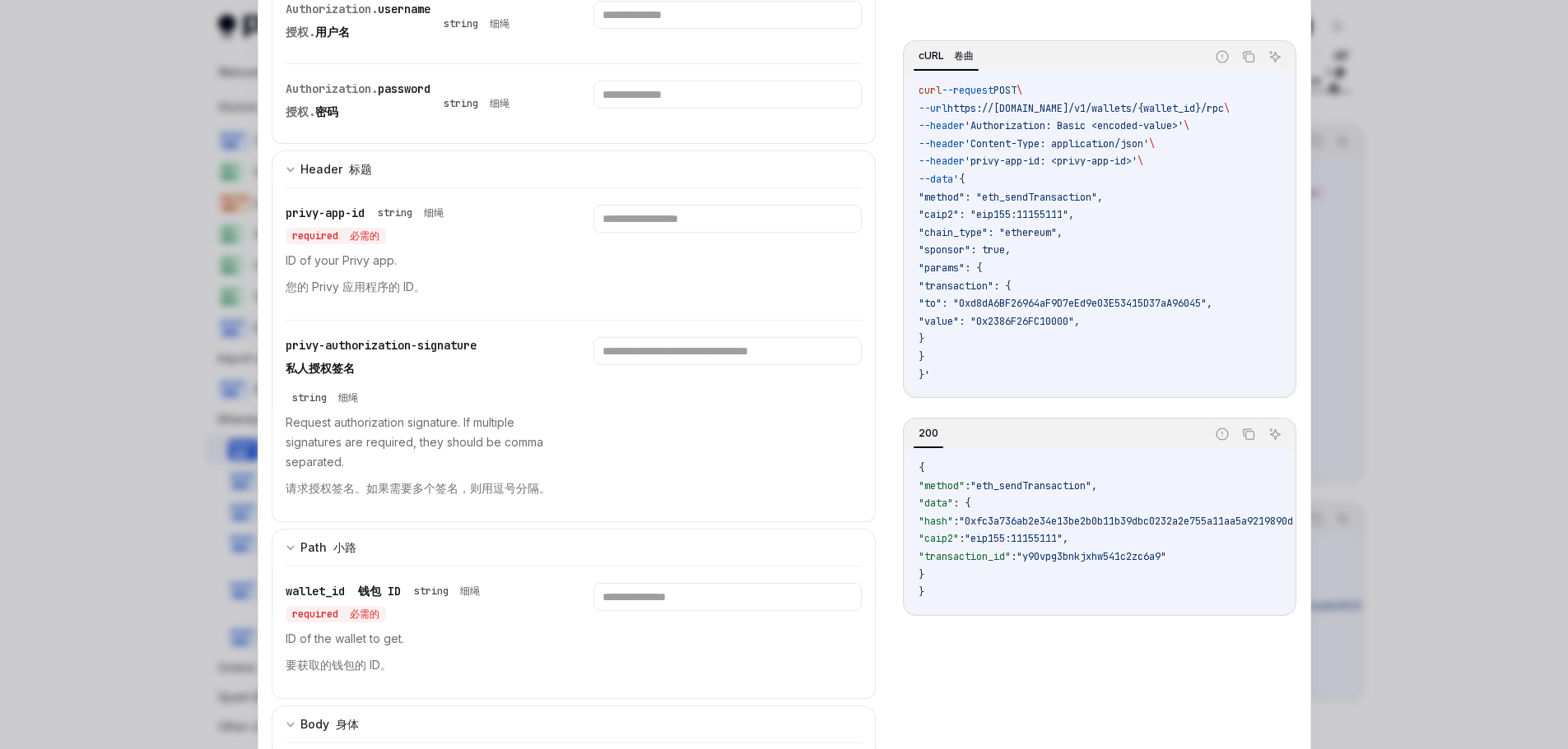
scroll to position [329, 0]
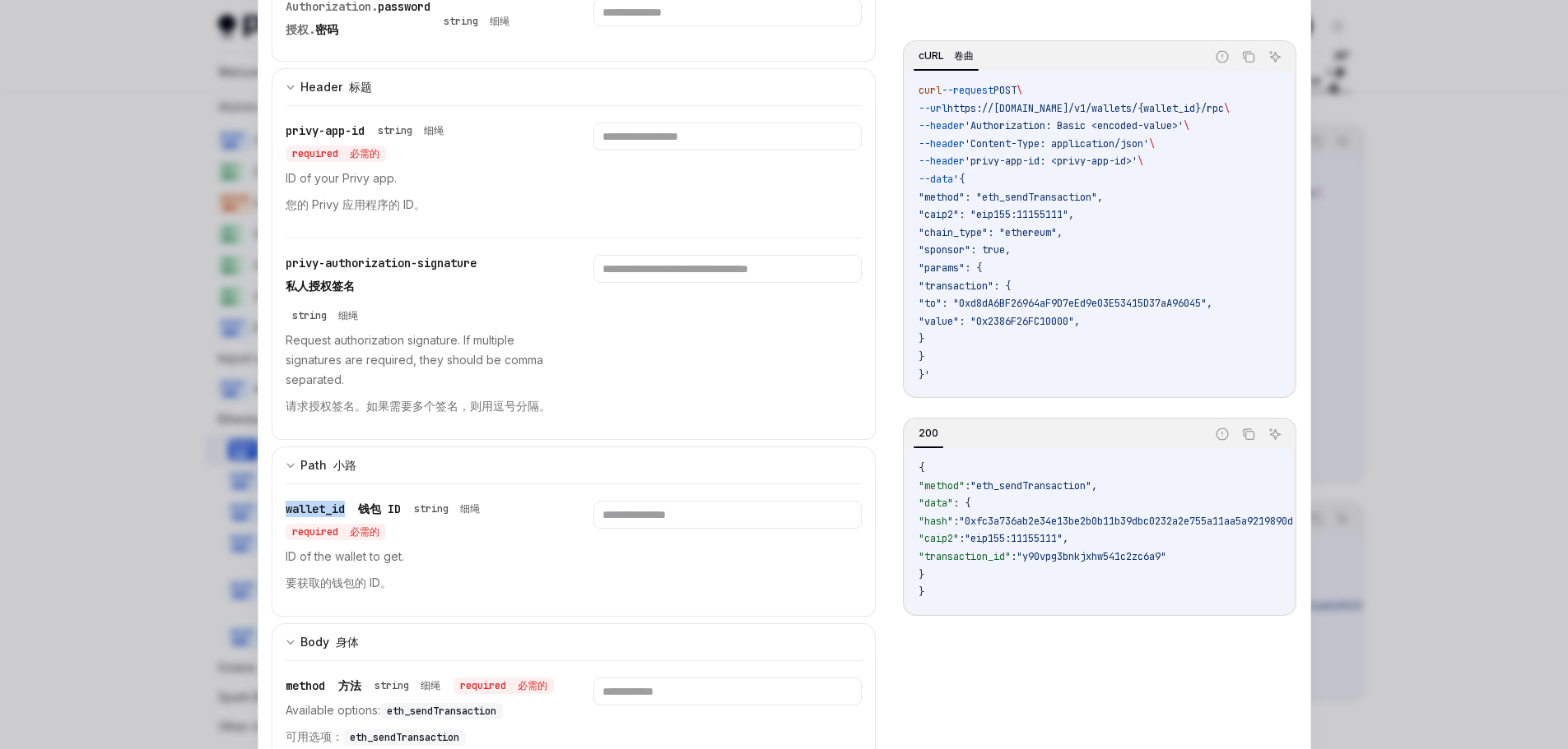
drag, startPoint x: 342, startPoint y: 506, endPoint x: 261, endPoint y: 502, distance: 81.1
click at [524, 569] on p "ID of the wallet to get. 要获取的钱包的 ID。" at bounding box center [419, 573] width 269 height 53
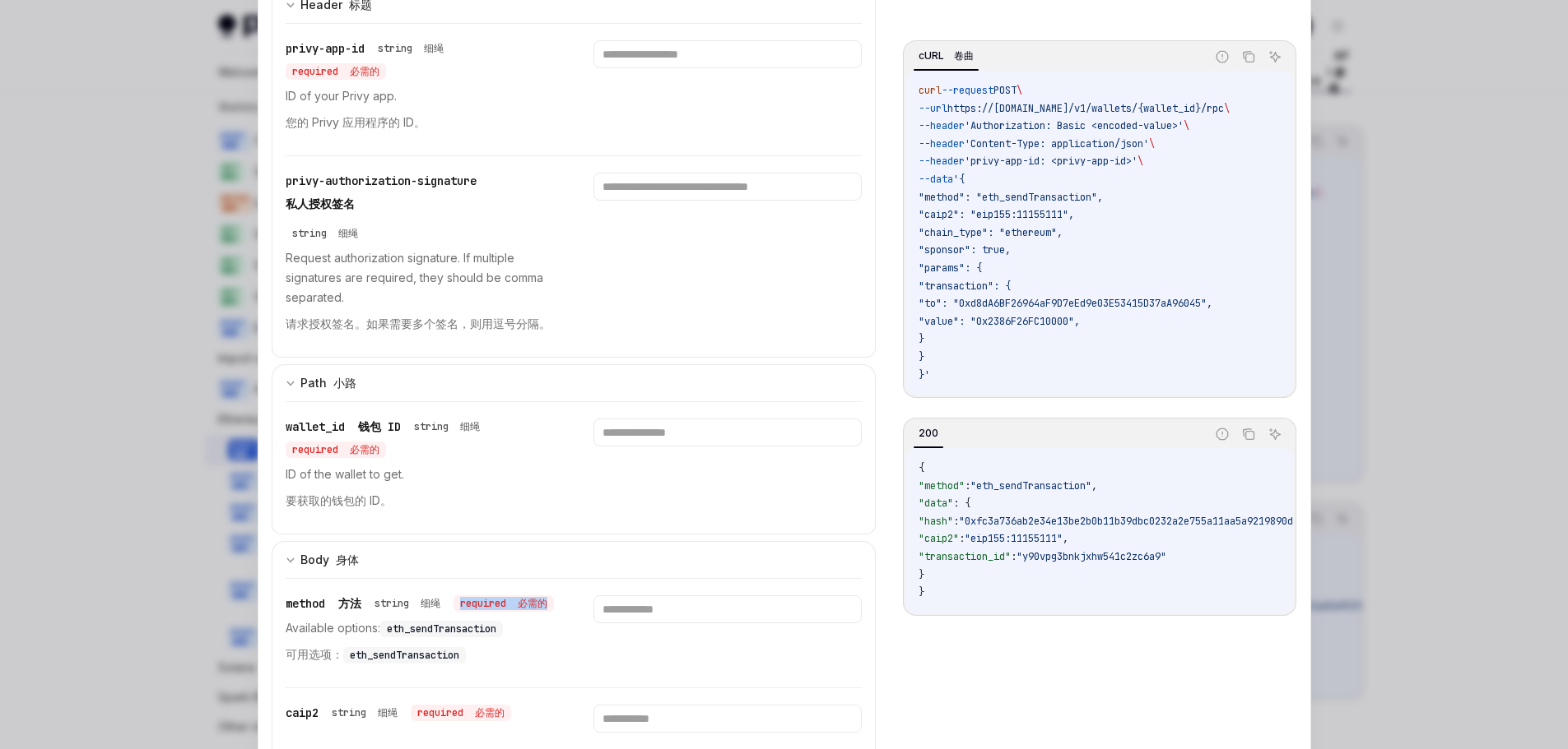
drag, startPoint x: 387, startPoint y: 624, endPoint x: 259, endPoint y: 619, distance: 128.1
click at [259, 619] on div "POST 邮政 eth_sendTransaction POST 邮政 / v1 / wallets 钱包 / {wallet_id} / rpc 远程过程调…" at bounding box center [784, 759] width 1052 height 2260
click at [440, 635] on div "method 方法 string 细绳 required 必需的 Available options: eth_sendTransaction 可用选项： e…" at bounding box center [419, 633] width 269 height 76
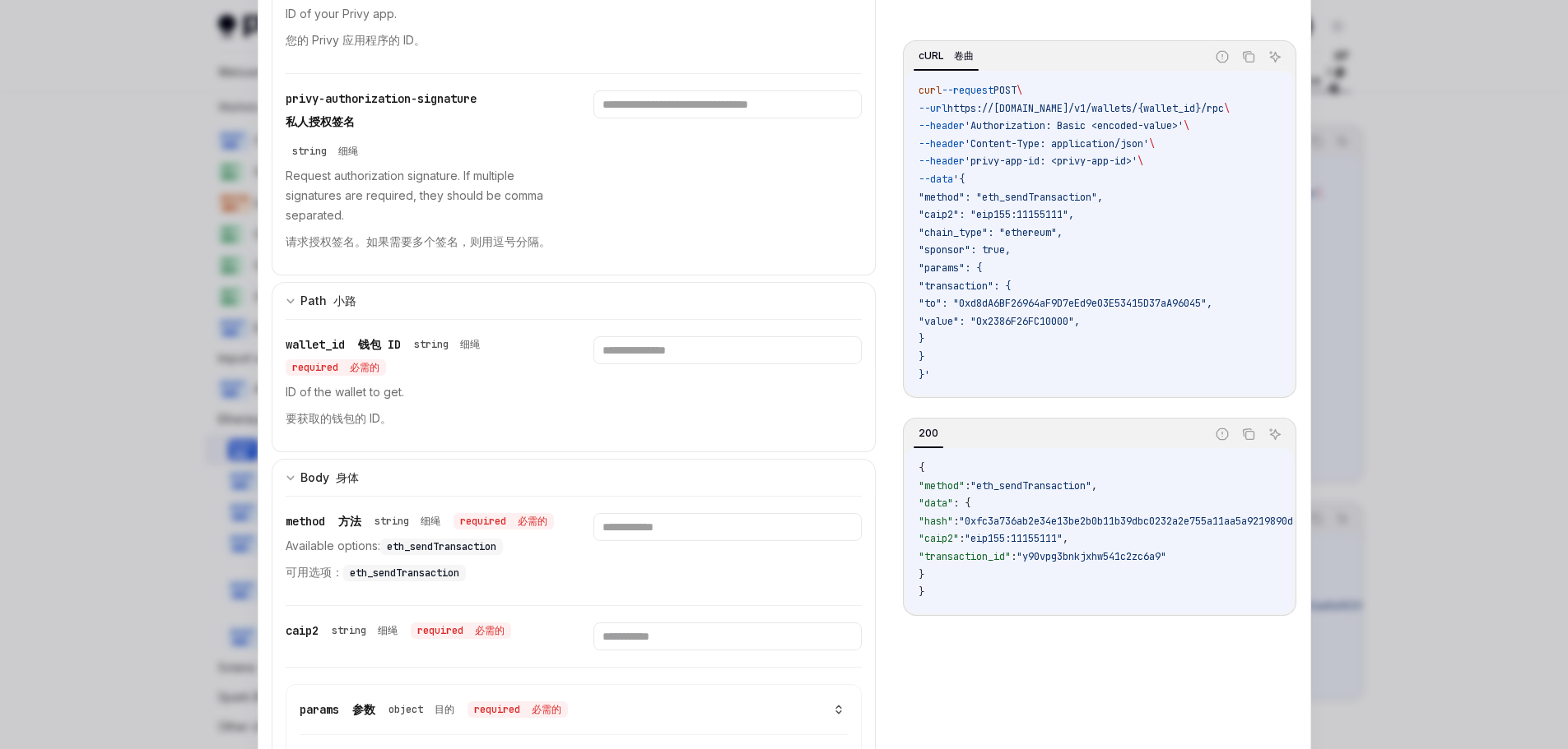
scroll to position [576, 0]
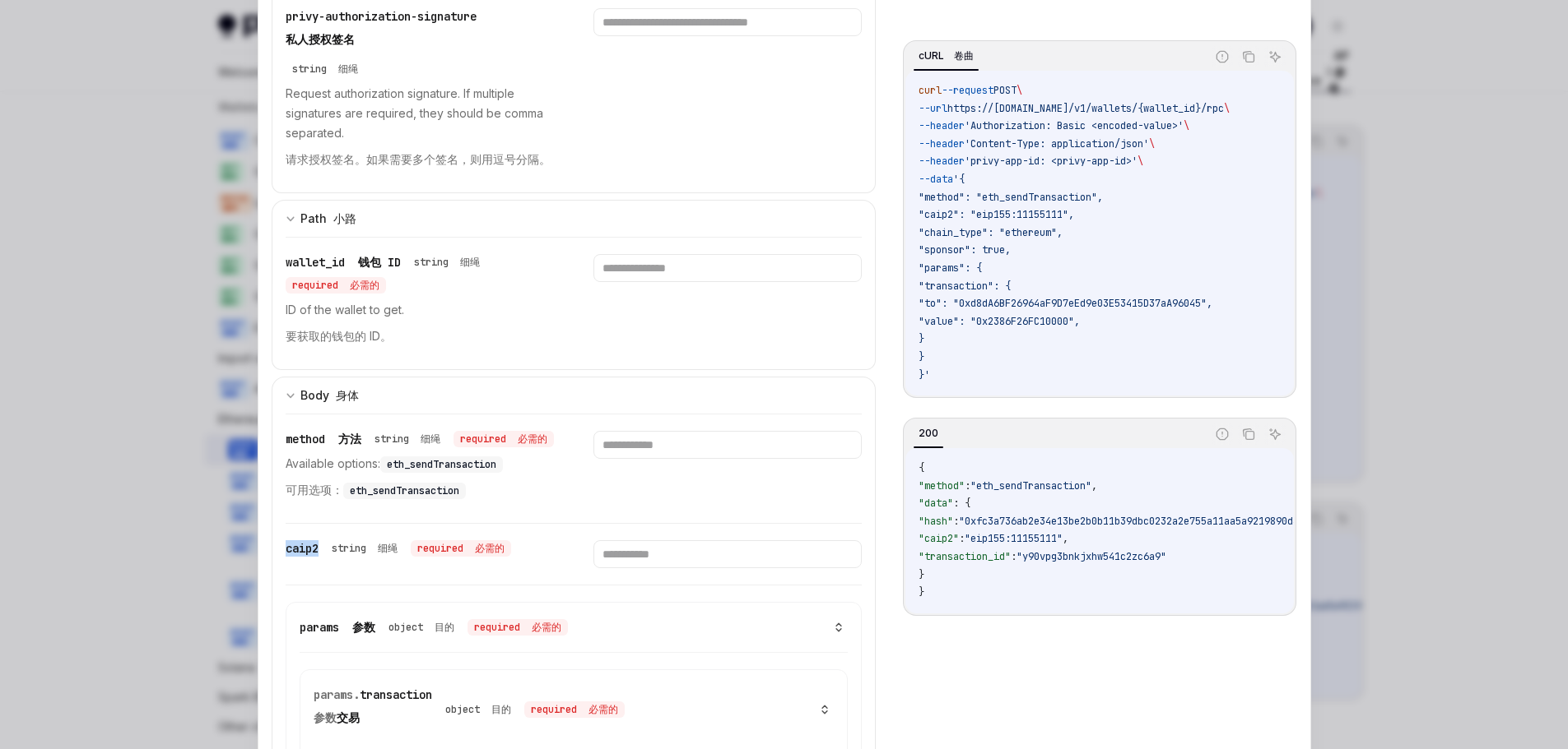
drag, startPoint x: 318, startPoint y: 568, endPoint x: 278, endPoint y: 567, distance: 40.0
click at [360, 568] on div "caip2 string 细绳 required 必需的" at bounding box center [419, 554] width 269 height 28
drag, startPoint x: 317, startPoint y: 573, endPoint x: 280, endPoint y: 573, distance: 37.0
click at [285, 557] on div "caip2 string 细绳 required 必需的" at bounding box center [398, 549] width 226 height 17
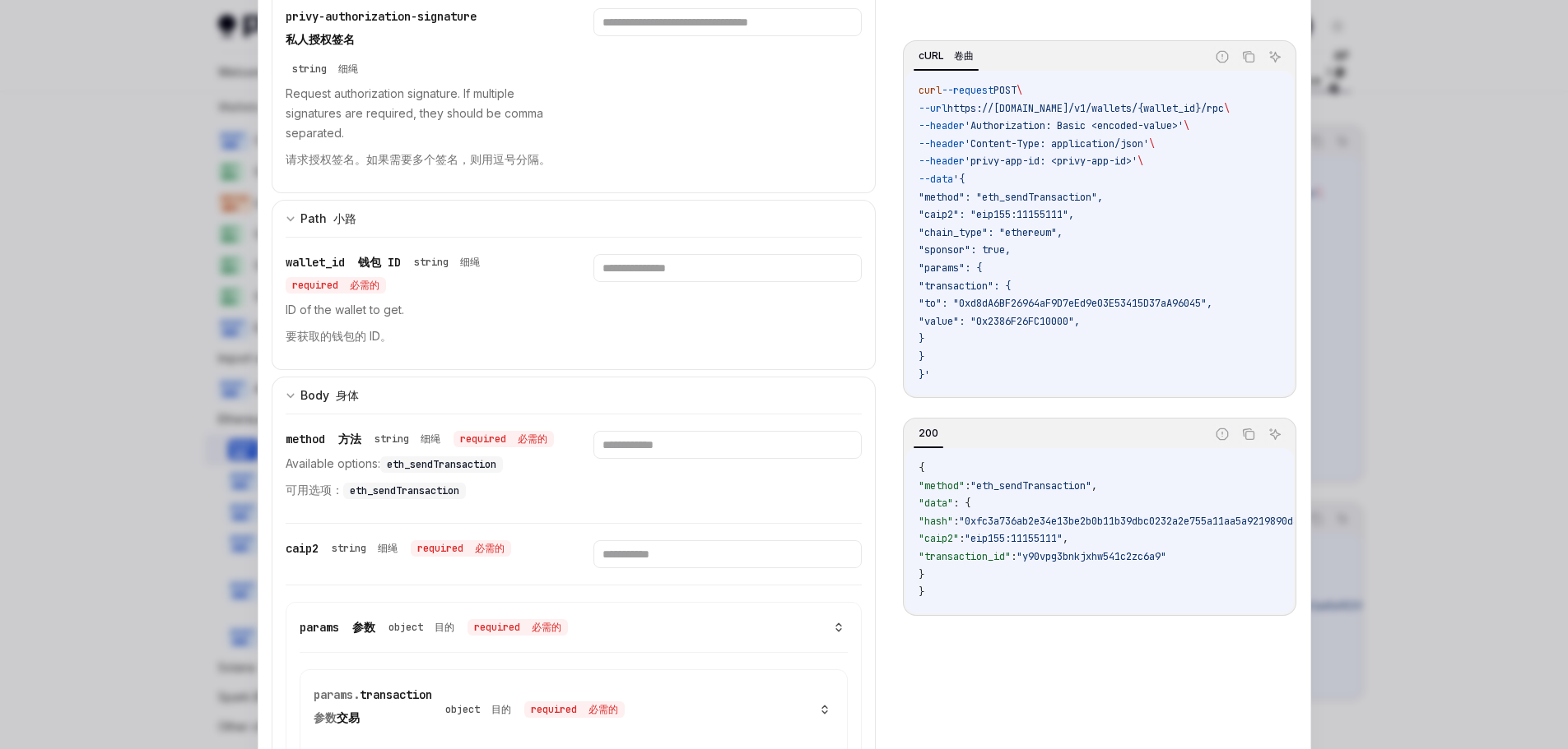
click at [354, 568] on div "caip2 string 细绳 required 必需的" at bounding box center [419, 554] width 269 height 28
click at [1425, 144] on div at bounding box center [784, 374] width 1568 height 749
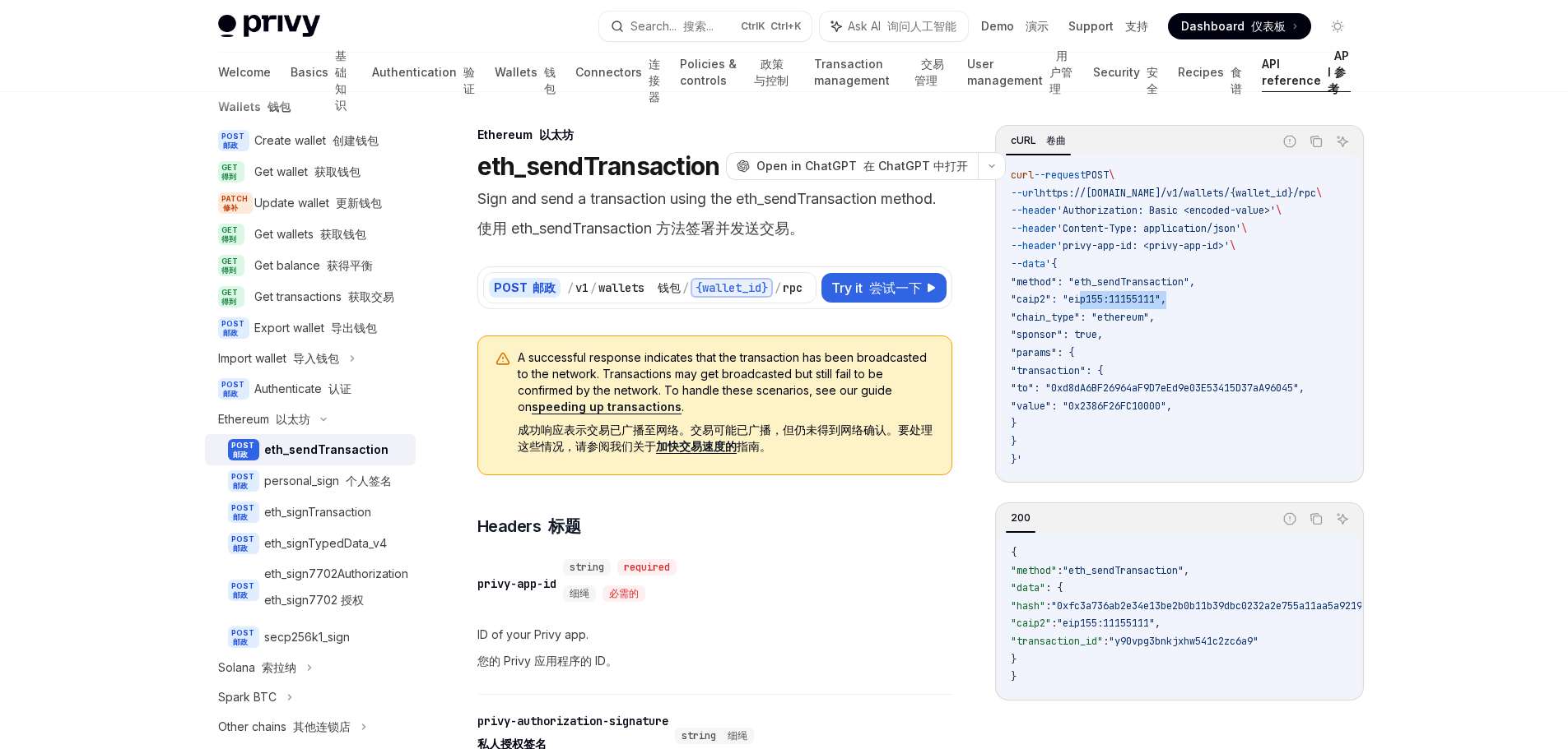
drag, startPoint x: 1169, startPoint y: 296, endPoint x: 1079, endPoint y: 297, distance: 90.0
click at [1079, 297] on span ""caip2": "eip155:11155111"," at bounding box center [1089, 300] width 156 height 14
click at [1191, 301] on code "curl --request POST \ --url https://[DOMAIN_NAME]/v1/wallets/{wallet_id}/rpc \ …" at bounding box center [1186, 318] width 350 height 302
drag, startPoint x: 1170, startPoint y: 296, endPoint x: 1082, endPoint y: 295, distance: 88.0
click at [1082, 295] on span ""caip2": "eip155:11155111"," at bounding box center [1089, 300] width 156 height 14
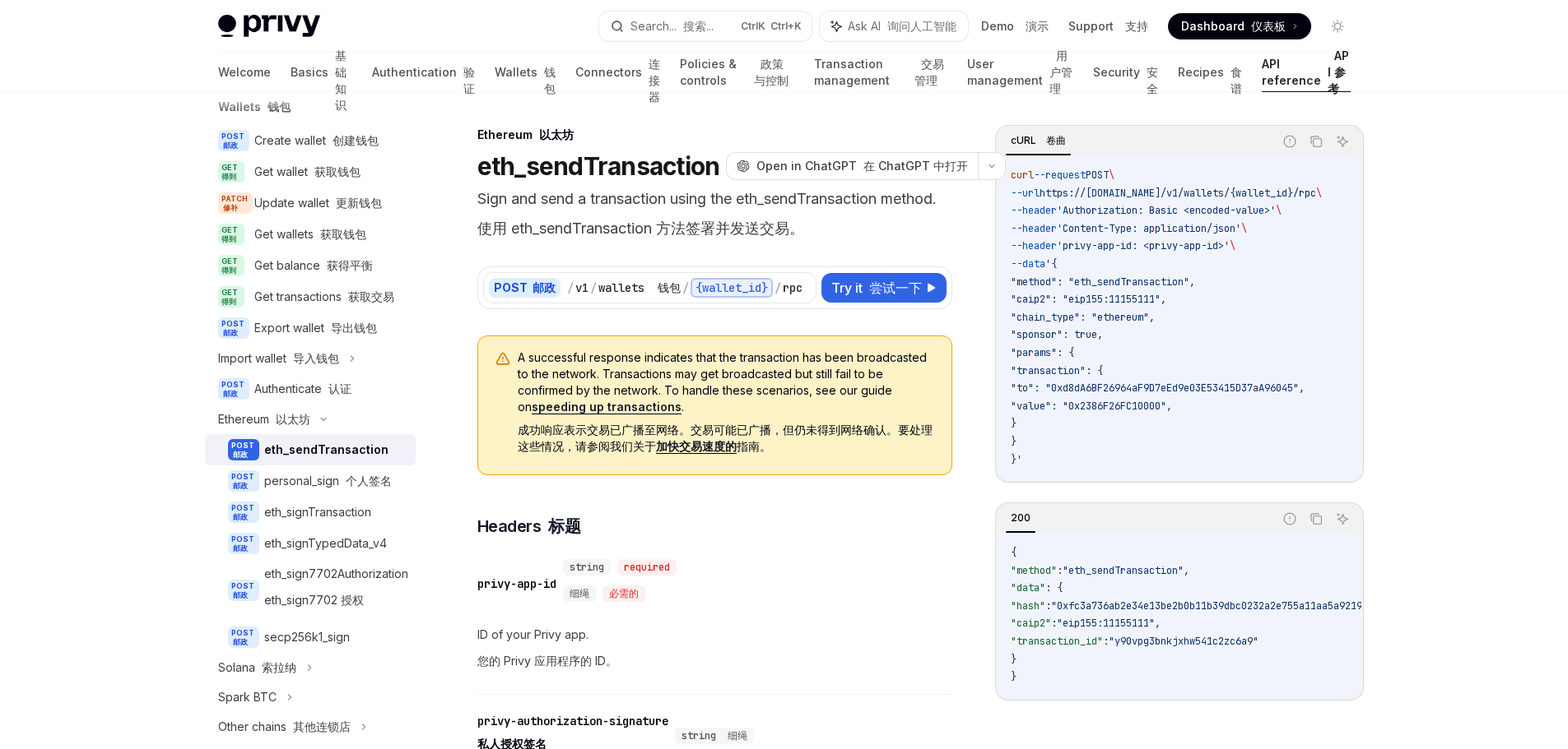
click at [1212, 309] on code "curl --request POST \ --url https://[DOMAIN_NAME]/v1/wallets/{wallet_id}/rpc \ …" at bounding box center [1186, 318] width 350 height 302
click at [1149, 317] on span ""chain_type": "ethereum"," at bounding box center [1083, 318] width 144 height 14
click at [1228, 320] on code "curl --request POST \ --url https://[DOMAIN_NAME]/v1/wallets/{wallet_id}/rpc \ …" at bounding box center [1186, 318] width 350 height 302
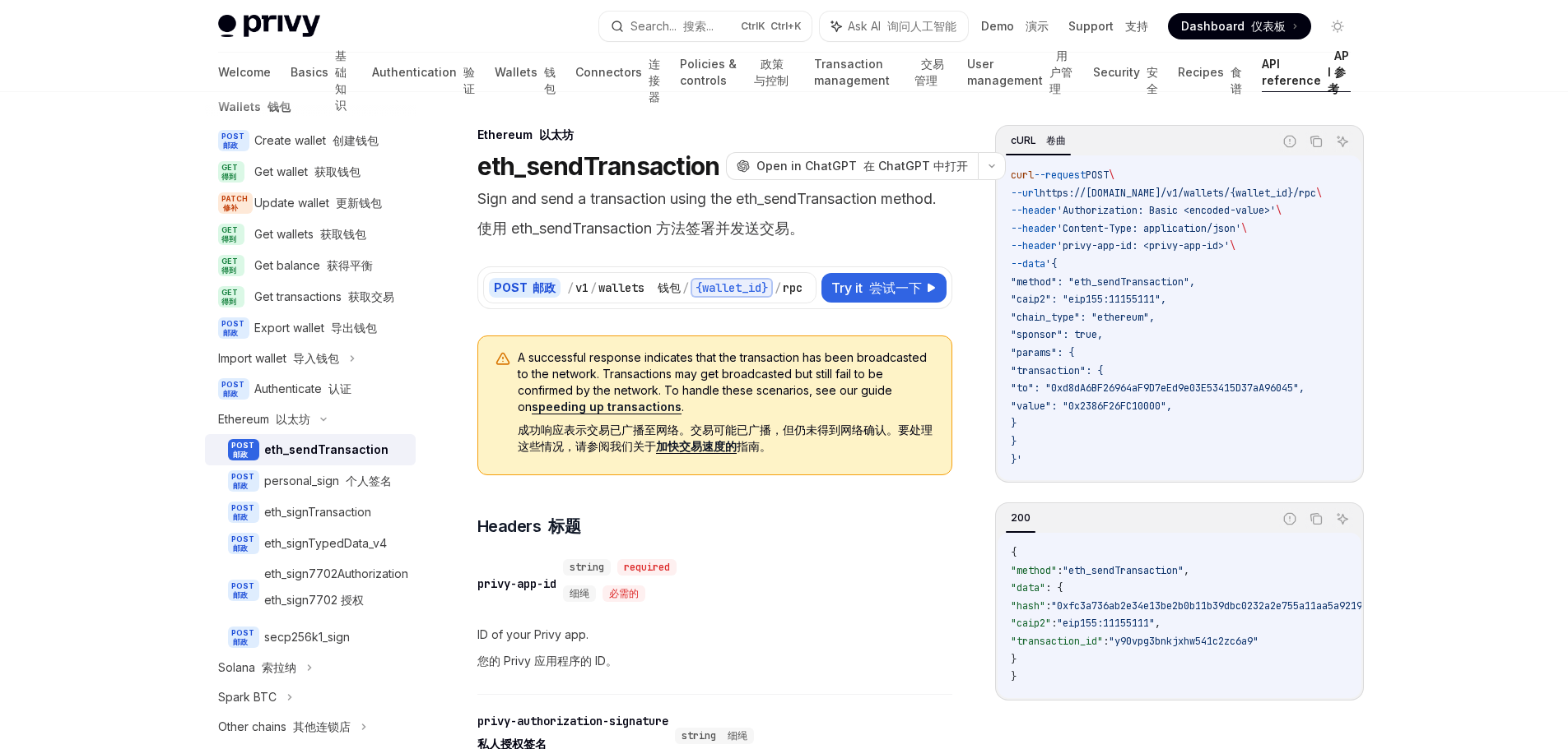
click at [1127, 312] on span ""chain_type": "ethereum"," at bounding box center [1083, 318] width 144 height 14
click at [1201, 321] on code "curl --request POST \ --url https://[DOMAIN_NAME]/v1/wallets/{wallet_id}/rpc \ …" at bounding box center [1186, 318] width 350 height 302
click at [1137, 317] on span ""chain_type": "ethereum"," at bounding box center [1083, 318] width 144 height 14
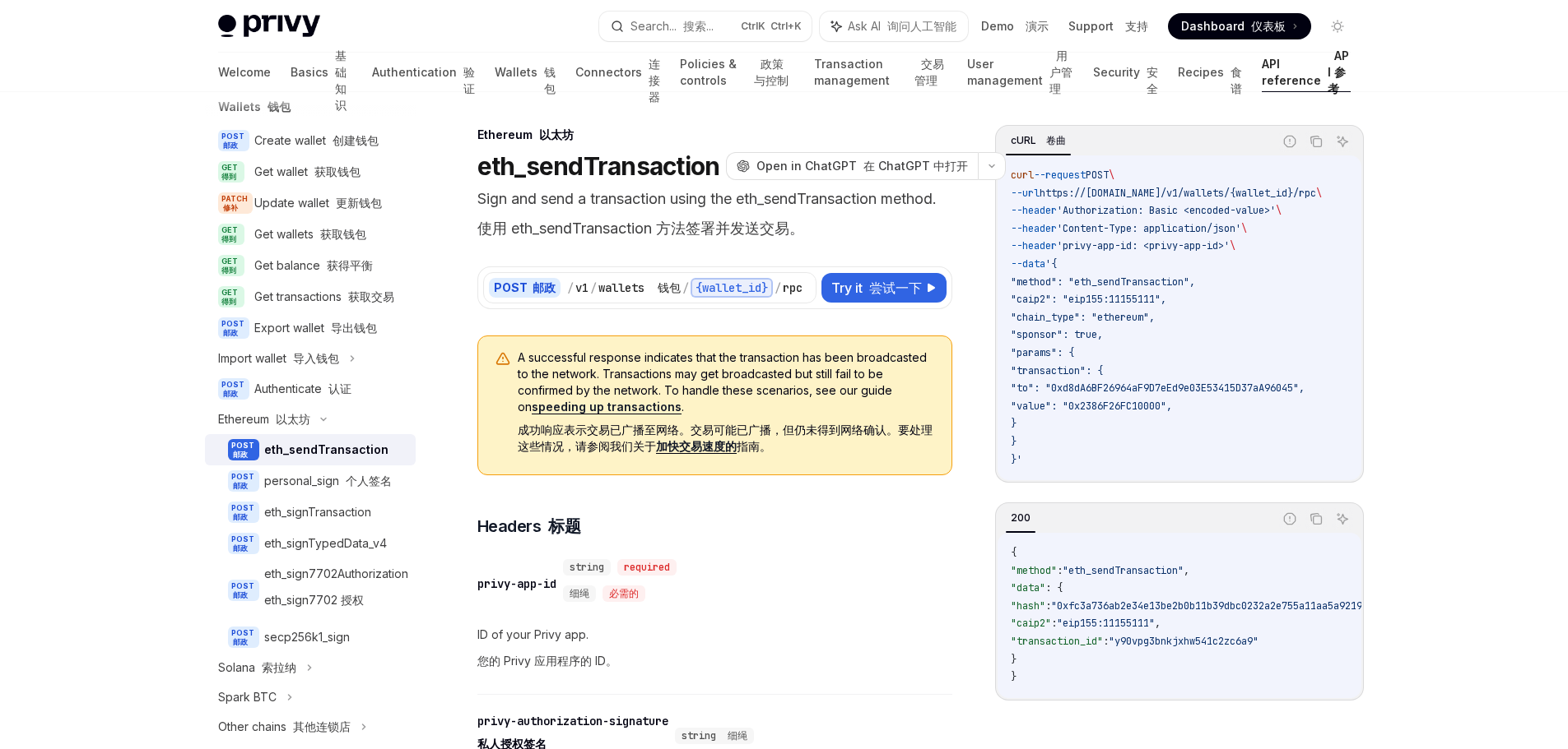
click at [1196, 317] on code "curl --request POST \ --url https://[DOMAIN_NAME]/v1/wallets/{wallet_id}/rpc \ …" at bounding box center [1186, 318] width 350 height 302
drag, startPoint x: 1100, startPoint y: 338, endPoint x: 1090, endPoint y: 339, distance: 10.0
click at [1090, 339] on span ""sponsor": true," at bounding box center [1057, 335] width 92 height 14
click at [1203, 339] on code "curl --request POST \ --url https://[DOMAIN_NAME]/v1/wallets/{wallet_id}/rpc \ …" at bounding box center [1186, 318] width 350 height 302
drag, startPoint x: 1172, startPoint y: 298, endPoint x: 1080, endPoint y: 302, distance: 92.1
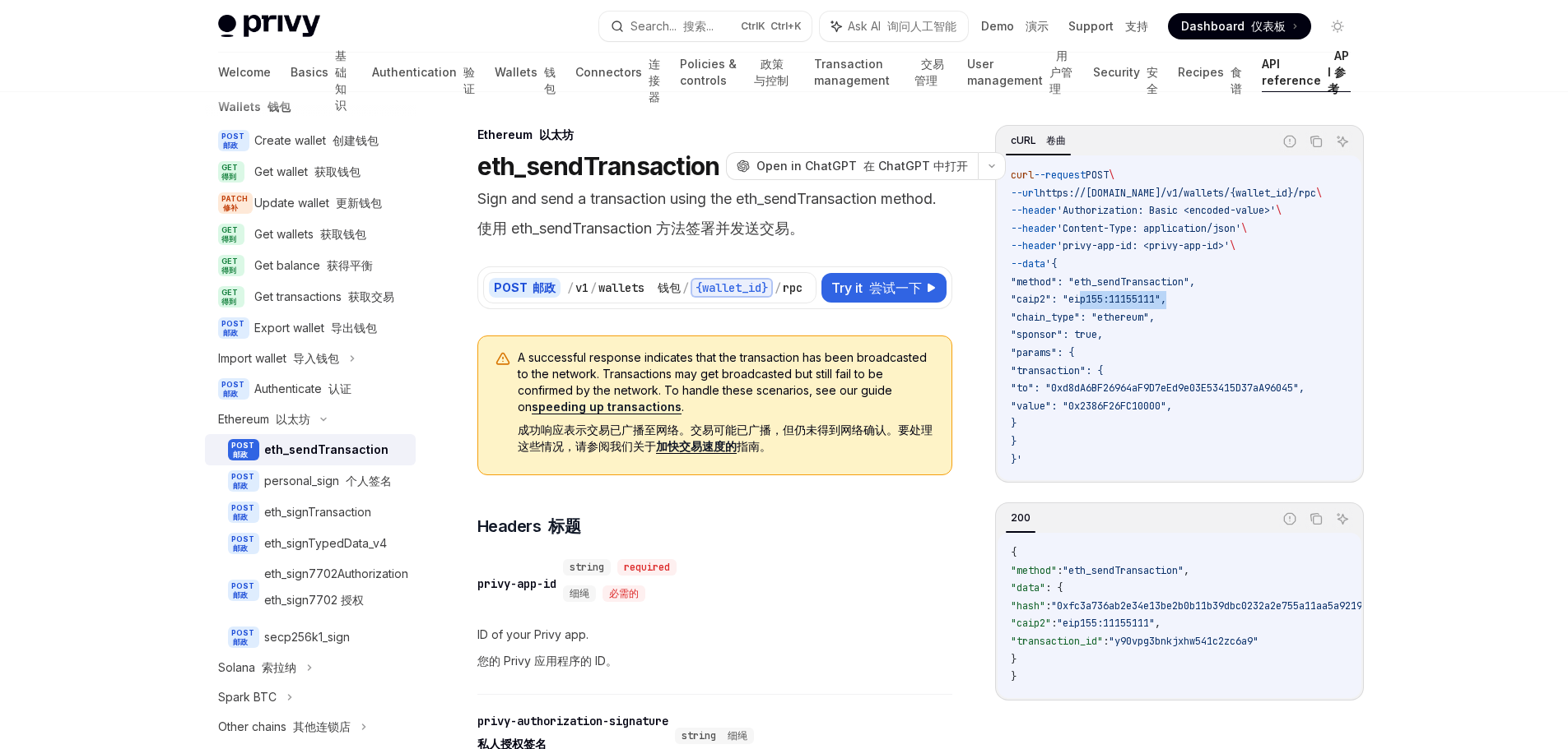
click at [1080, 302] on span ""caip2": "eip155:11155111"," at bounding box center [1089, 300] width 156 height 14
click at [1166, 298] on span ""caip2": "eip155:11155111"," at bounding box center [1089, 300] width 156 height 14
drag, startPoint x: 1170, startPoint y: 296, endPoint x: 1084, endPoint y: 296, distance: 86.0
click at [1084, 296] on span ""caip2": "eip155:11155111"," at bounding box center [1089, 300] width 156 height 14
click at [1188, 288] on span ""method": "eth_sendTransaction"," at bounding box center [1103, 282] width 184 height 14
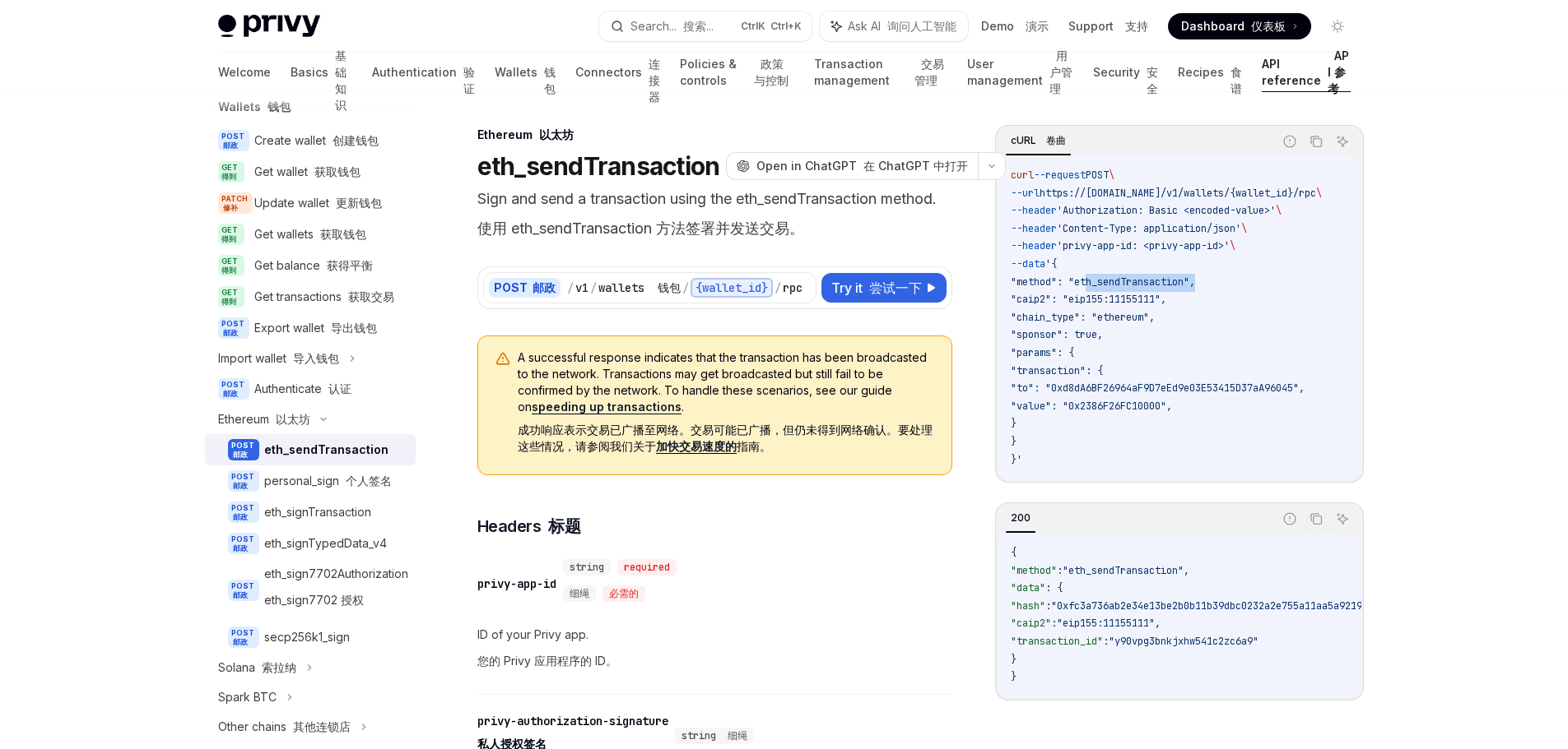
drag, startPoint x: 1198, startPoint y: 280, endPoint x: 1085, endPoint y: 281, distance: 113.0
click at [1085, 281] on span ""method": "eth_sendTransaction"," at bounding box center [1103, 282] width 184 height 14
click at [1276, 294] on code "curl --request POST \ --url https://[DOMAIN_NAME]/v1/wallets/{wallet_id}/rpc \ …" at bounding box center [1186, 318] width 350 height 302
drag, startPoint x: 1198, startPoint y: 282, endPoint x: 1086, endPoint y: 285, distance: 112.0
click at [1086, 285] on span ""method": "eth_sendTransaction"," at bounding box center [1103, 282] width 184 height 14
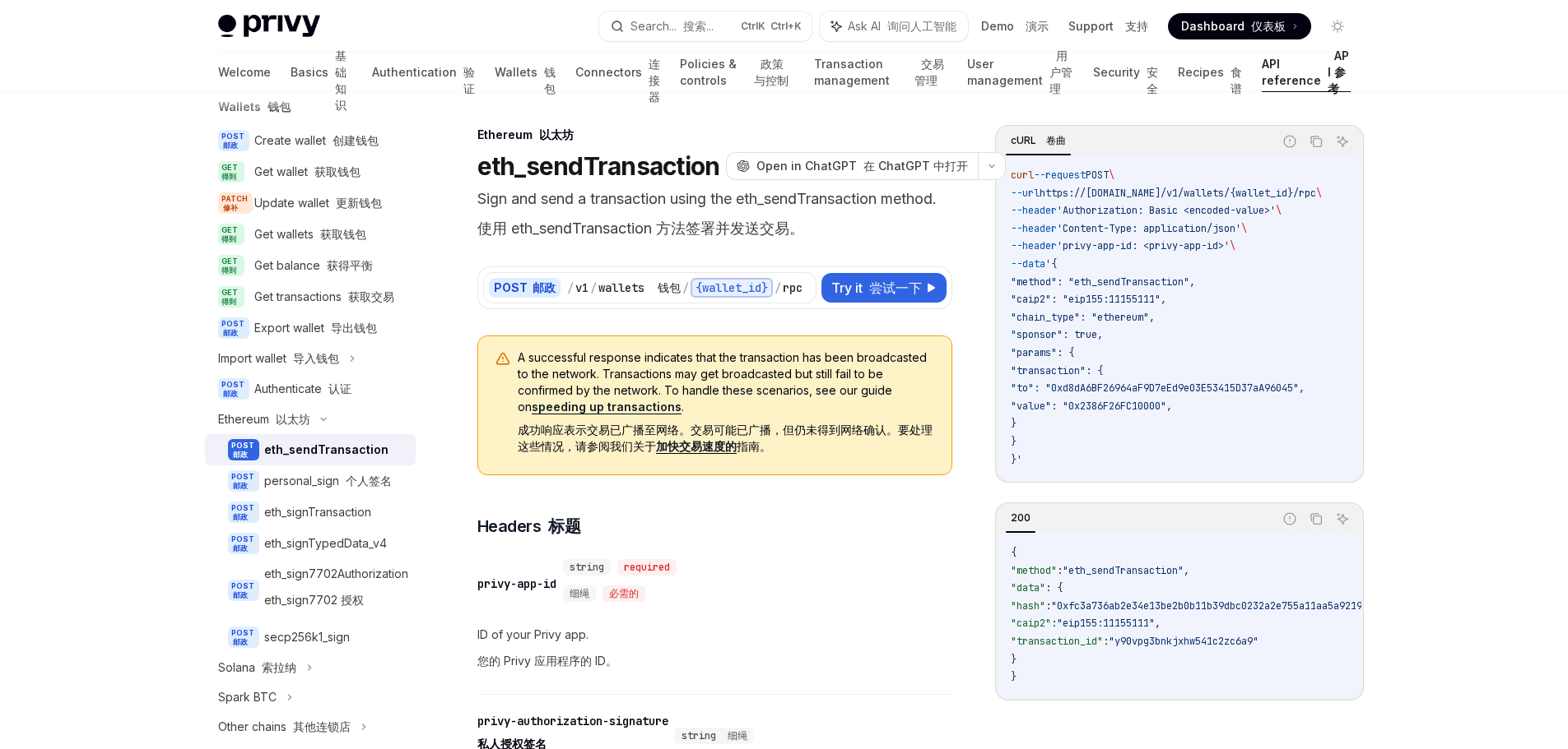
click at [1212, 302] on code "curl --request POST \ --url https://[DOMAIN_NAME]/v1/wallets/{wallet_id}/rpc \ …" at bounding box center [1186, 318] width 350 height 302
drag, startPoint x: 1018, startPoint y: 286, endPoint x: 1112, endPoint y: 356, distance: 117.2
click at [1112, 356] on code "curl --request POST \ --url https://[DOMAIN_NAME]/v1/wallets/{wallet_id}/rpc \ …" at bounding box center [1186, 318] width 350 height 302
click at [1187, 366] on code "curl --request POST \ --url https://[DOMAIN_NAME]/v1/wallets/{wallet_id}/rpc \ …" at bounding box center [1186, 318] width 350 height 302
drag, startPoint x: 1035, startPoint y: 367, endPoint x: 1062, endPoint y: 416, distance: 55.9
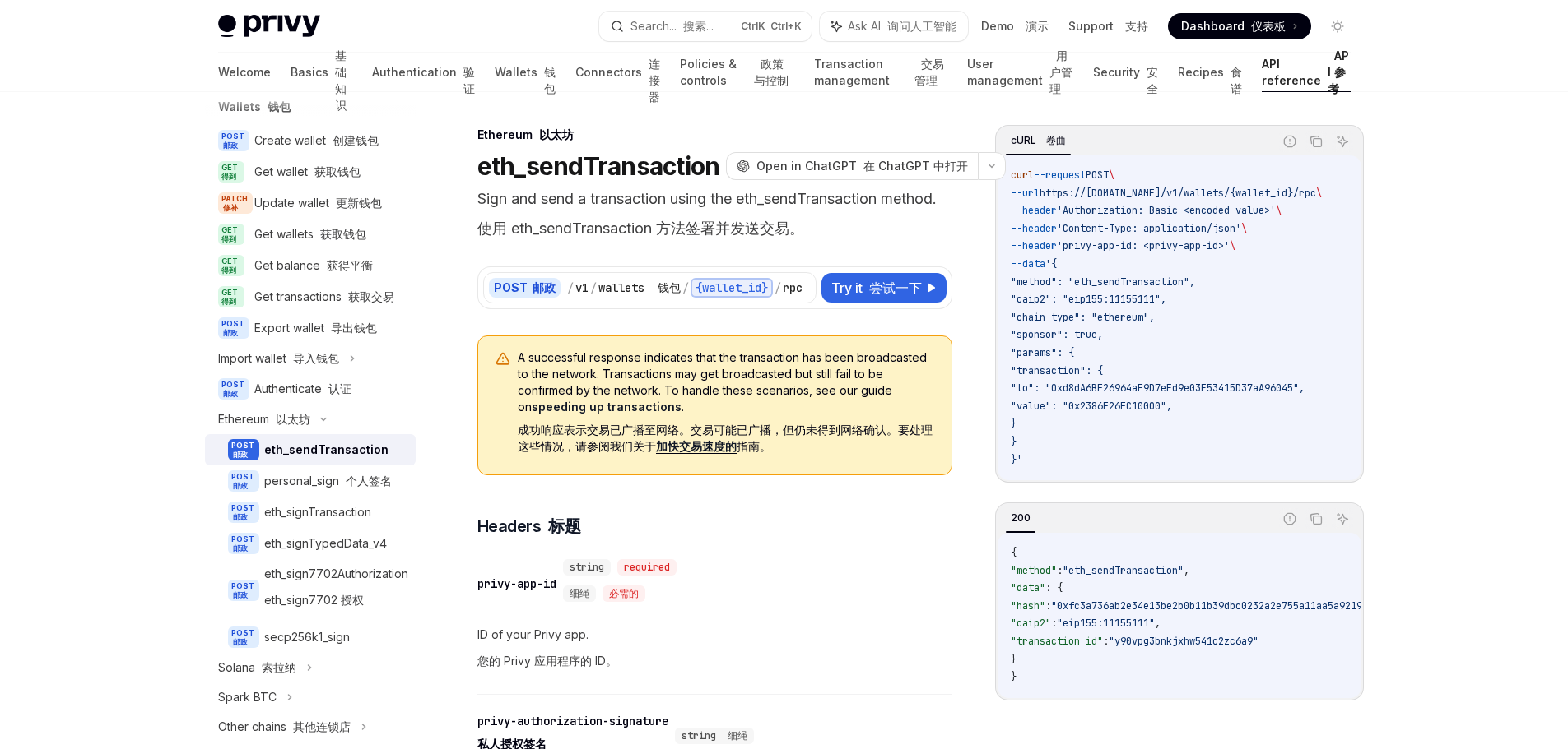
click at [1062, 416] on code "curl --request POST \ --url https://[DOMAIN_NAME]/v1/wallets/{wallet_id}/rpc \ …" at bounding box center [1186, 318] width 350 height 302
click at [1174, 438] on code "curl --request POST \ --url https://[DOMAIN_NAME]/v1/wallets/{wallet_id}/rpc \ …" at bounding box center [1186, 318] width 350 height 302
drag, startPoint x: 1085, startPoint y: 386, endPoint x: 1336, endPoint y: 385, distance: 251.0
click at [1304, 385] on span ""to": "0xd8dA6BF26964aF9D7eEd9e03E53415D37aA96045"," at bounding box center [1158, 388] width 294 height 14
click at [1287, 409] on code "curl --request POST \ --url https://[DOMAIN_NAME]/v1/wallets/{wallet_id}/rpc \ …" at bounding box center [1186, 318] width 350 height 302
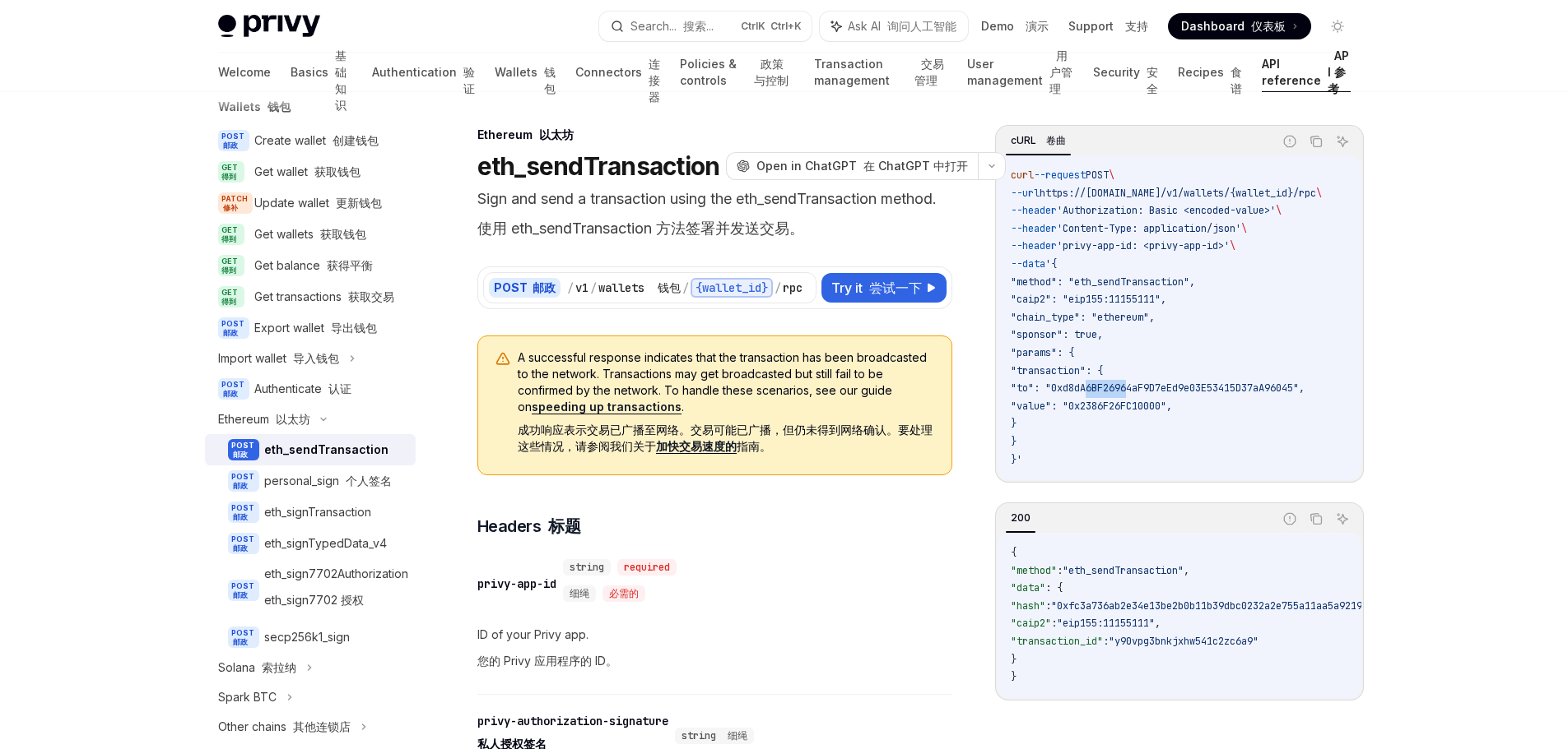
drag, startPoint x: 1088, startPoint y: 386, endPoint x: 1128, endPoint y: 383, distance: 40.1
click at [1128, 383] on span ""to": "0xd8dA6BF26964aF9D7eEd9e03E53415D37aA96045"," at bounding box center [1158, 388] width 294 height 14
click at [1267, 416] on code "curl --request POST \ --url https://[DOMAIN_NAME]/v1/wallets/{wallet_id}/rpc \ …" at bounding box center [1186, 318] width 350 height 302
click at [910, 267] on div "POST 邮政 / v1 / wallets 钱包 / {wallet_id} / rpc 远程过程调用 Try it 尝试一下" at bounding box center [715, 288] width 475 height 43
click at [904, 275] on button "Try it 尝试一下" at bounding box center [884, 288] width 126 height 29
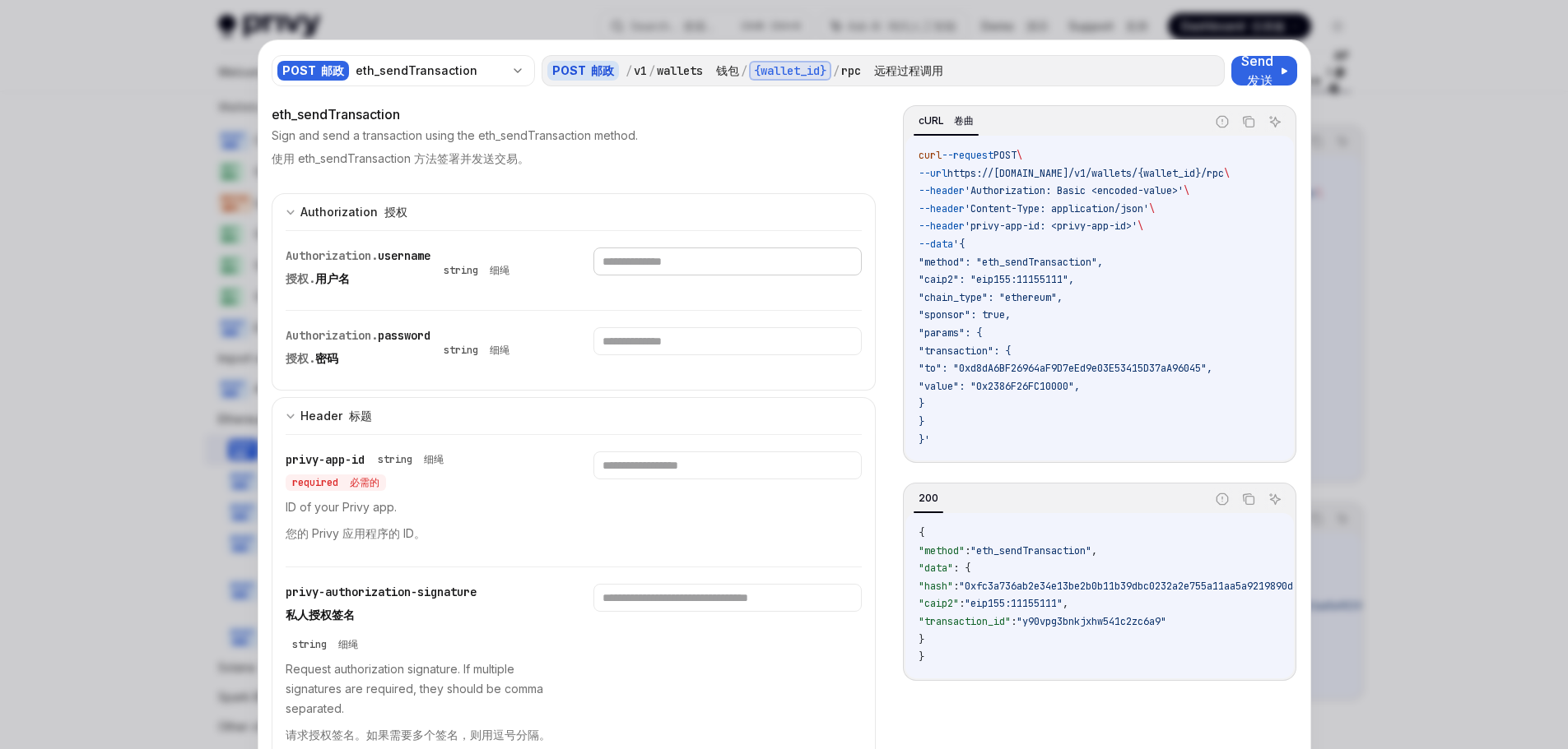
click at [635, 264] on input "text" at bounding box center [728, 262] width 269 height 28
click at [515, 299] on div "Authorization. username 授权. 用户名 string 细绳" at bounding box center [573, 270] width 577 height 79
drag, startPoint x: 360, startPoint y: 276, endPoint x: 274, endPoint y: 276, distance: 86.0
click at [274, 276] on div "Authorization. username 授权. 用户名 string 细绳 Authorization. password 授权. 密码 string…" at bounding box center [574, 310] width 605 height 160
click at [425, 283] on div "Authorization. username 授权. 用户名" at bounding box center [357, 270] width 145 height 46
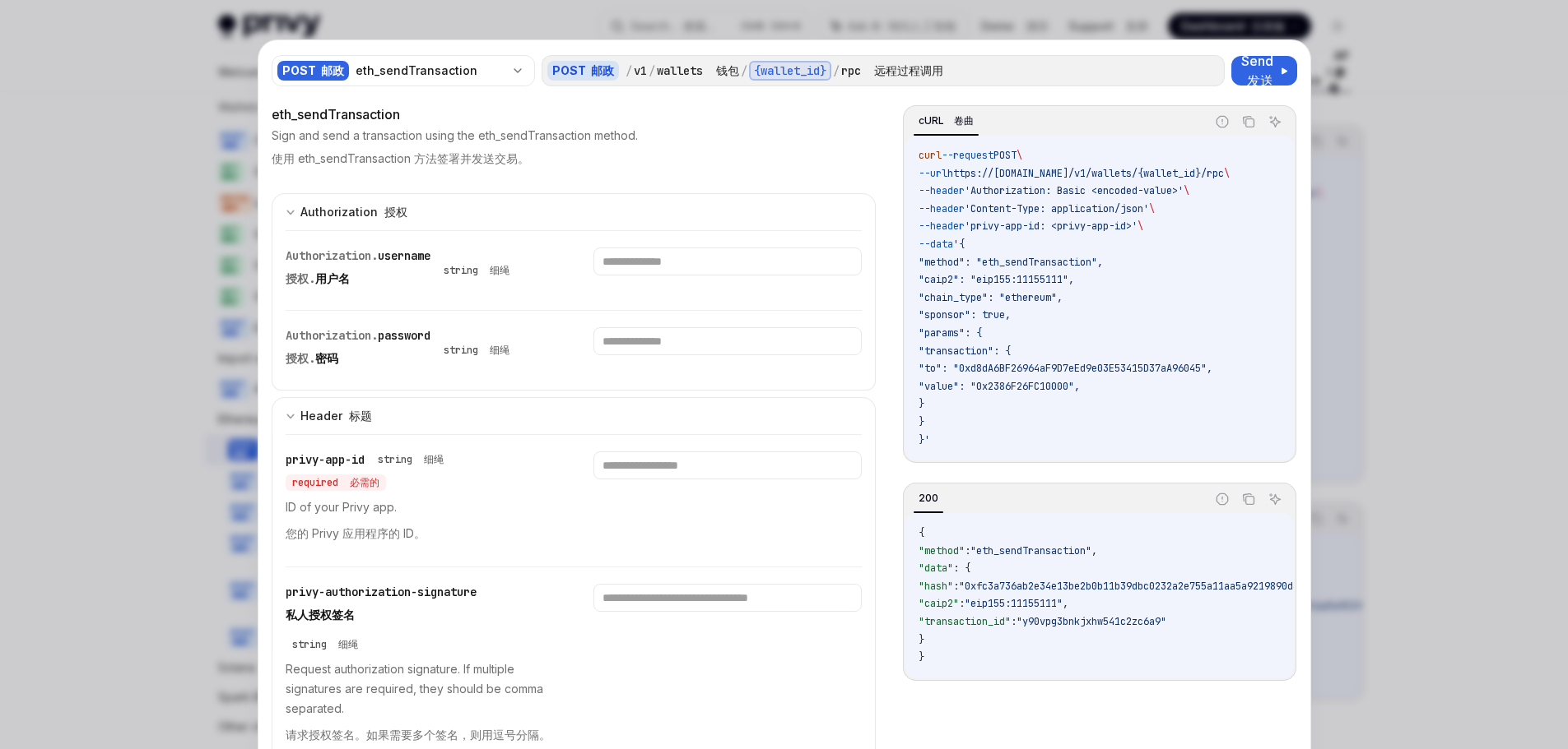
drag, startPoint x: 366, startPoint y: 355, endPoint x: 295, endPoint y: 344, distance: 71.8
click at [295, 344] on div "Authorization. password 授权. 密码" at bounding box center [357, 350] width 145 height 46
click at [595, 365] on div at bounding box center [728, 350] width 269 height 46
click at [1400, 135] on div at bounding box center [784, 374] width 1568 height 749
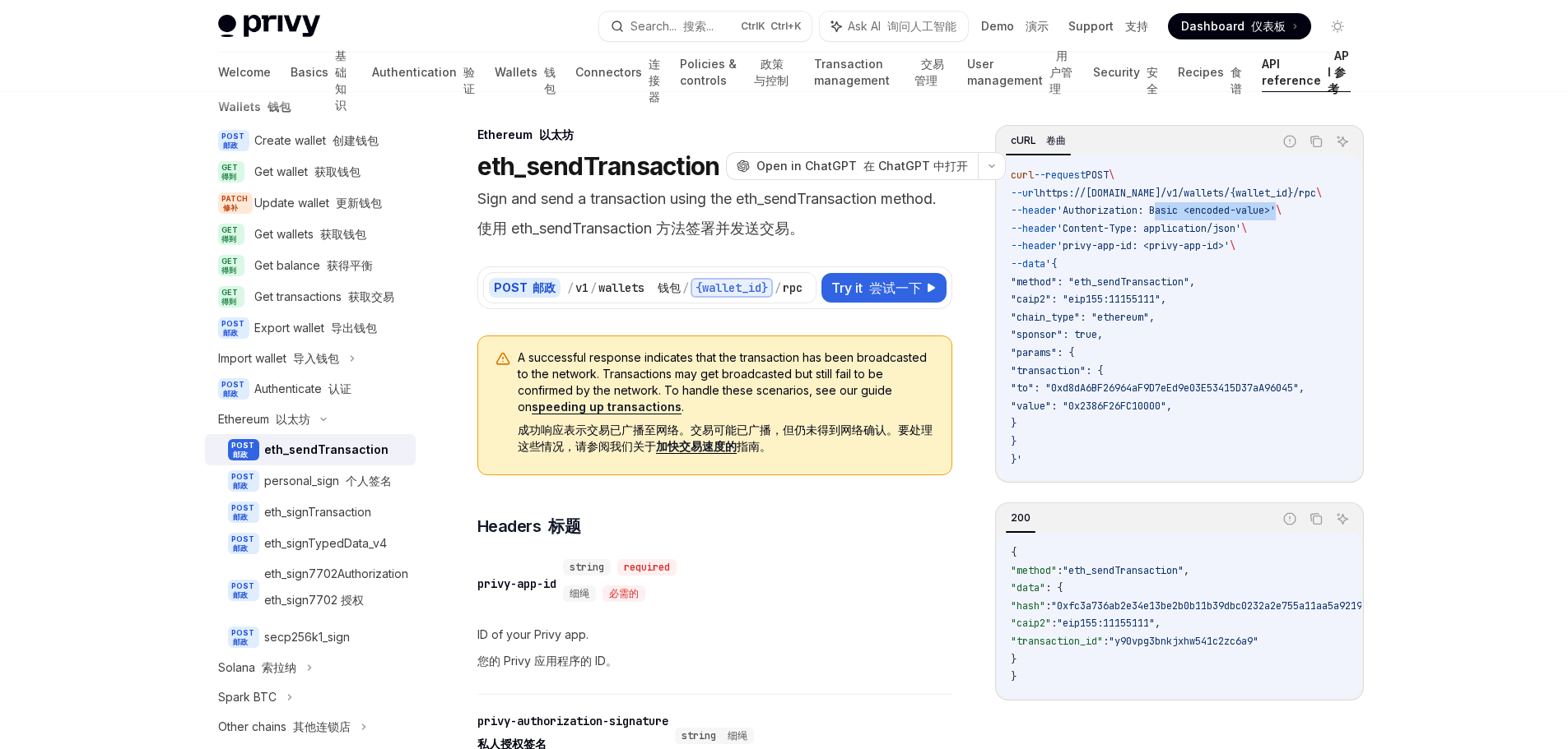
drag, startPoint x: 1296, startPoint y: 207, endPoint x: 1172, endPoint y: 211, distance: 124.1
click at [1172, 211] on span "'Authorization: Basic <encoded-value>'" at bounding box center [1166, 211] width 219 height 14
click at [1299, 255] on code "curl --request POST \ --url https://[DOMAIN_NAME]/v1/wallets/{wallet_id}/rpc \ …" at bounding box center [1186, 318] width 350 height 302
drag, startPoint x: 1295, startPoint y: 211, endPoint x: 1171, endPoint y: 211, distance: 124.0
click at [1171, 211] on span "'Authorization: Basic <encoded-value>'" at bounding box center [1166, 211] width 219 height 14
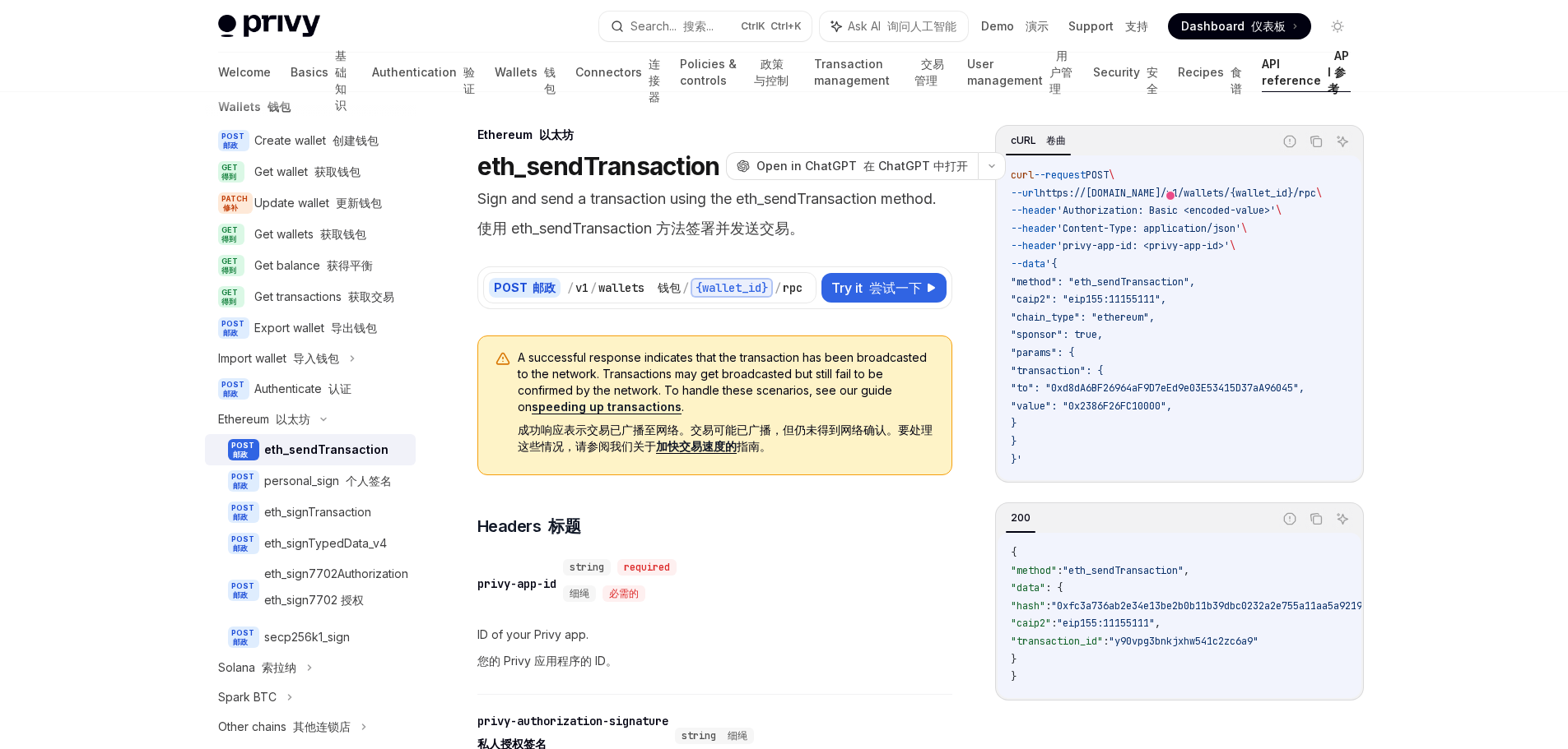
drag, startPoint x: 1312, startPoint y: 227, endPoint x: 1301, endPoint y: 227, distance: 11.0
click at [1311, 227] on code "curl --request POST \ --url https://[DOMAIN_NAME]/v1/wallets/{wallet_id}/rpc \ …" at bounding box center [1186, 318] width 350 height 302
drag, startPoint x: 1299, startPoint y: 228, endPoint x: 1088, endPoint y: 219, distance: 211.2
click at [1088, 219] on code "curl --request POST \ --url https://[DOMAIN_NAME]/v1/wallets/{wallet_id}/rpc \ …" at bounding box center [1186, 318] width 350 height 302
click at [1294, 252] on code "curl --request POST \ --url https://[DOMAIN_NAME]/v1/wallets/{wallet_id}/rpc \ …" at bounding box center [1186, 318] width 350 height 302
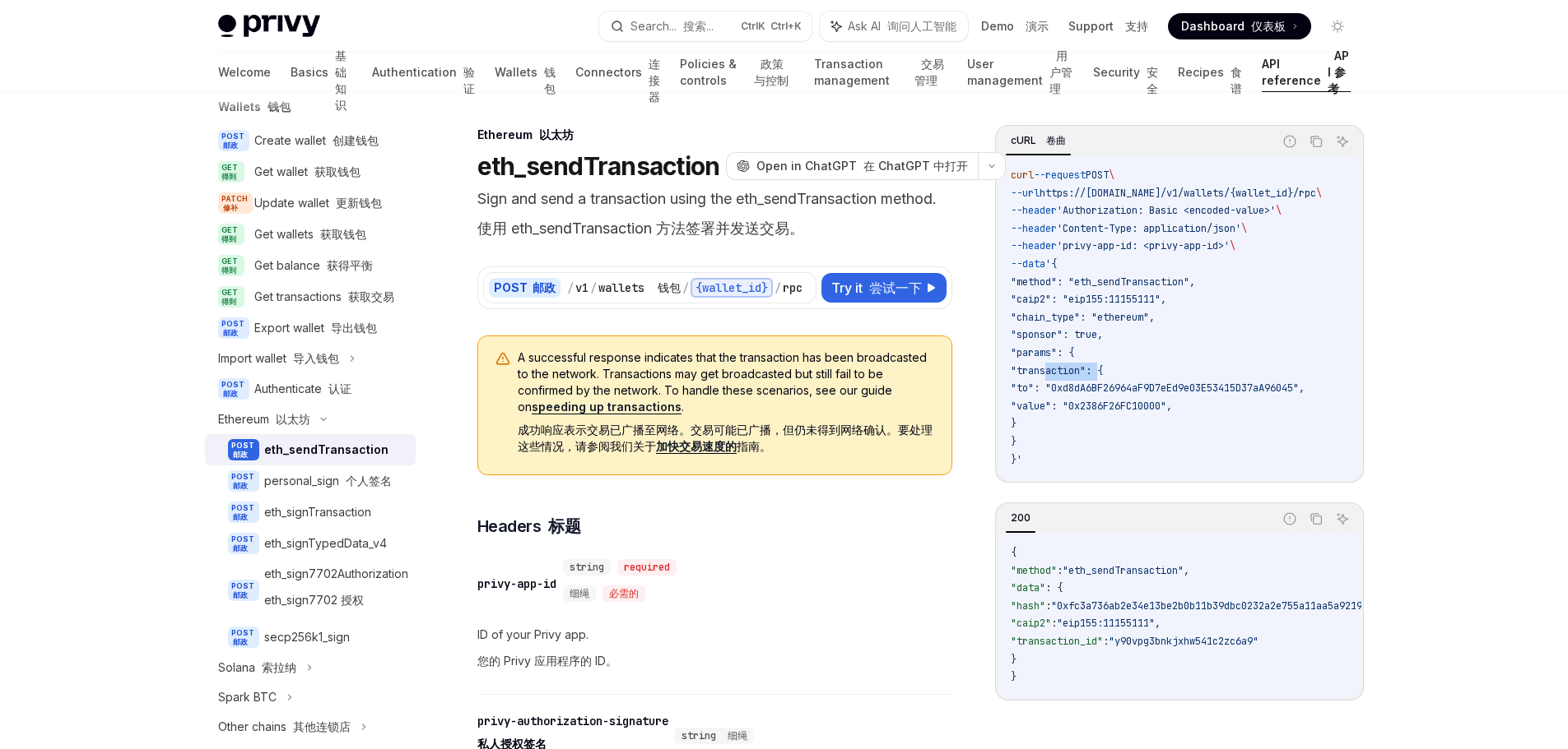
drag, startPoint x: 1048, startPoint y: 372, endPoint x: 1114, endPoint y: 386, distance: 67.5
click at [1097, 378] on code "curl --request POST \ --url https://[DOMAIN_NAME]/v1/wallets/{wallet_id}/rpc \ …" at bounding box center [1186, 318] width 350 height 302
click at [1258, 428] on code "curl --request POST \ --url https://[DOMAIN_NAME]/v1/wallets/{wallet_id}/rpc \ …" at bounding box center [1186, 318] width 350 height 302
drag, startPoint x: 1086, startPoint y: 388, endPoint x: 1336, endPoint y: 393, distance: 250.0
click at [1304, 393] on span ""to": "0xd8dA6BF26964aF9D7eEd9e03E53415D37aA96045"," at bounding box center [1158, 388] width 294 height 14
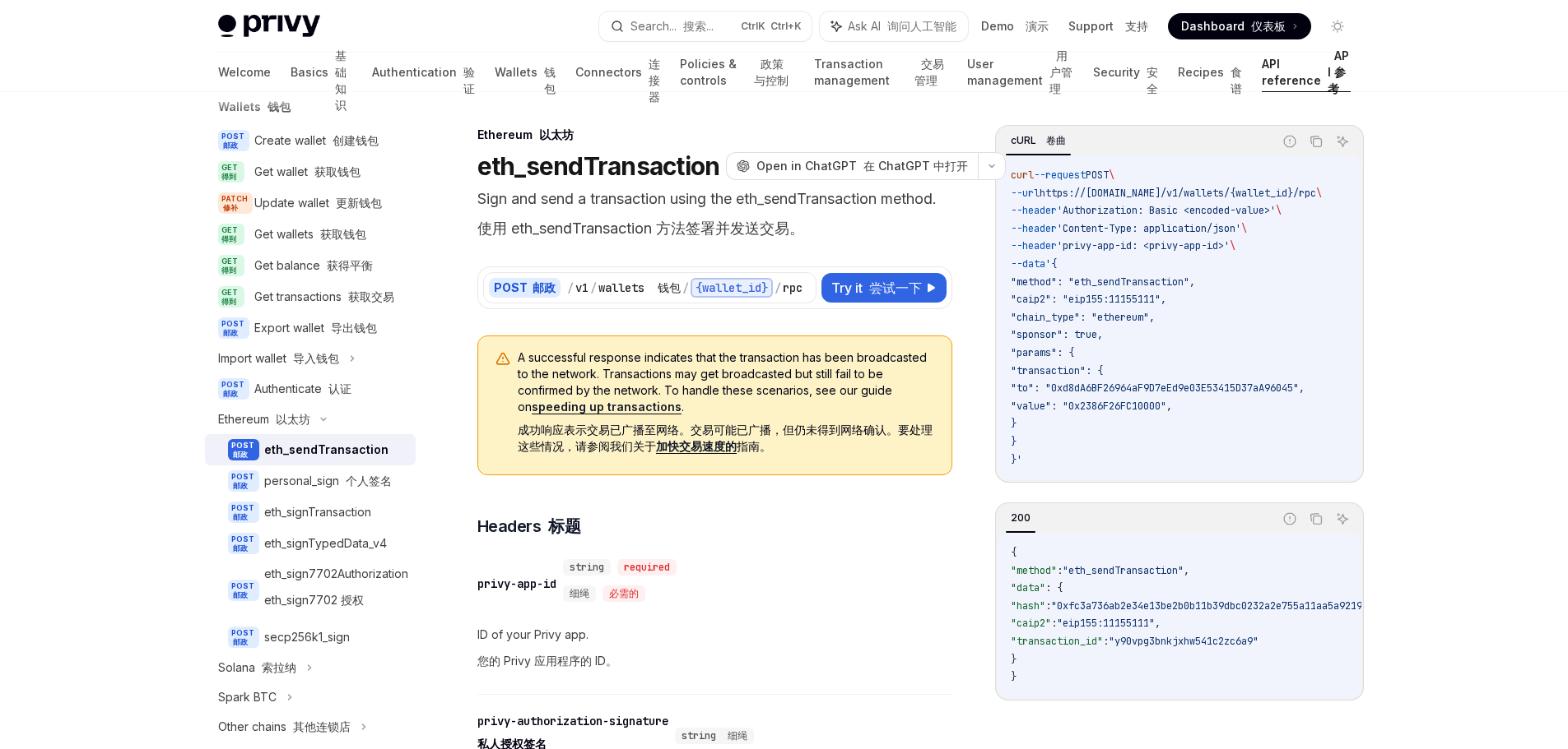
drag, startPoint x: 1086, startPoint y: 386, endPoint x: 1333, endPoint y: 386, distance: 247.0
click at [1304, 386] on span ""to": "0xd8dA6BF26964aF9D7eEd9e03E53415D37aA96045"," at bounding box center [1158, 388] width 294 height 14
click at [1172, 408] on span ""value": "0x2386F26FC10000"," at bounding box center [1092, 407] width 162 height 14
drag, startPoint x: 1177, startPoint y: 408, endPoint x: 1156, endPoint y: 402, distance: 21.8
click at [1156, 402] on span ""value": "0x2386F26FC10000"," at bounding box center [1092, 407] width 162 height 14
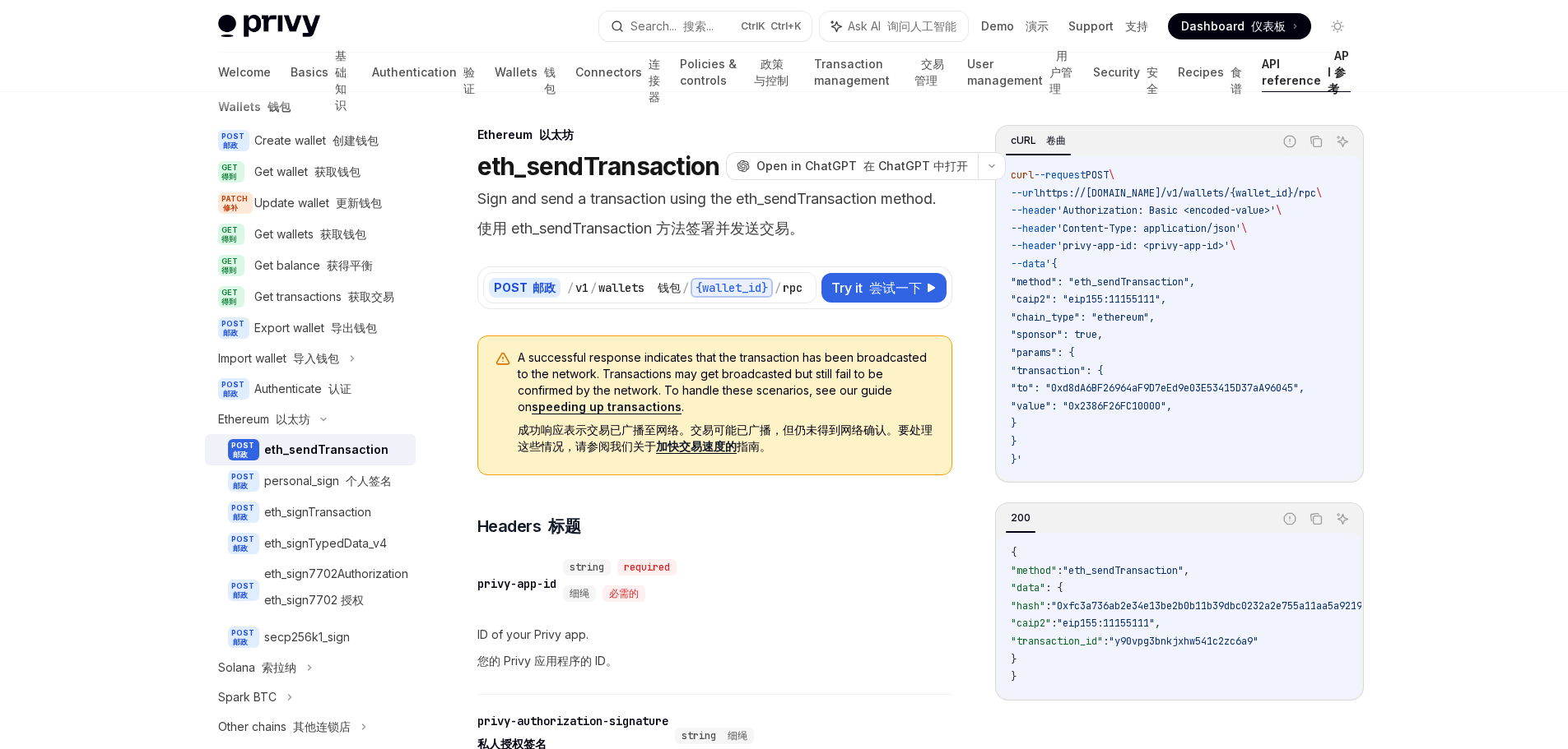
click at [1241, 411] on code "curl --request POST \ --url https://[DOMAIN_NAME]/v1/wallets/{wallet_id}/rpc \ …" at bounding box center [1186, 318] width 350 height 302
drag, startPoint x: 1202, startPoint y: 404, endPoint x: 1098, endPoint y: 389, distance: 105.1
click at [1098, 389] on code "curl --request POST \ --url https://[DOMAIN_NAME]/v1/wallets/{wallet_id}/rpc \ …" at bounding box center [1186, 318] width 350 height 302
click at [1172, 406] on span ""value": "0x2386F26FC10000"," at bounding box center [1092, 407] width 162 height 14
click at [1230, 408] on code "curl --request POST \ --url https://[DOMAIN_NAME]/v1/wallets/{wallet_id}/rpc \ …" at bounding box center [1186, 318] width 350 height 302
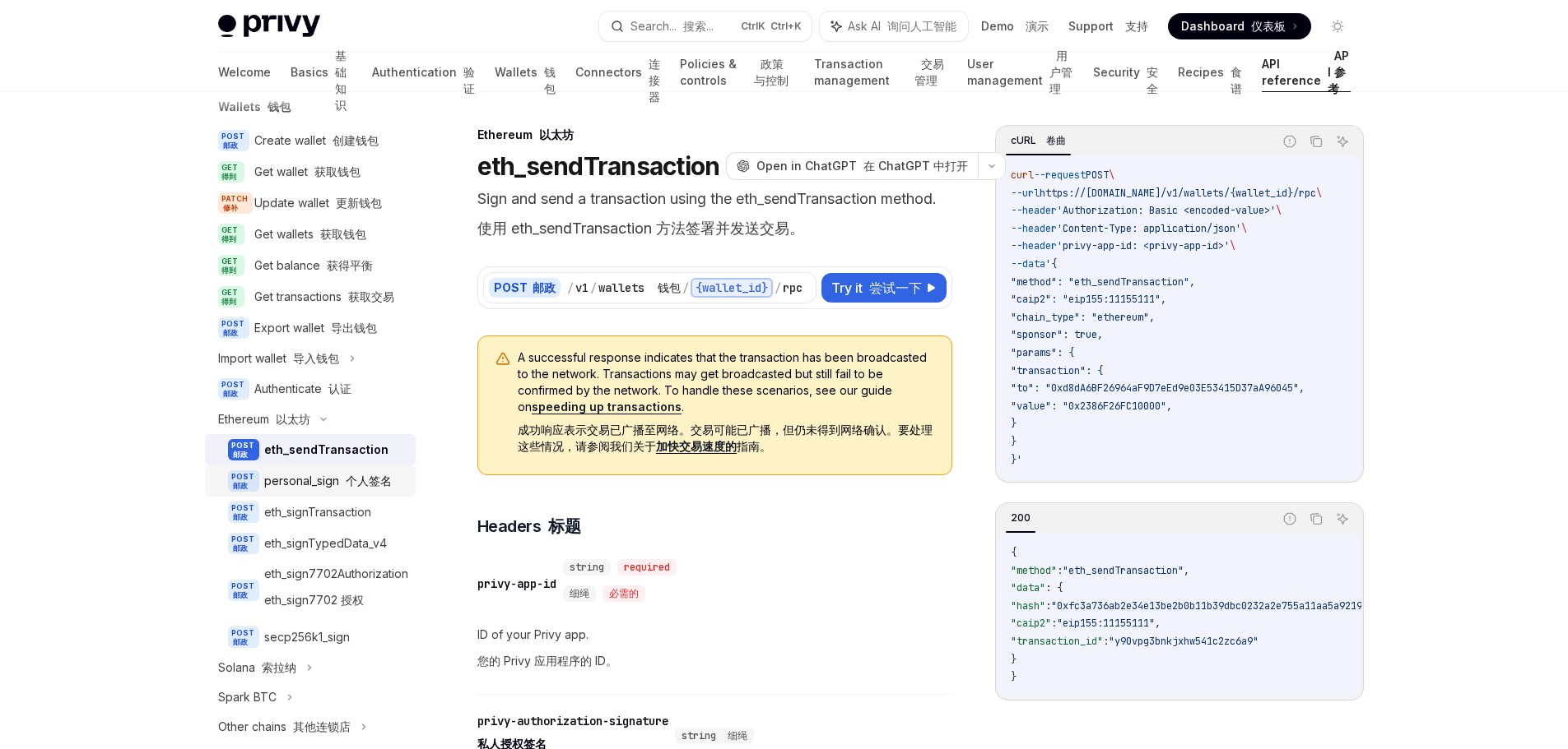
click at [352, 497] on link "POST 邮政 personal_sign 个人签名" at bounding box center [310, 482] width 211 height 31
click at [302, 491] on div "personal_sign 个人签名" at bounding box center [327, 482] width 128 height 19
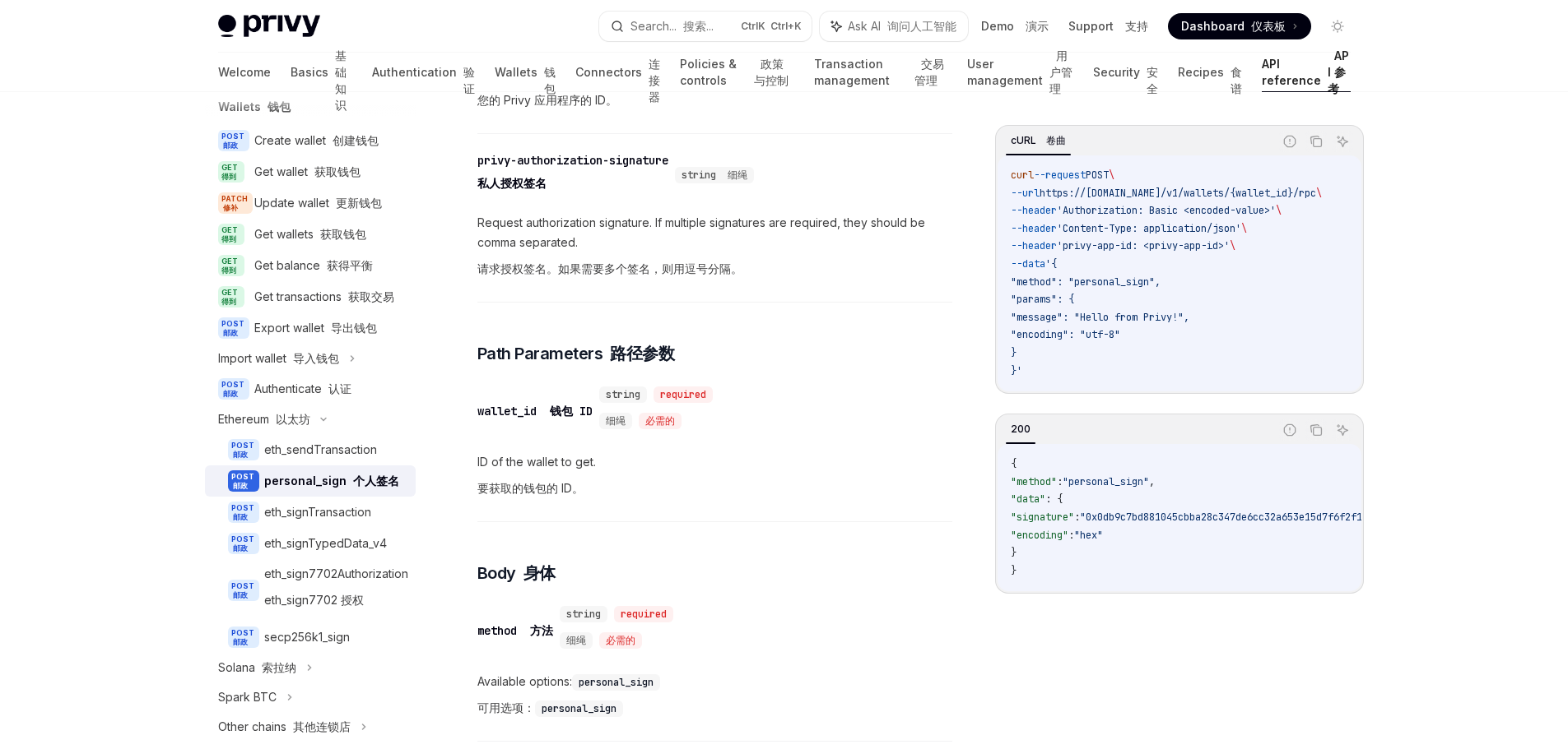
scroll to position [493, 0]
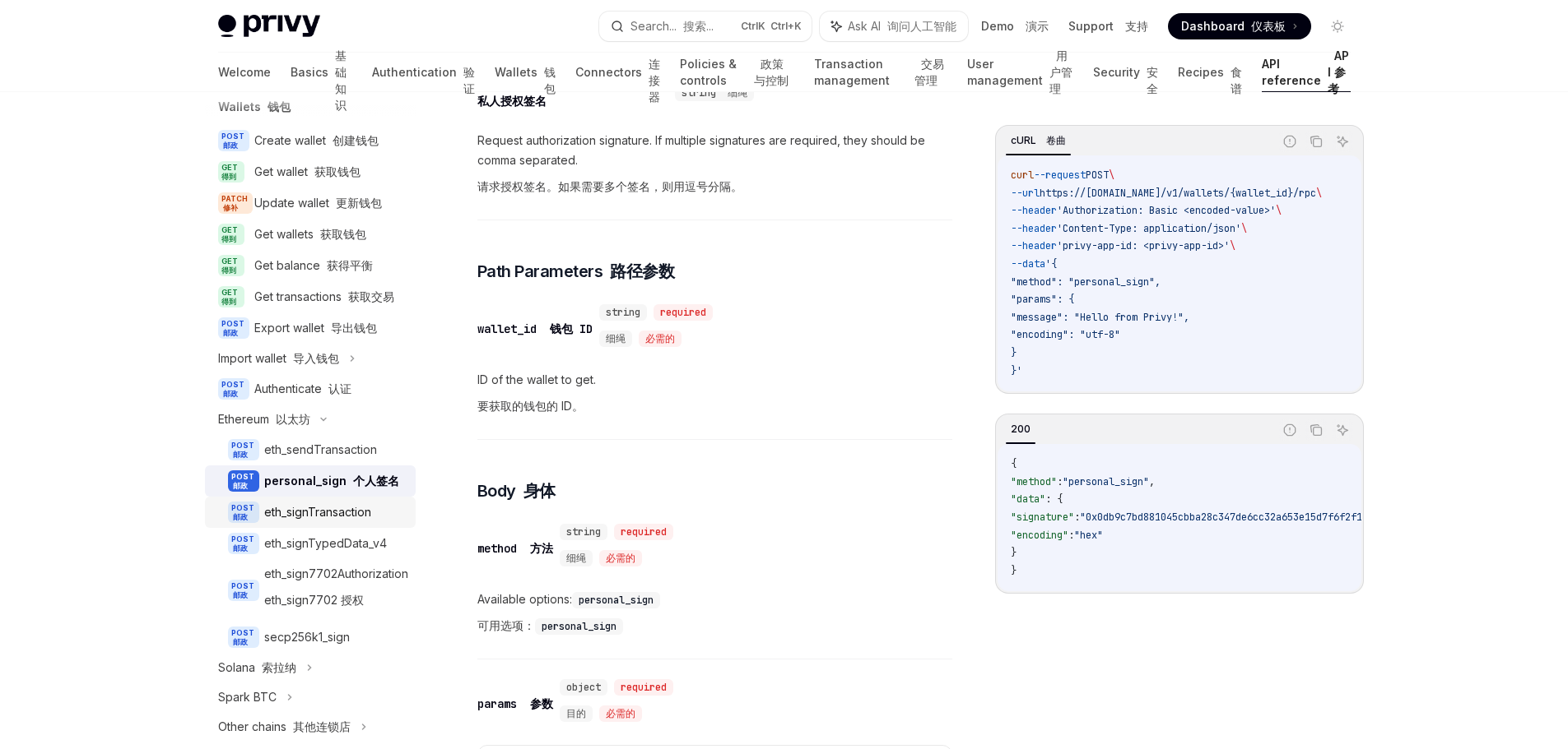
click at [286, 528] on link "POST 邮政 eth_signTransaction" at bounding box center [310, 513] width 211 height 31
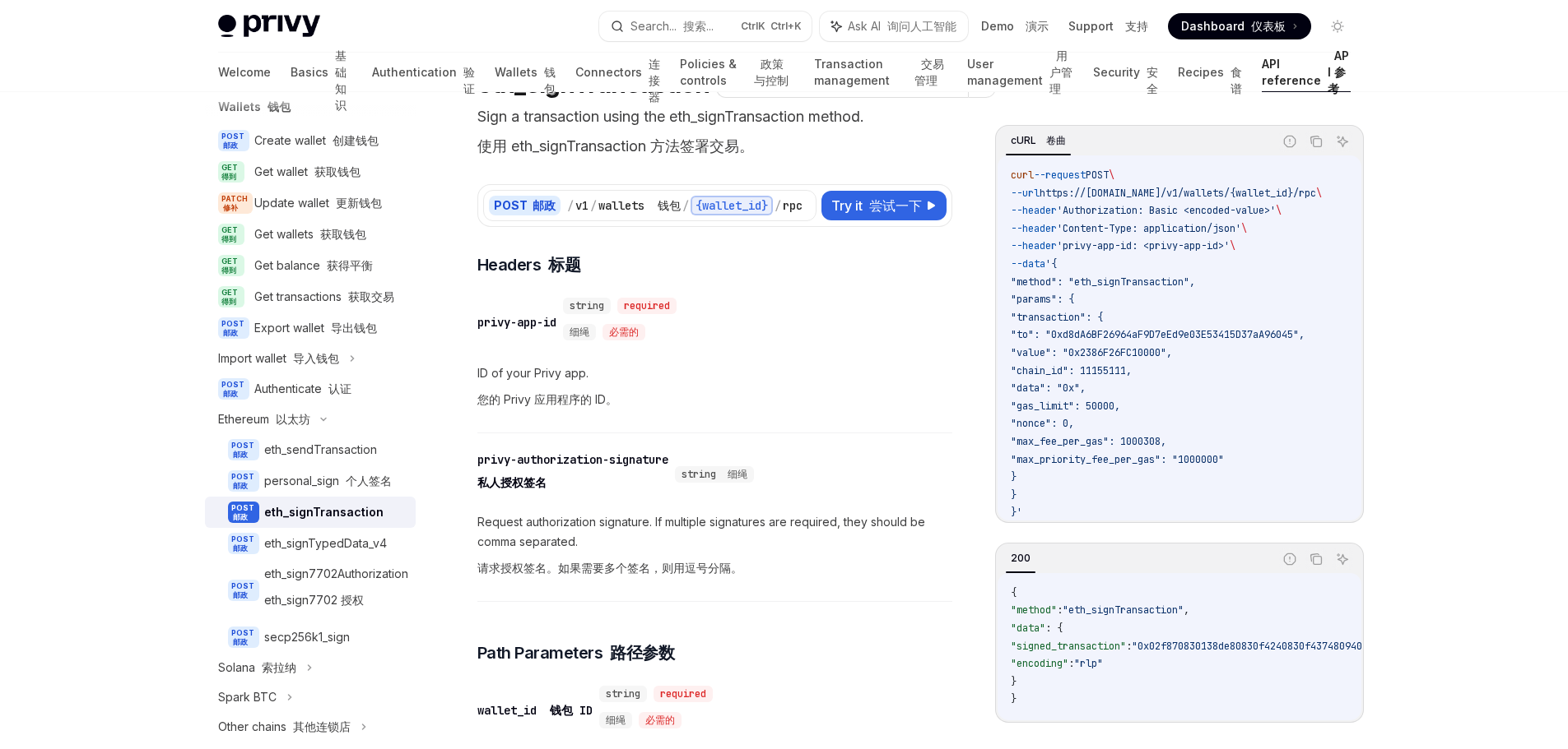
scroll to position [247, 0]
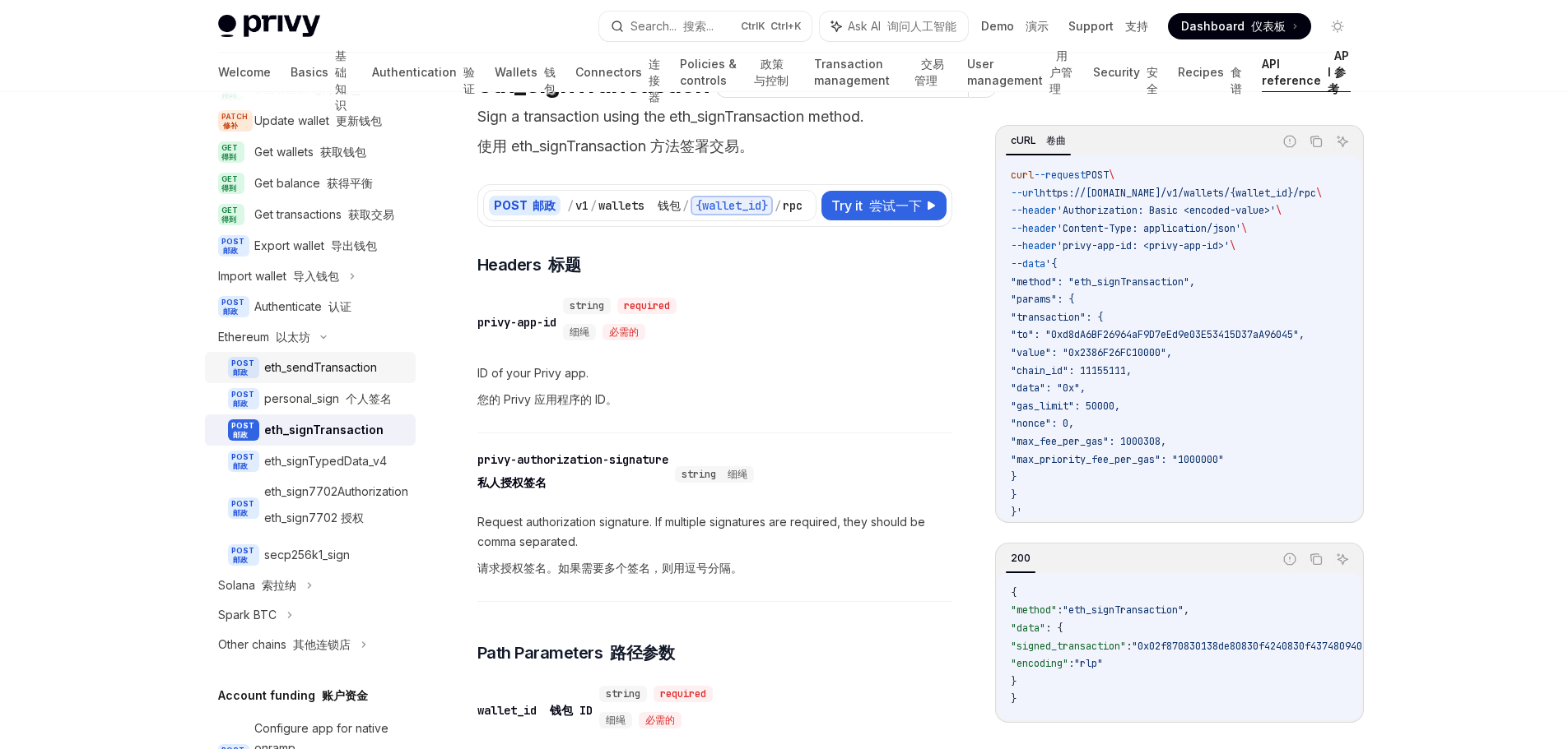
drag, startPoint x: 357, startPoint y: 403, endPoint x: 371, endPoint y: 405, distance: 14.1
click at [357, 377] on div "eth_sendTransaction" at bounding box center [320, 368] width 113 height 19
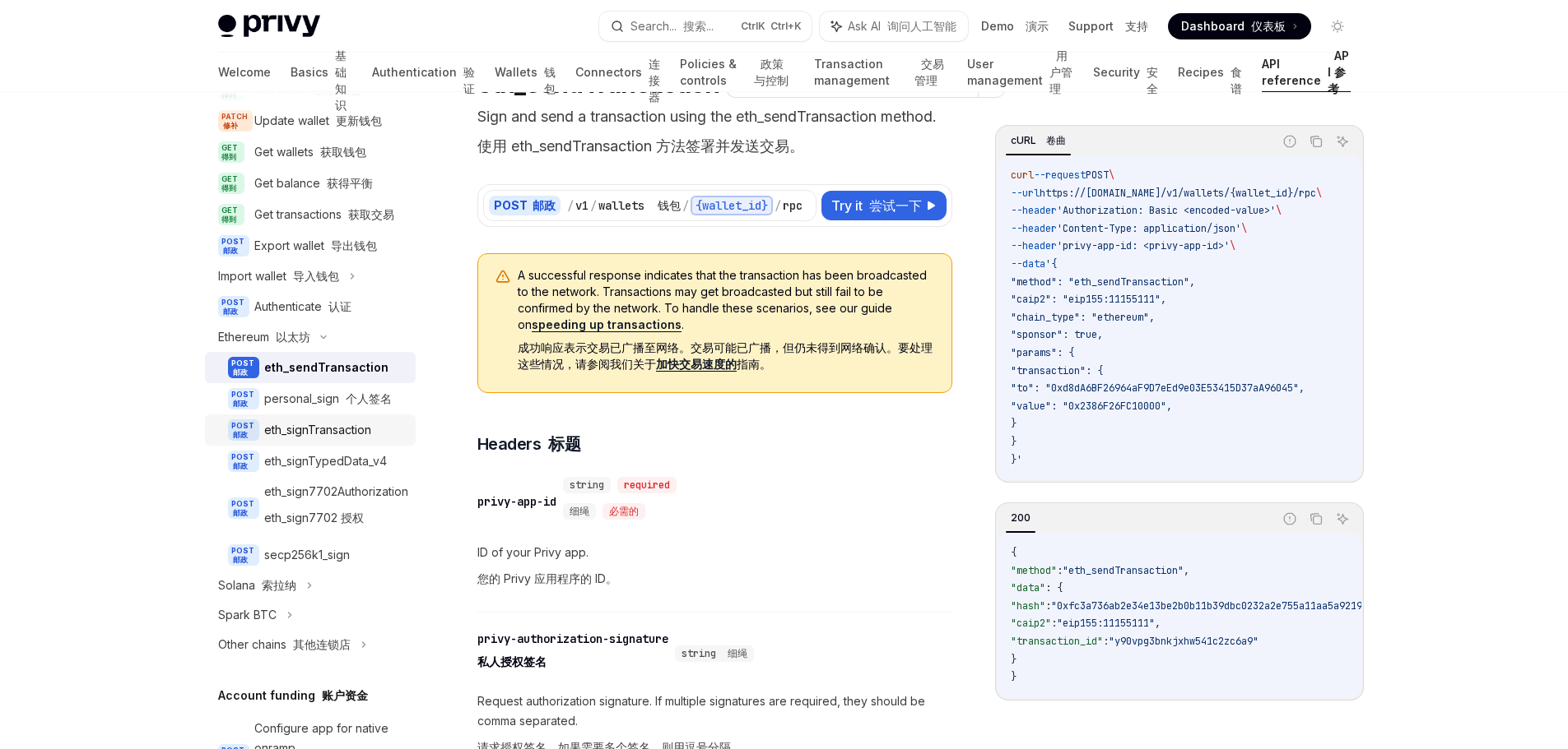
click at [354, 446] on link "POST 邮政 eth_signTransaction" at bounding box center [310, 430] width 211 height 31
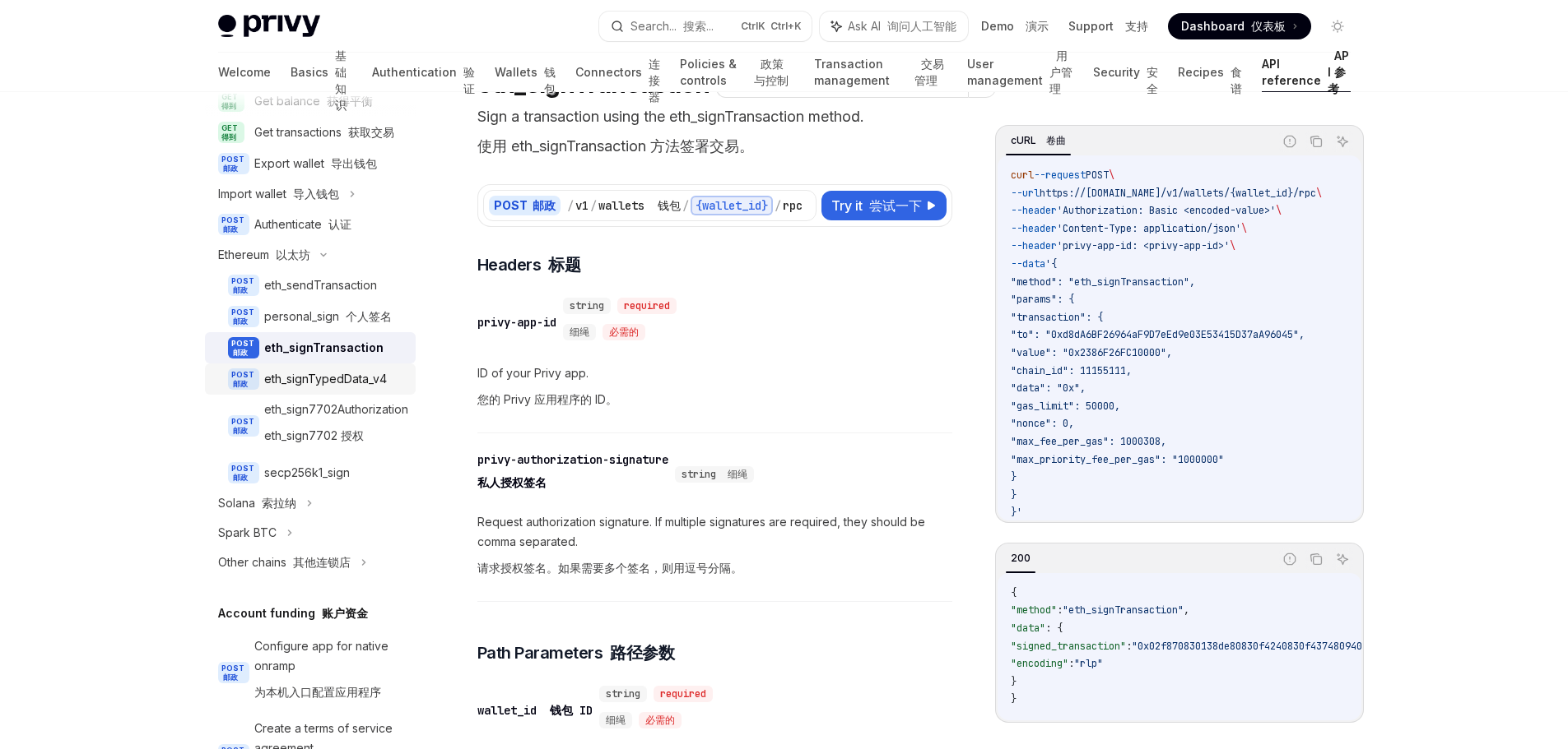
scroll to position [164, 0]
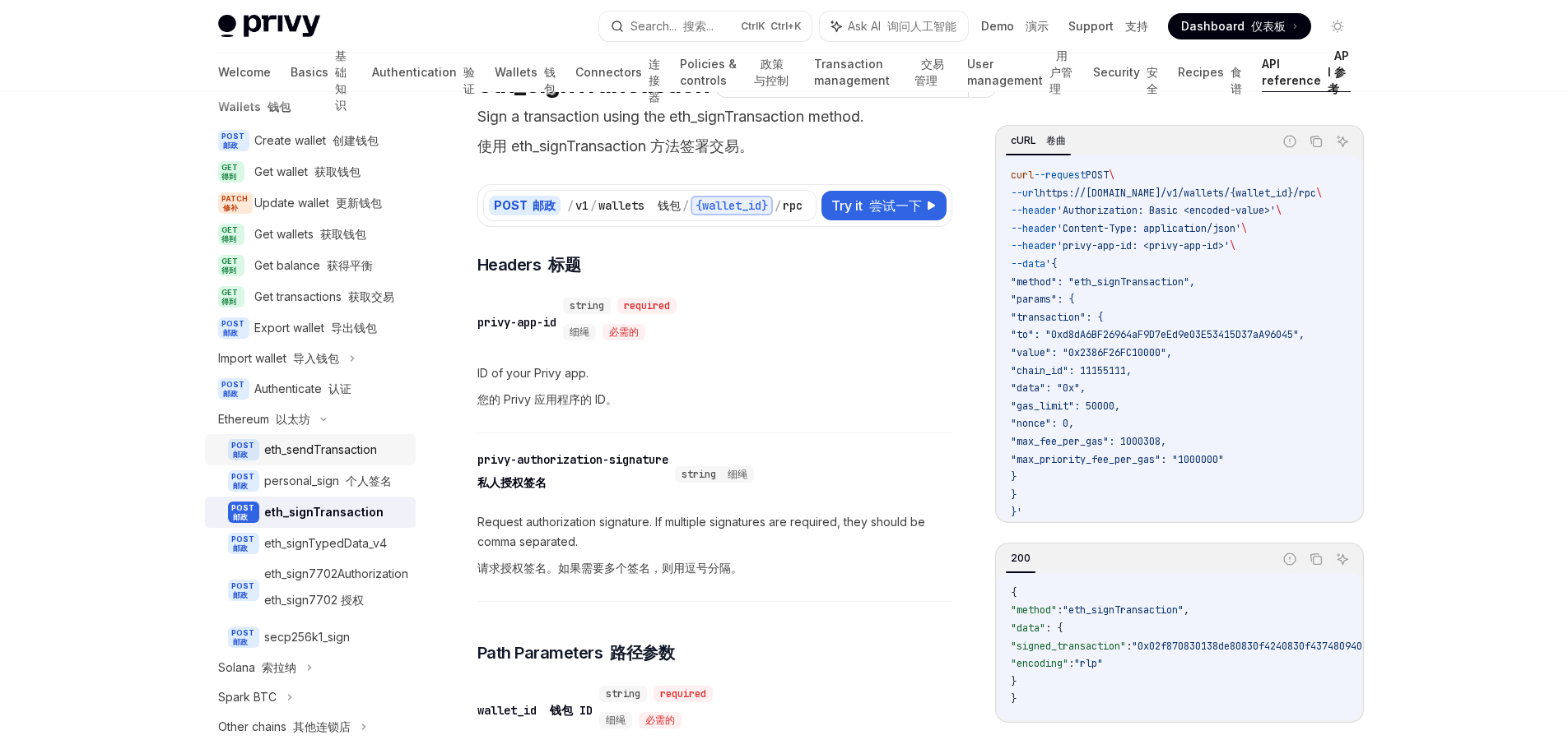
click at [364, 460] on div "eth_sendTransaction" at bounding box center [320, 449] width 113 height 19
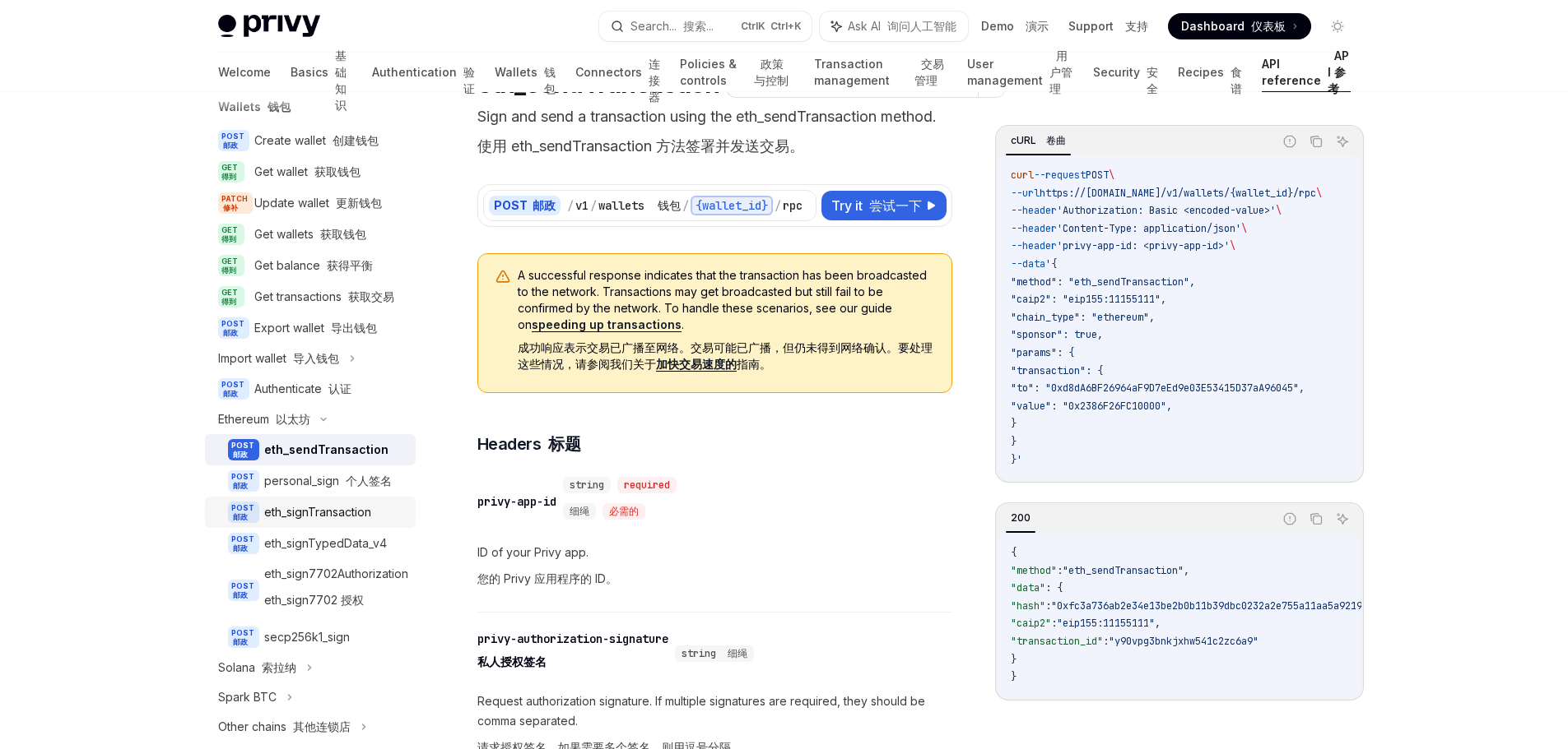
click at [369, 522] on div "eth_signTransaction" at bounding box center [317, 513] width 107 height 19
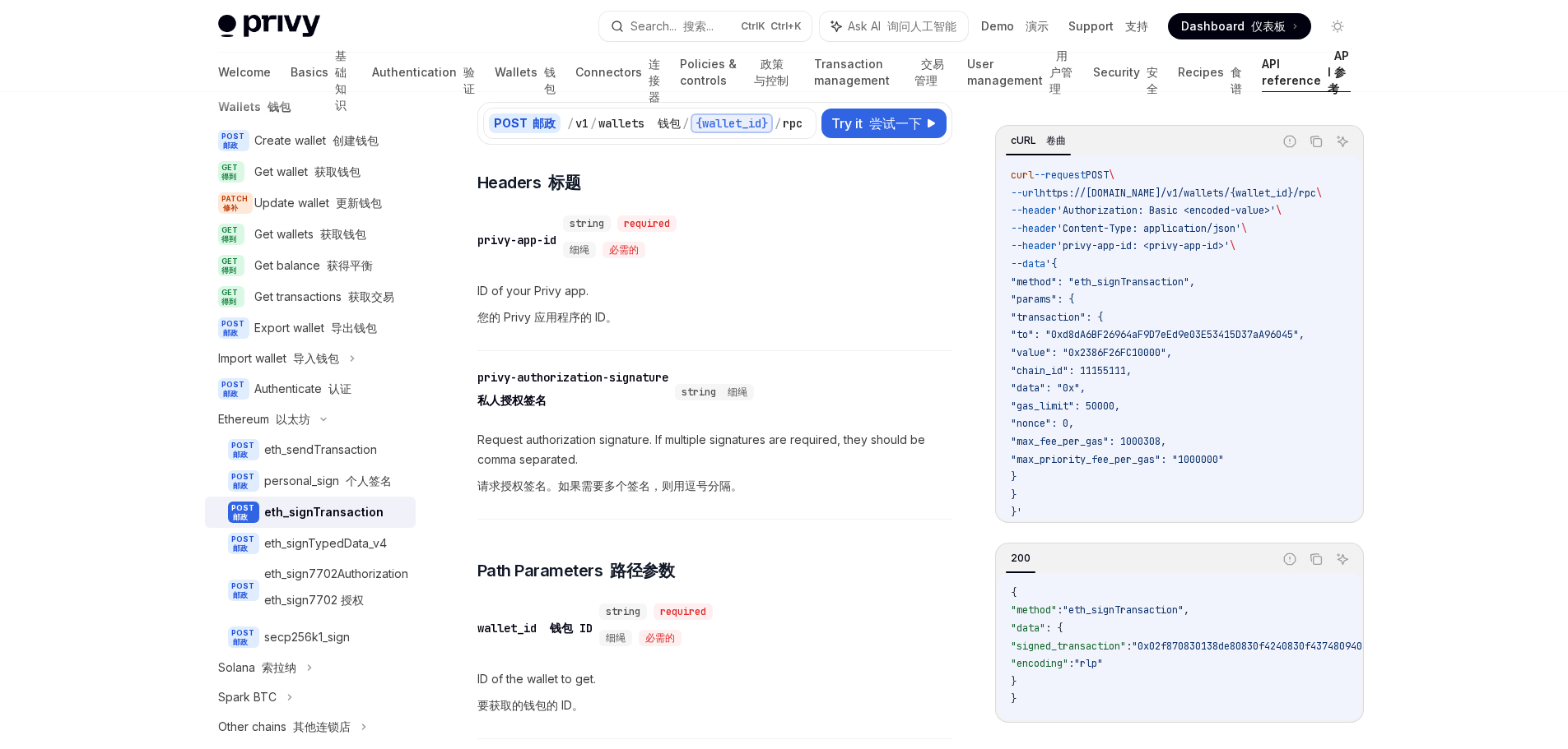
scroll to position [247, 0]
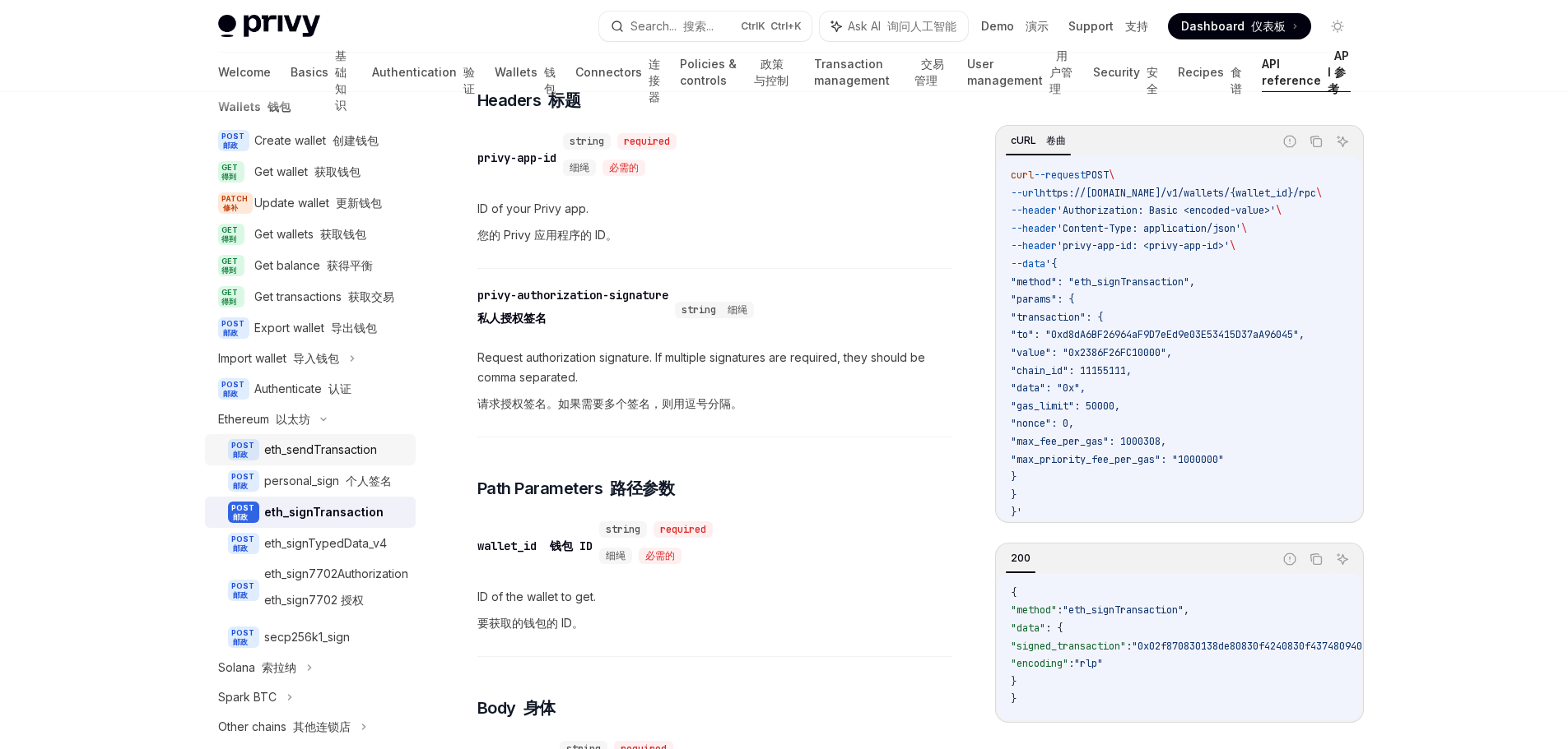
click at [327, 460] on div "eth_sendTransaction" at bounding box center [320, 449] width 113 height 19
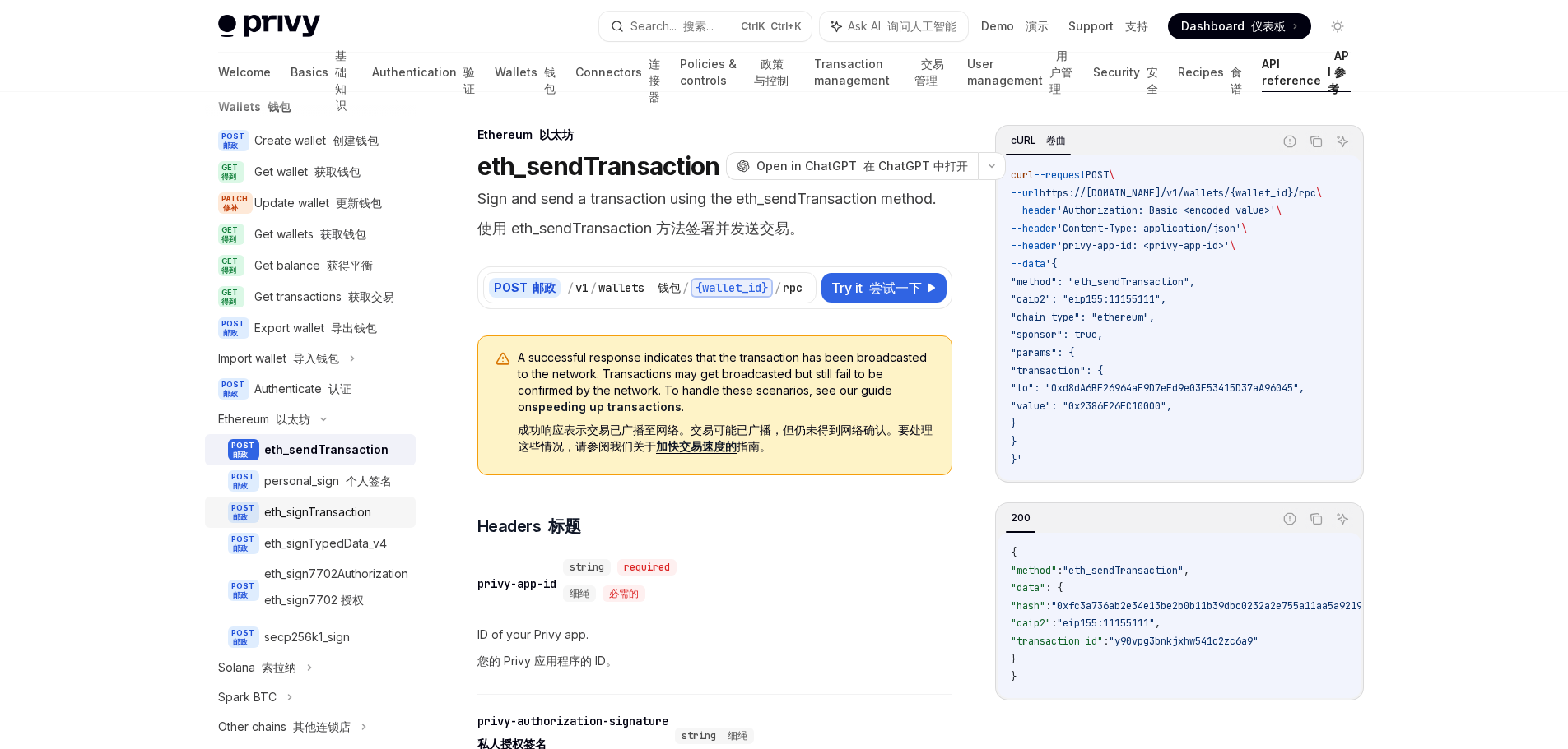
drag, startPoint x: 339, startPoint y: 552, endPoint x: 354, endPoint y: 552, distance: 15.0
click at [339, 522] on div "eth_signTransaction" at bounding box center [317, 513] width 107 height 19
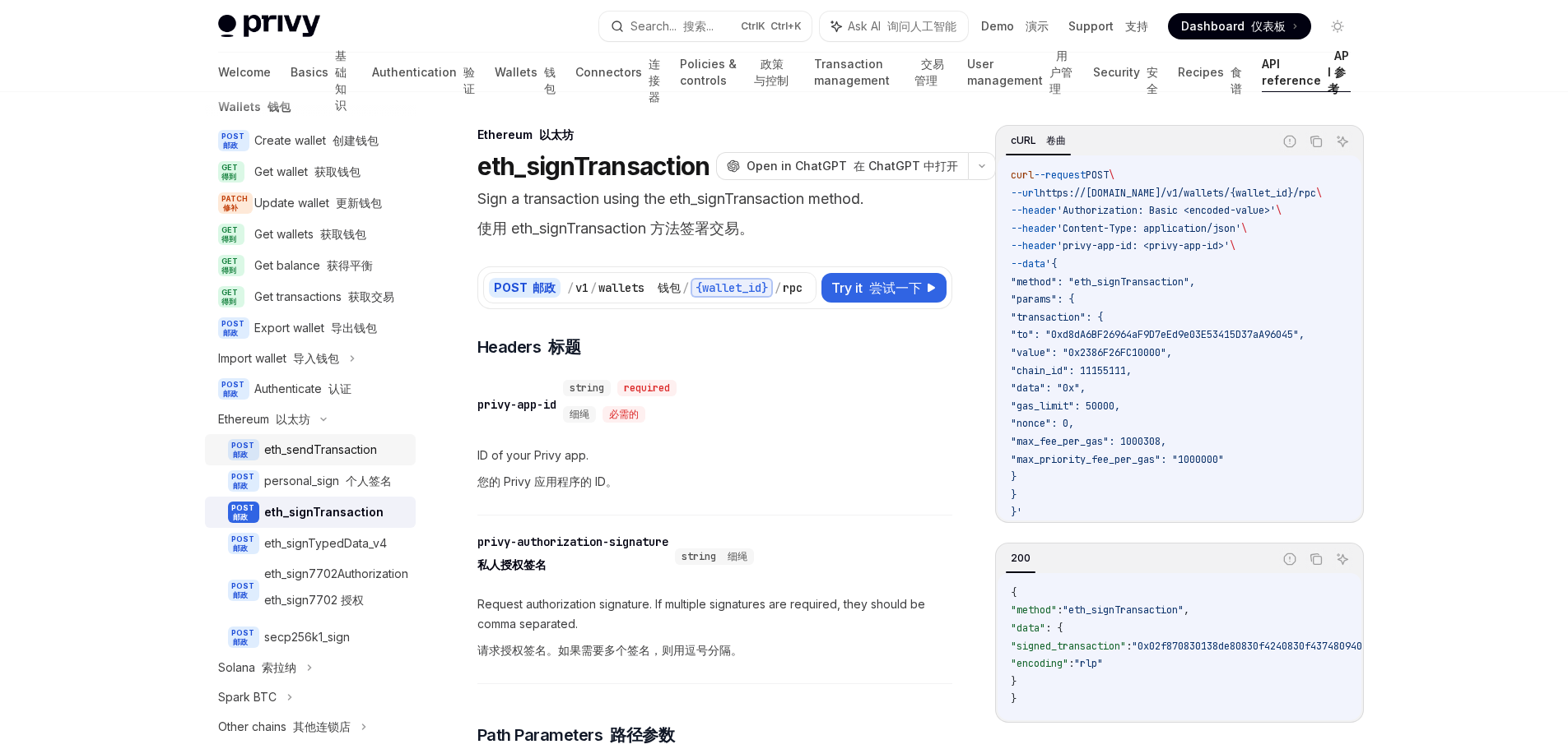
click at [323, 460] on div "eth_sendTransaction" at bounding box center [320, 449] width 113 height 19
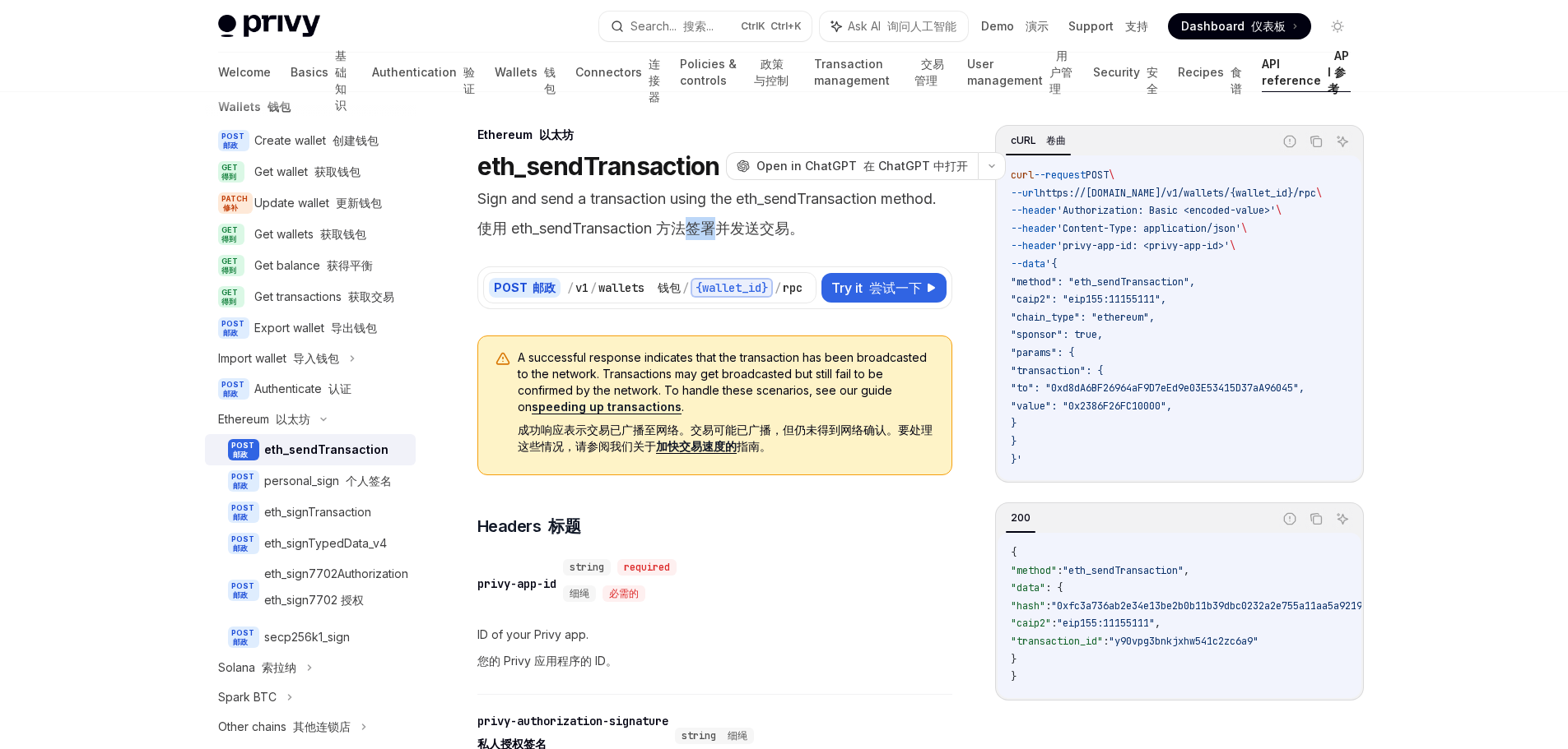
drag, startPoint x: 687, startPoint y: 224, endPoint x: 719, endPoint y: 223, distance: 32.0
click at [719, 223] on font "使用 eth_sendTransaction 方法签署并发送交易。" at bounding box center [641, 229] width 327 height 18
click at [883, 236] on p "Sign and send a transaction using the eth_sendTransaction method. 使用 eth_sendTr…" at bounding box center [715, 217] width 475 height 59
drag, startPoint x: 1033, startPoint y: 365, endPoint x: 1049, endPoint y: 418, distance: 55.4
click at [1049, 418] on code "curl --request POST \ --url https://[DOMAIN_NAME]/v1/wallets/{wallet_id}/rpc \ …" at bounding box center [1186, 318] width 350 height 302
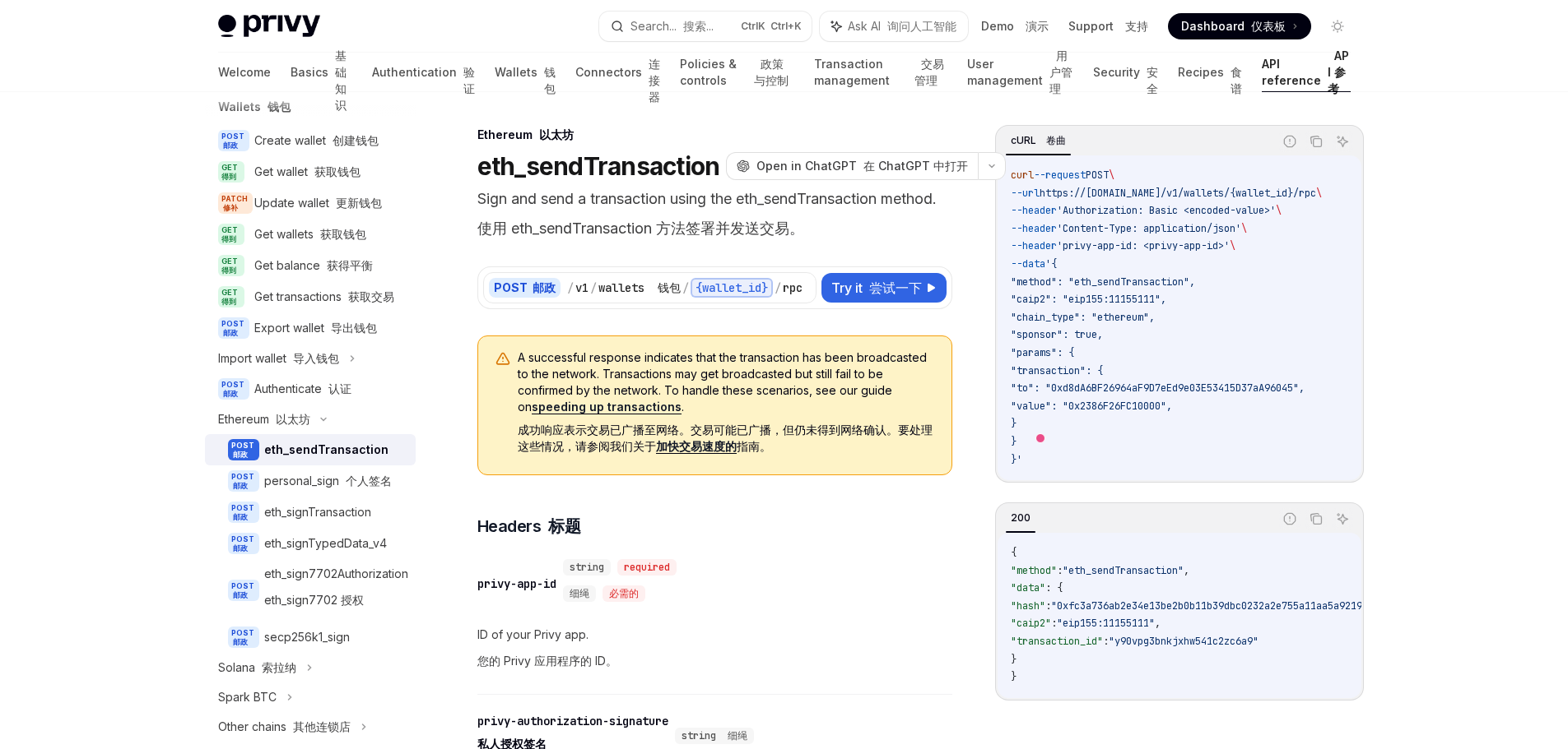
click at [1059, 422] on code "curl --request POST \ --url https://[DOMAIN_NAME]/v1/wallets/{wallet_id}/rpc \ …" at bounding box center [1186, 318] width 350 height 302
drag, startPoint x: 1043, startPoint y: 423, endPoint x: 1021, endPoint y: 367, distance: 60.2
click at [1024, 367] on code "curl --request POST \ --url https://[DOMAIN_NAME]/v1/wallets/{wallet_id}/rpc \ …" at bounding box center [1186, 318] width 350 height 302
click at [312, 522] on div "eth_signTransaction" at bounding box center [317, 513] width 107 height 19
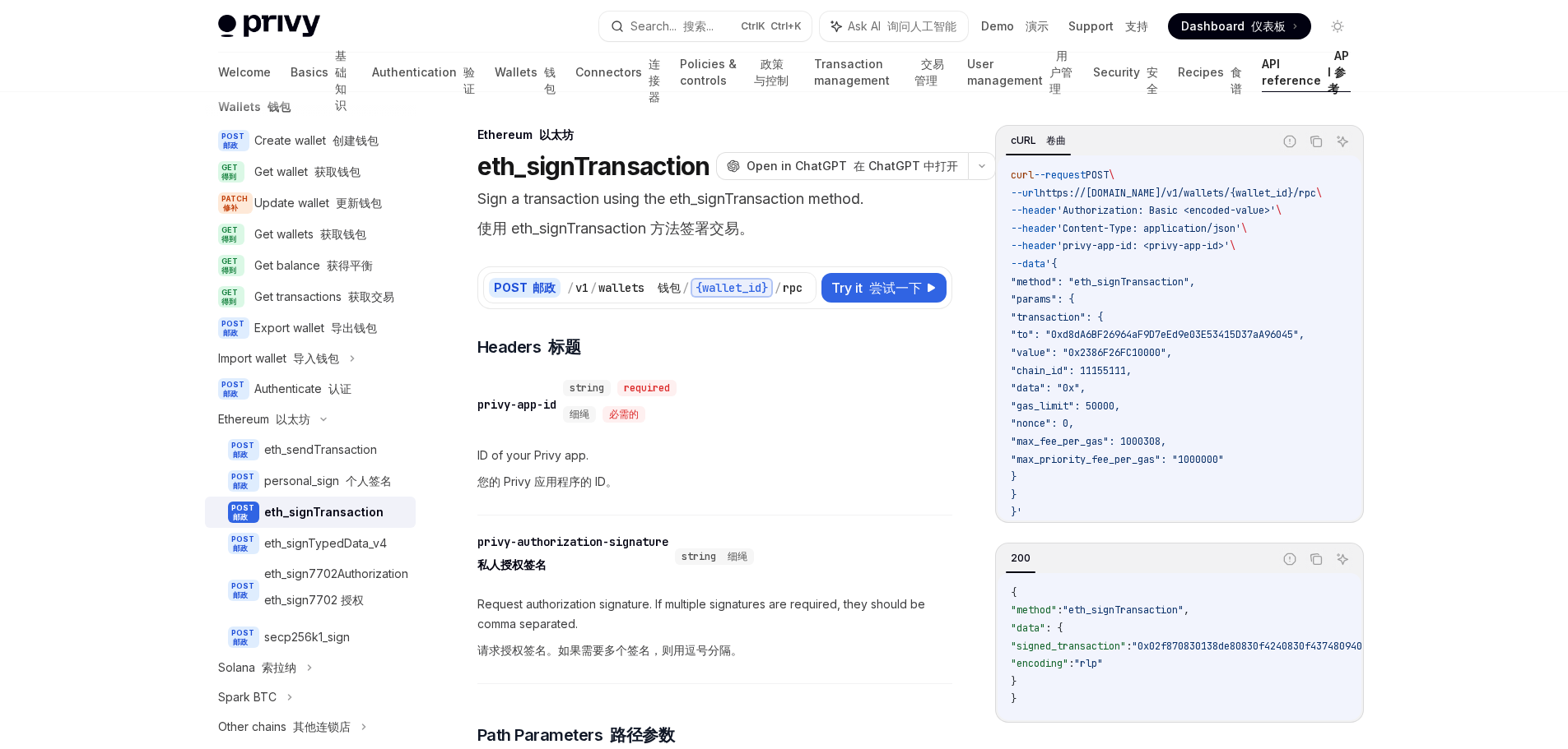
drag, startPoint x: 1044, startPoint y: 476, endPoint x: 1022, endPoint y: 314, distance: 163.5
click at [1022, 314] on code "curl --request POST \ --url https://[DOMAIN_NAME]/v1/wallets/{wallet_id}/rpc \ …" at bounding box center [1186, 344] width 350 height 355
click at [1162, 356] on span ""value": "0x2386F26FC10000"," at bounding box center [1092, 353] width 162 height 14
drag, startPoint x: 1074, startPoint y: 371, endPoint x: 1094, endPoint y: 373, distance: 20.1
click at [1094, 373] on span ""chain_id": 11155111," at bounding box center [1072, 372] width 121 height 14
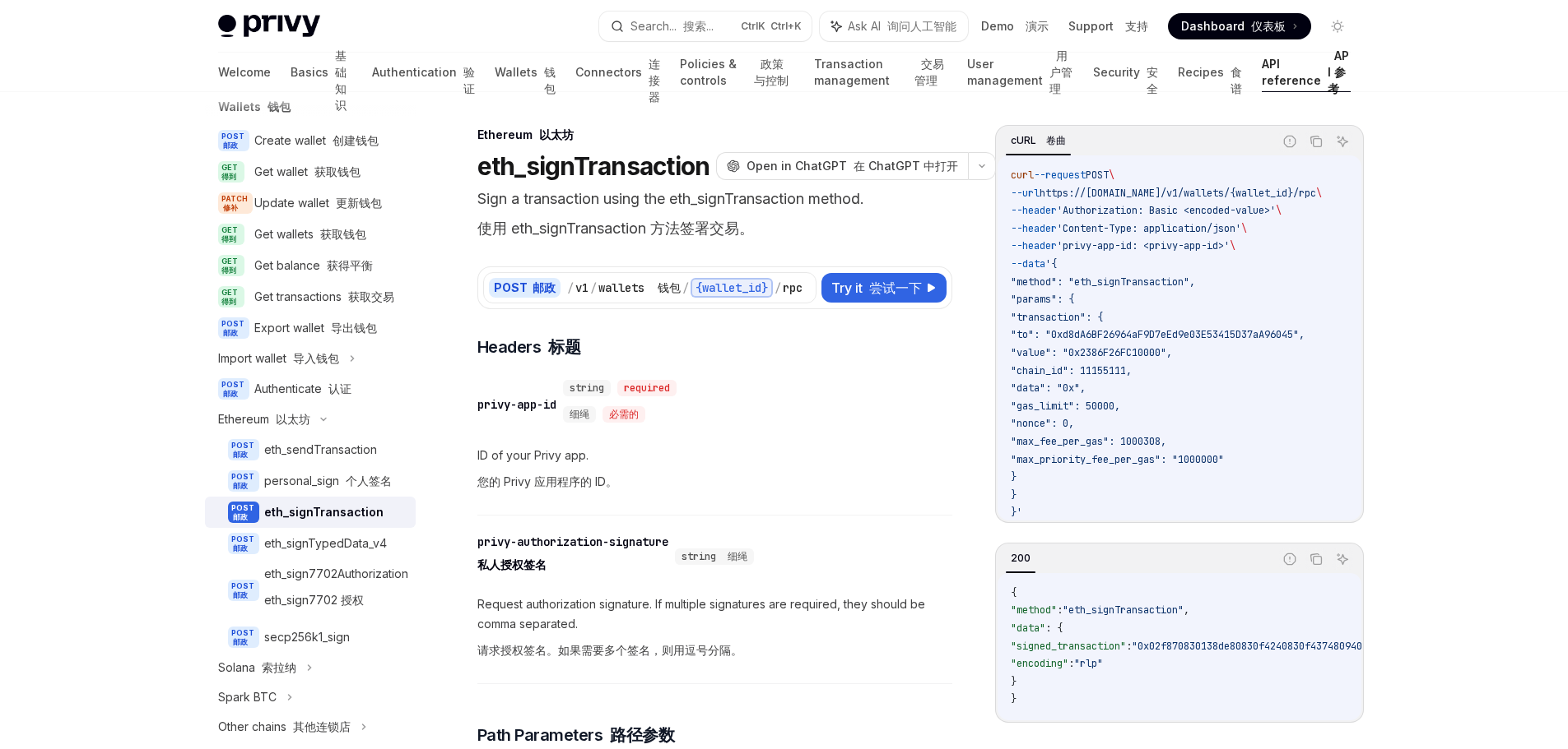
drag, startPoint x: 1061, startPoint y: 394, endPoint x: 1076, endPoint y: 397, distance: 15.3
click at [1072, 397] on code "curl --request POST \ --url https://[DOMAIN_NAME]/v1/wallets/{wallet_id}/rpc \ …" at bounding box center [1186, 344] width 350 height 355
click at [1076, 402] on span ""gas_limit": 50000," at bounding box center [1066, 407] width 109 height 14
drag, startPoint x: 1094, startPoint y: 642, endPoint x: 1131, endPoint y: 635, distance: 37.7
click at [1126, 640] on span ""signed_transaction"" at bounding box center [1069, 647] width 115 height 14
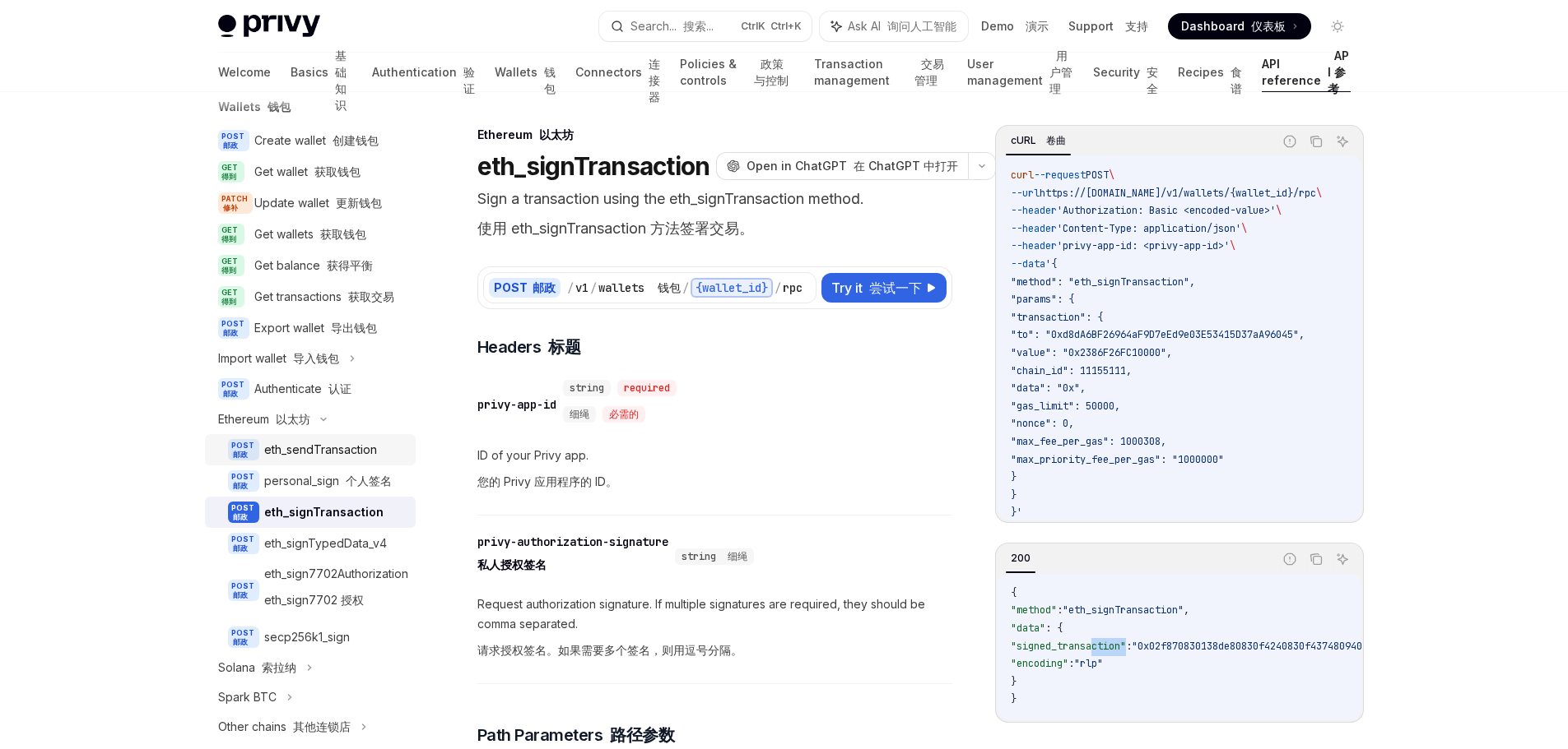
click at [339, 460] on div "eth_sendTransaction" at bounding box center [320, 449] width 113 height 19
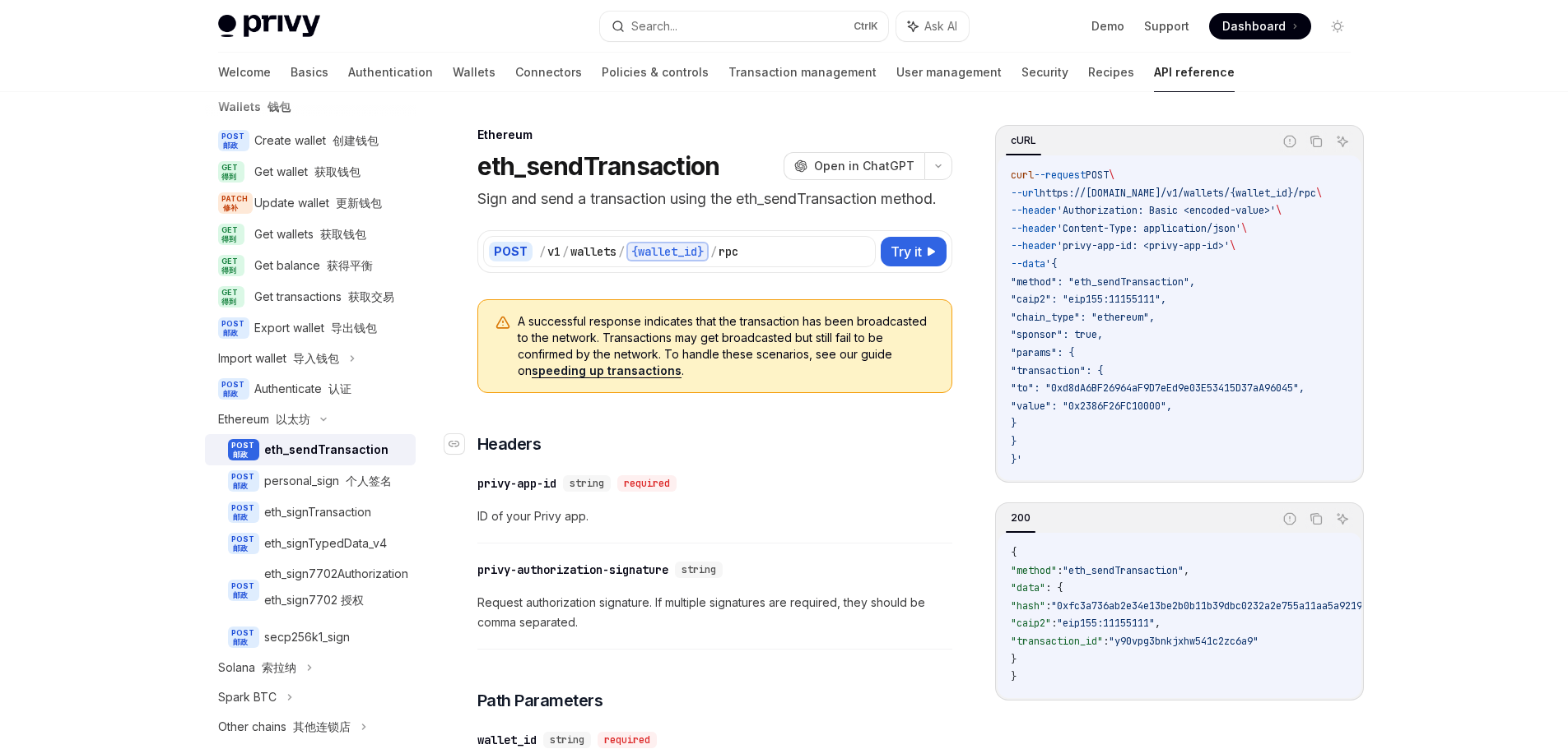
type textarea "*"
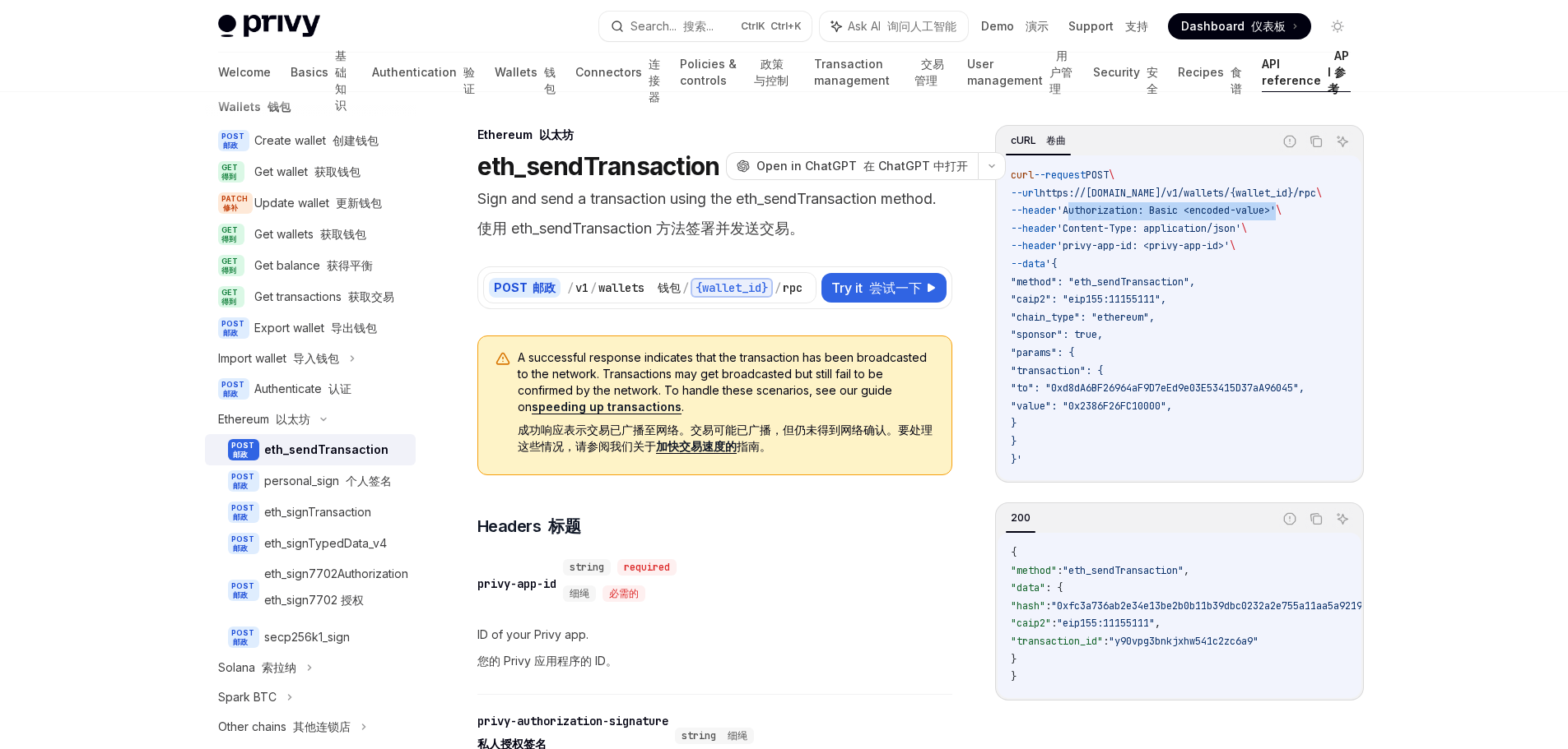
drag, startPoint x: 1295, startPoint y: 211, endPoint x: 1081, endPoint y: 203, distance: 214.1
click at [1081, 203] on code "curl --request POST \ --url https://[DOMAIN_NAME]/v1/wallets/{wallet_id}/rpc \ …" at bounding box center [1186, 318] width 350 height 302
click at [1352, 280] on code "curl --request POST \ --url https://[DOMAIN_NAME]/v1/wallets/{wallet_id}/rpc \ …" at bounding box center [1186, 318] width 350 height 302
drag, startPoint x: 1294, startPoint y: 213, endPoint x: 1083, endPoint y: 213, distance: 211.0
click at [1083, 213] on span "'Authorization: Basic <encoded-value>'" at bounding box center [1166, 211] width 219 height 14
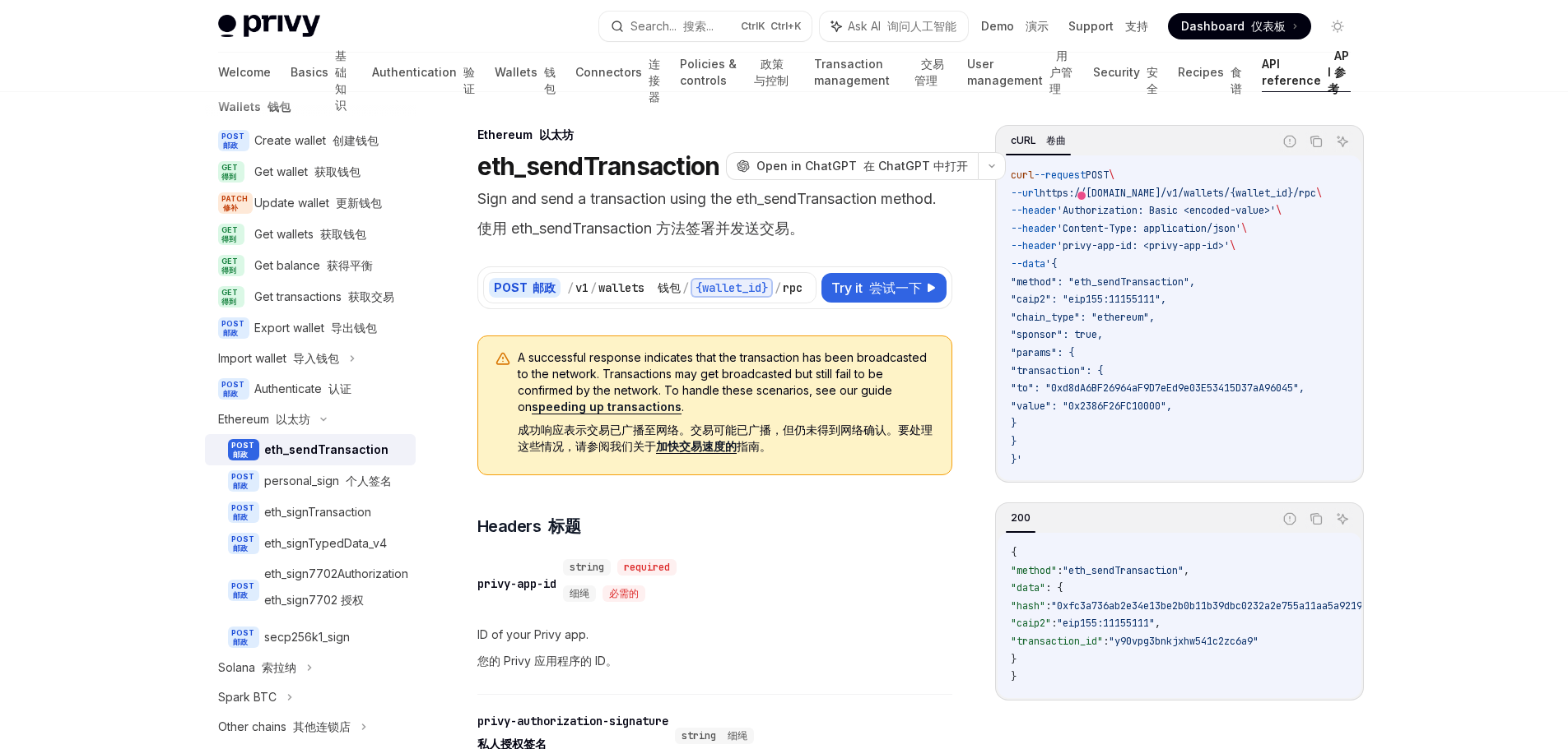
click at [1294, 256] on code "curl --request POST \ --url https://[DOMAIN_NAME]/v1/wallets/{wallet_id}/rpc \ …" at bounding box center [1186, 318] width 350 height 302
click at [1297, 271] on code "curl --request POST \ --url https://[DOMAIN_NAME]/v1/wallets/{wallet_id}/rpc \ …" at bounding box center [1186, 318] width 350 height 302
drag, startPoint x: 1029, startPoint y: 391, endPoint x: 1022, endPoint y: 375, distance: 17.5
click at [1022, 375] on code "curl --request POST \ --url https://[DOMAIN_NAME]/v1/wallets/{wallet_id}/rpc \ …" at bounding box center [1186, 318] width 350 height 302
click at [1074, 402] on span ""value": "0x2386F26FC10000"," at bounding box center [1092, 407] width 162 height 14
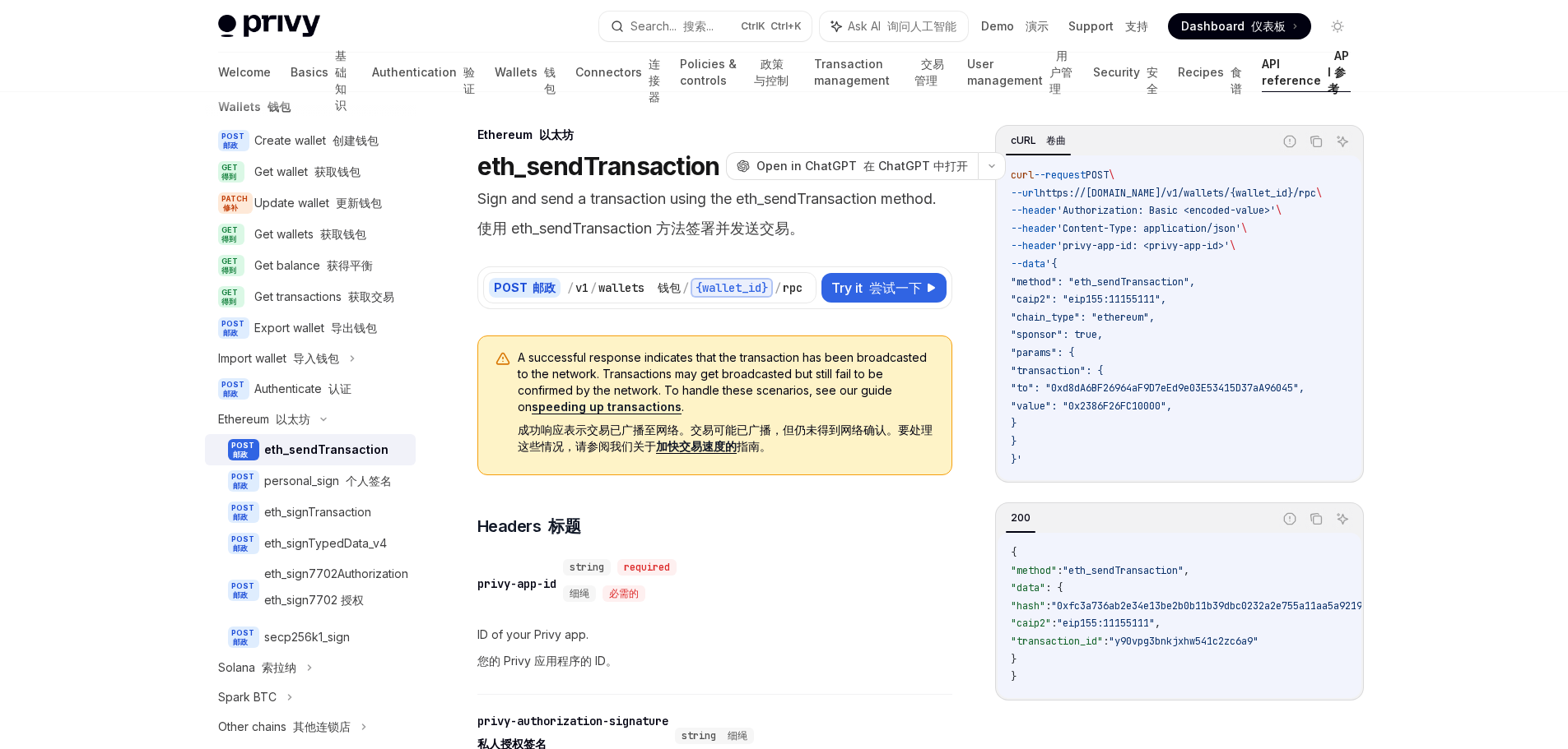
drag, startPoint x: 1040, startPoint y: 420, endPoint x: 1027, endPoint y: 373, distance: 48.8
click at [1027, 373] on code "curl --request POST \ --url https://[DOMAIN_NAME]/v1/wallets/{wallet_id}/rpc \ …" at bounding box center [1186, 318] width 350 height 302
click at [1204, 316] on code "curl --request POST \ --url https://[DOMAIN_NAME]/v1/wallets/{wallet_id}/rpc \ …" at bounding box center [1186, 318] width 350 height 302
drag, startPoint x: 1089, startPoint y: 320, endPoint x: 1025, endPoint y: 278, distance: 76.6
click at [1016, 281] on code "curl --request POST \ --url https://[DOMAIN_NAME]/v1/wallets/{wallet_id}/rpc \ …" at bounding box center [1186, 318] width 350 height 302
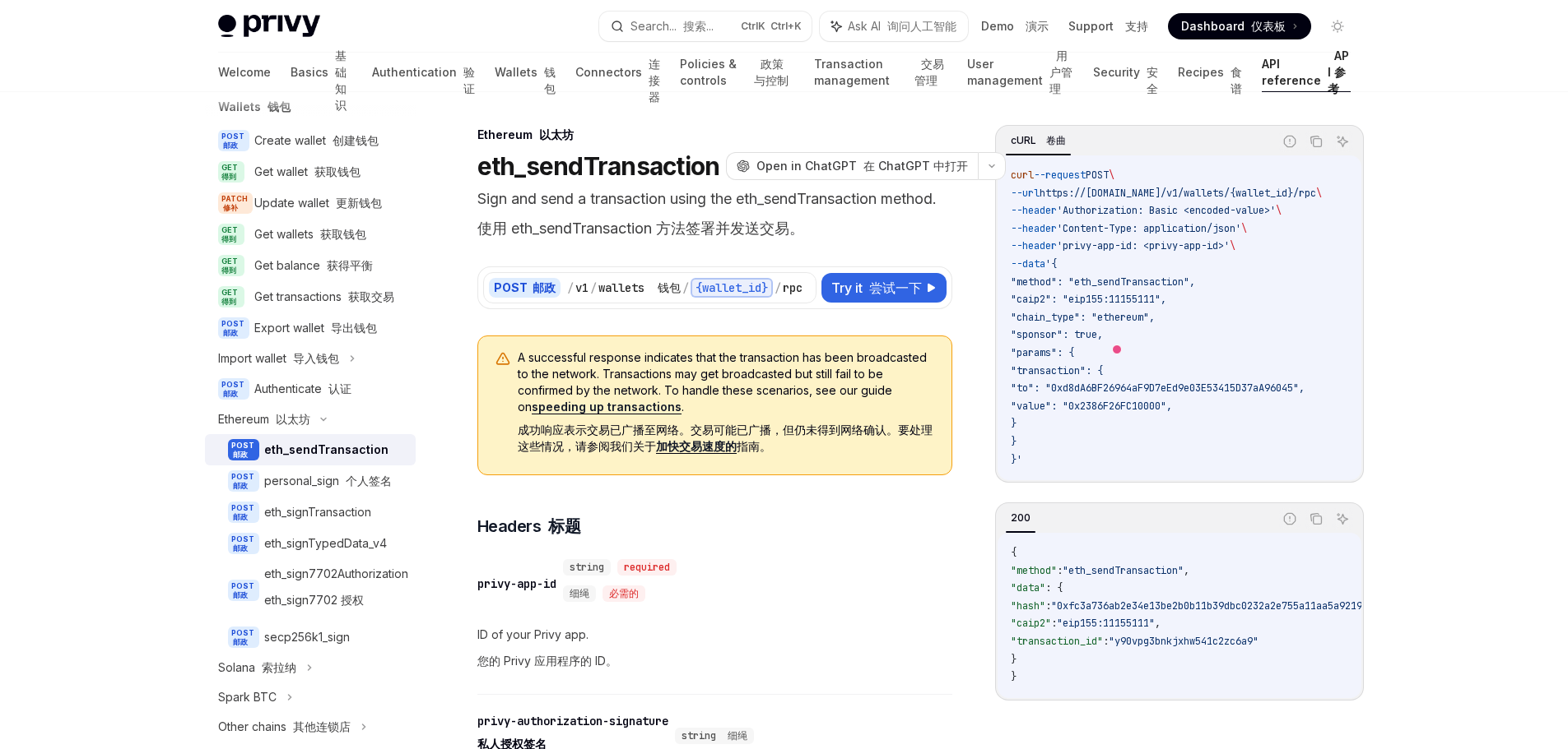
click at [1353, 315] on code "curl --request POST \ --url https://[DOMAIN_NAME]/v1/wallets/{wallet_id}/rpc \ …" at bounding box center [1186, 318] width 350 height 302
drag, startPoint x: 1197, startPoint y: 325, endPoint x: 1042, endPoint y: 300, distance: 157.0
click at [1042, 300] on code "curl --request POST \ --url https://[DOMAIN_NAME]/v1/wallets/{wallet_id}/rpc \ …" at bounding box center [1186, 318] width 350 height 302
click at [1189, 300] on code "curl --request POST \ --url https://[DOMAIN_NAME]/v1/wallets/{wallet_id}/rpc \ …" at bounding box center [1186, 318] width 350 height 302
drag, startPoint x: 1177, startPoint y: 325, endPoint x: 1006, endPoint y: 289, distance: 174.7
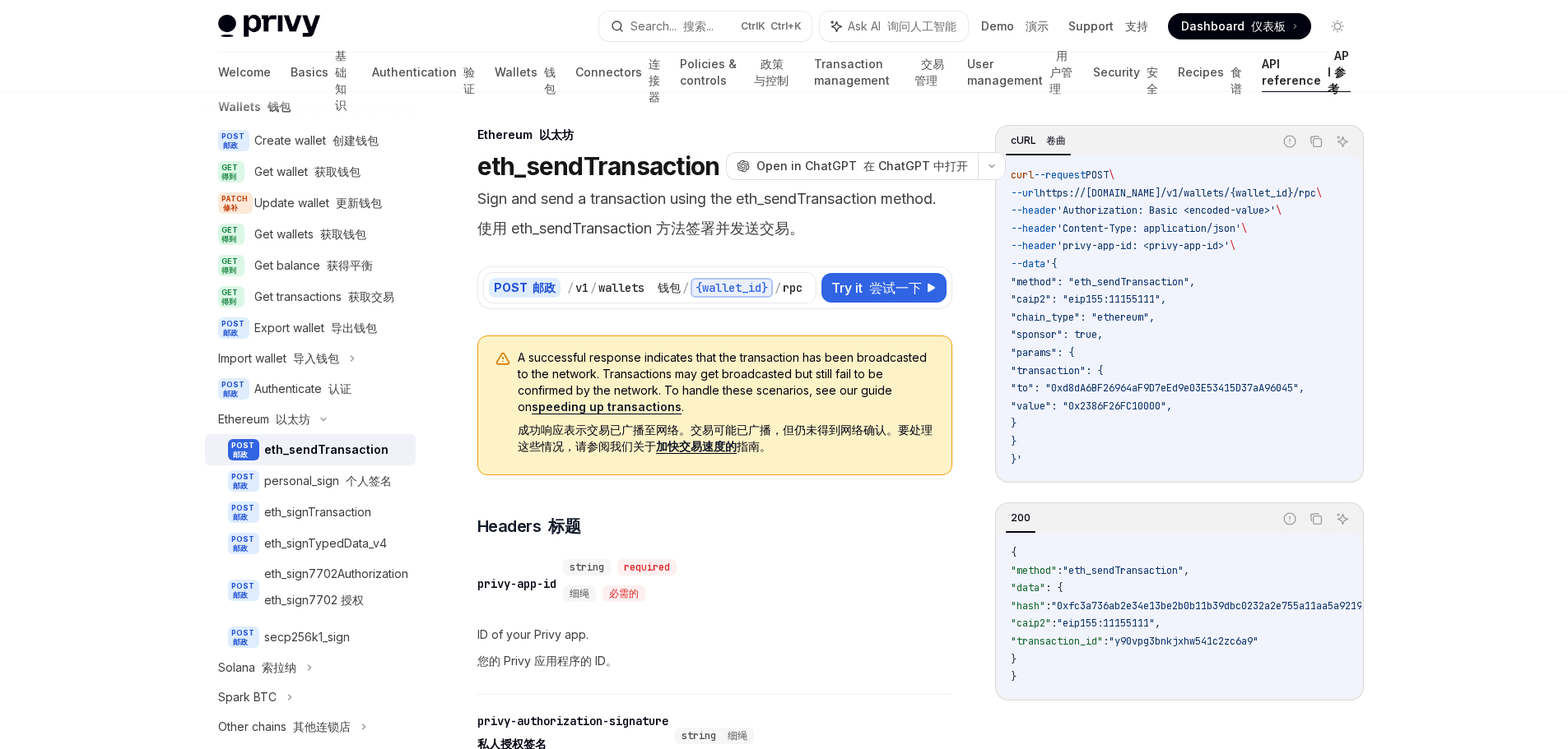
click at [1006, 289] on div "curl --request POST \ --url https://[DOMAIN_NAME]/v1/wallets/{wallet_id}/rpc \ …" at bounding box center [1180, 318] width 364 height 325
click at [1202, 311] on code "curl --request POST \ --url https://[DOMAIN_NAME]/v1/wallets/{wallet_id}/rpc \ …" at bounding box center [1186, 318] width 350 height 302
